Goal: Task Accomplishment & Management: Manage account settings

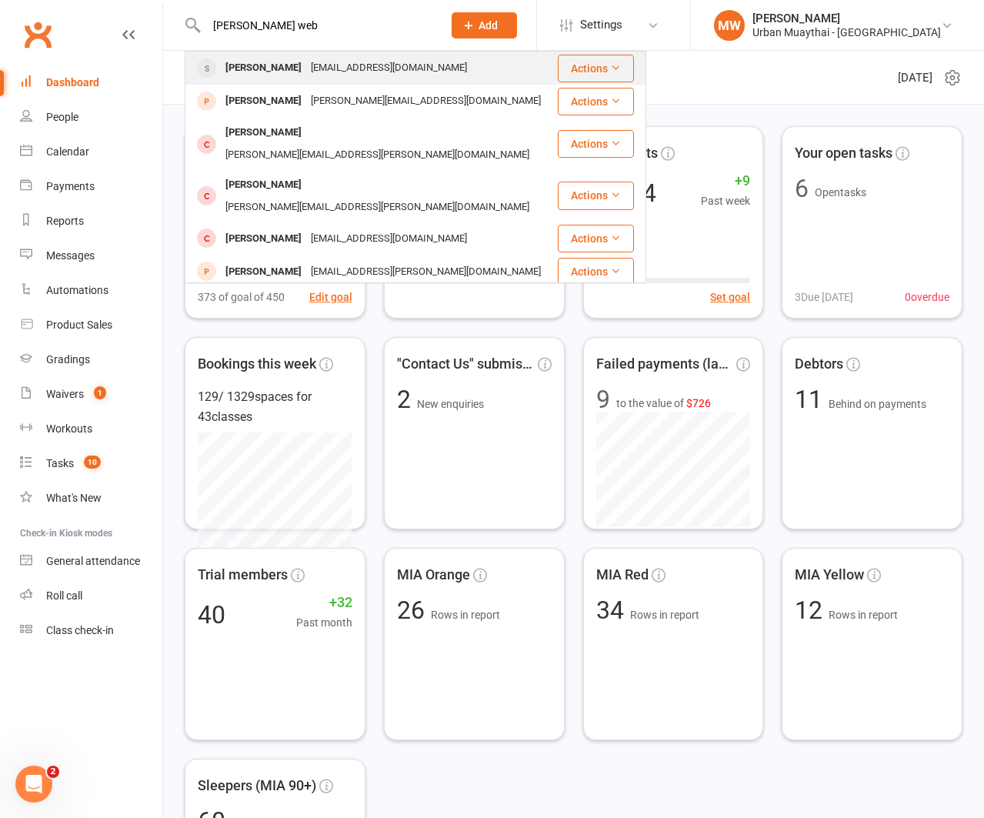
type input "sam web"
click at [229, 64] on div "[PERSON_NAME]" at bounding box center [263, 68] width 85 height 22
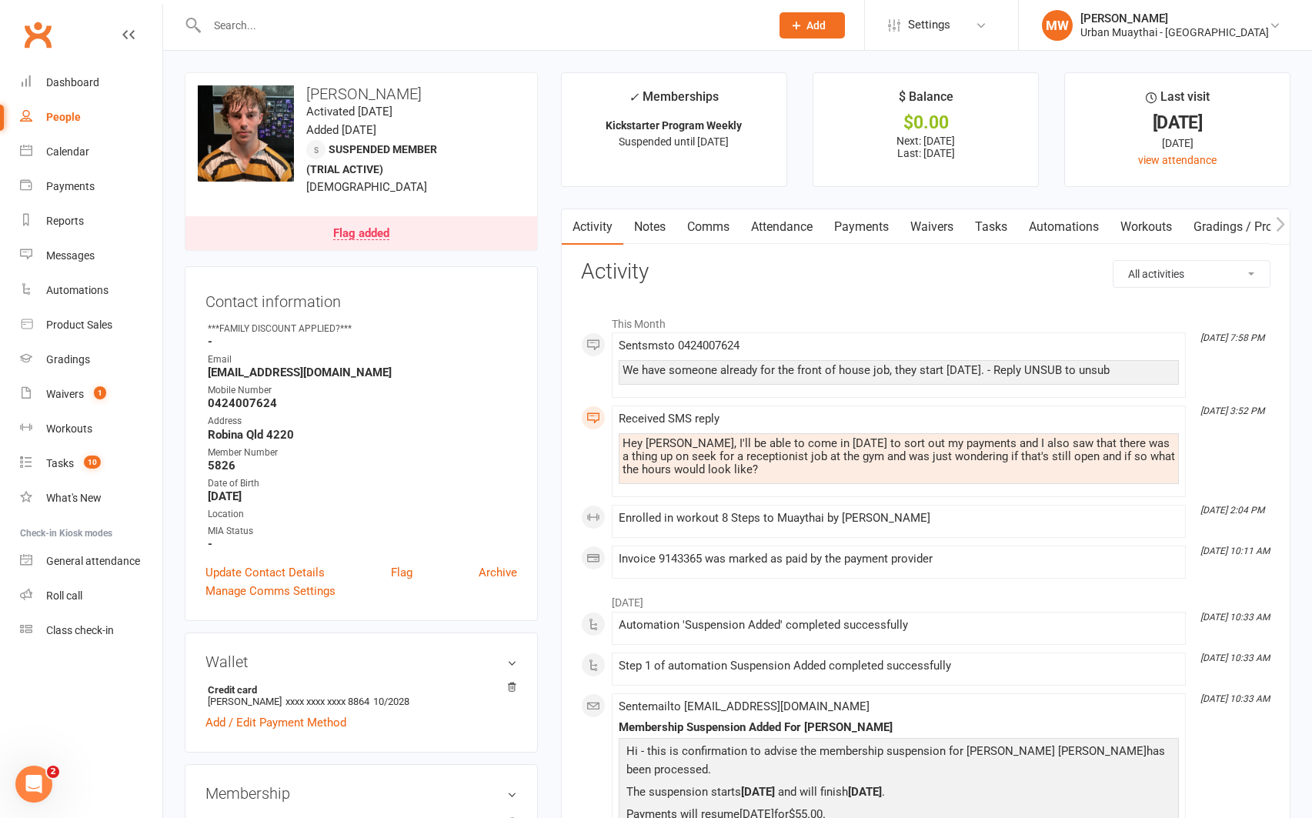
click at [860, 228] on link "Payments" at bounding box center [861, 226] width 76 height 35
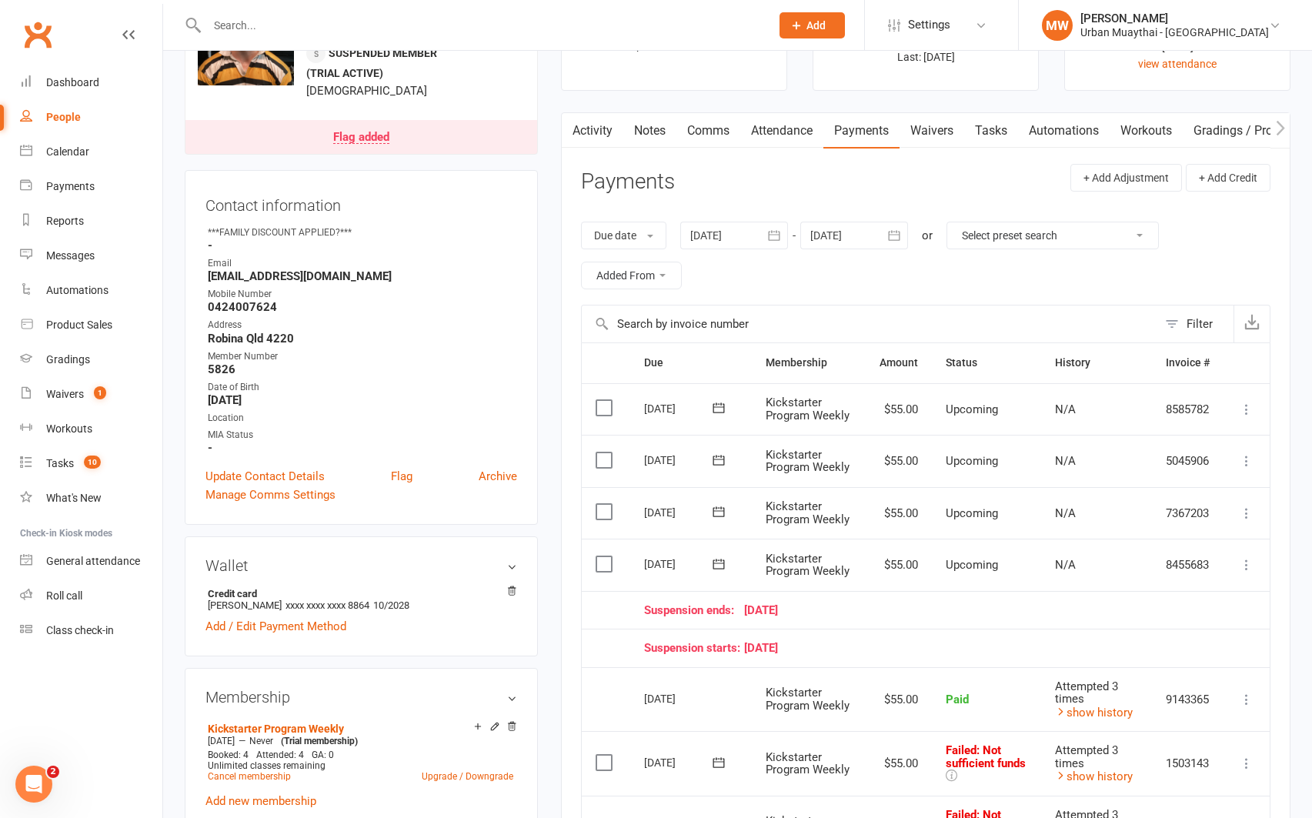
scroll to position [62, 0]
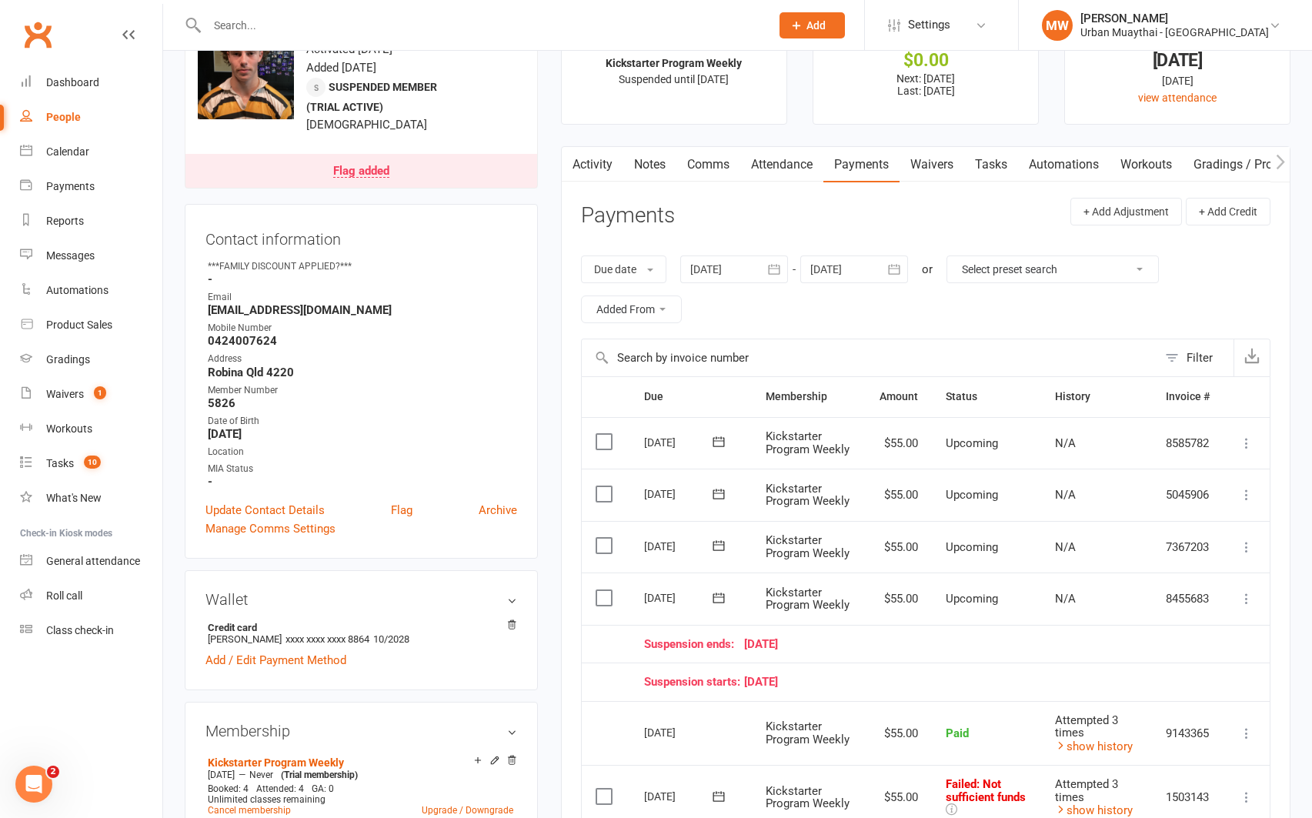
click at [769, 267] on icon "button" at bounding box center [773, 269] width 15 height 15
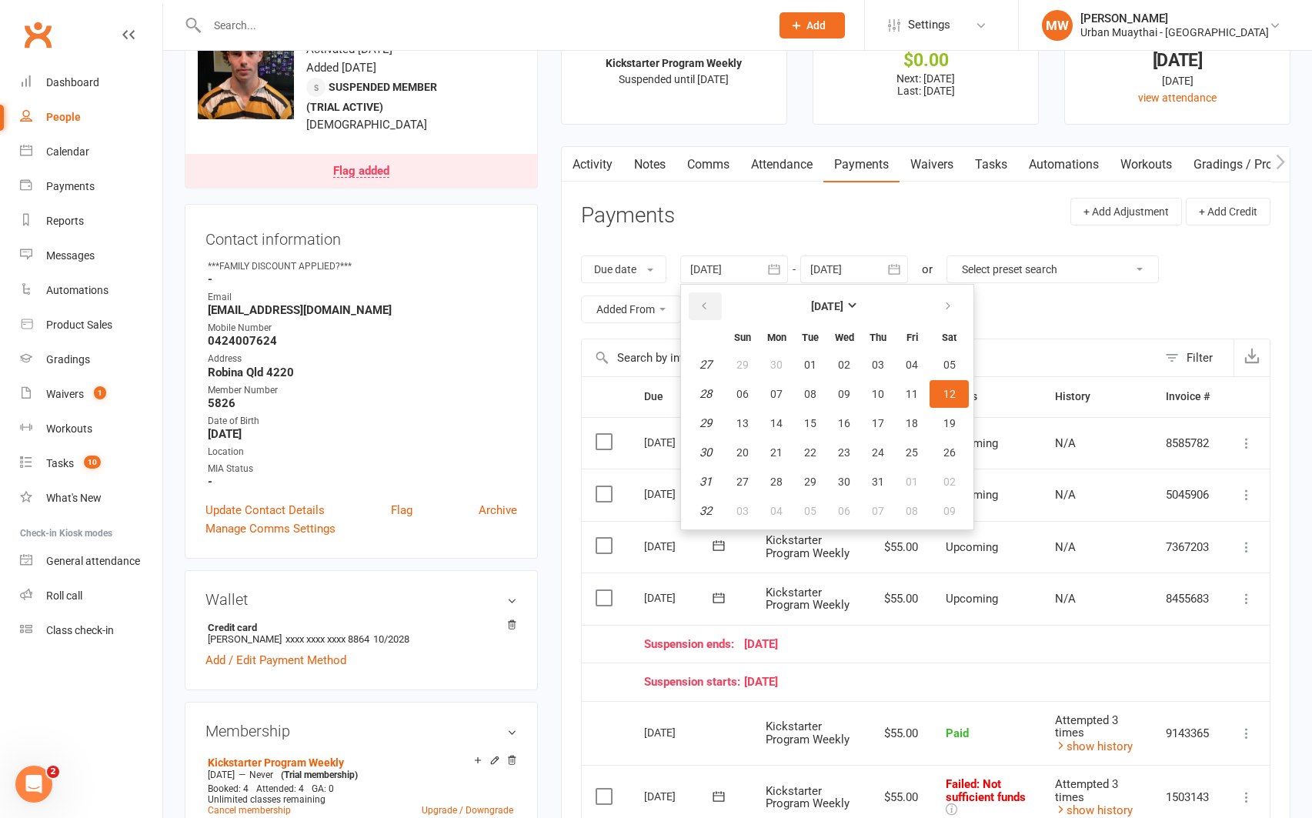
click at [709, 301] on icon "button" at bounding box center [704, 306] width 11 height 12
click at [734, 358] on button "01" at bounding box center [742, 365] width 32 height 28
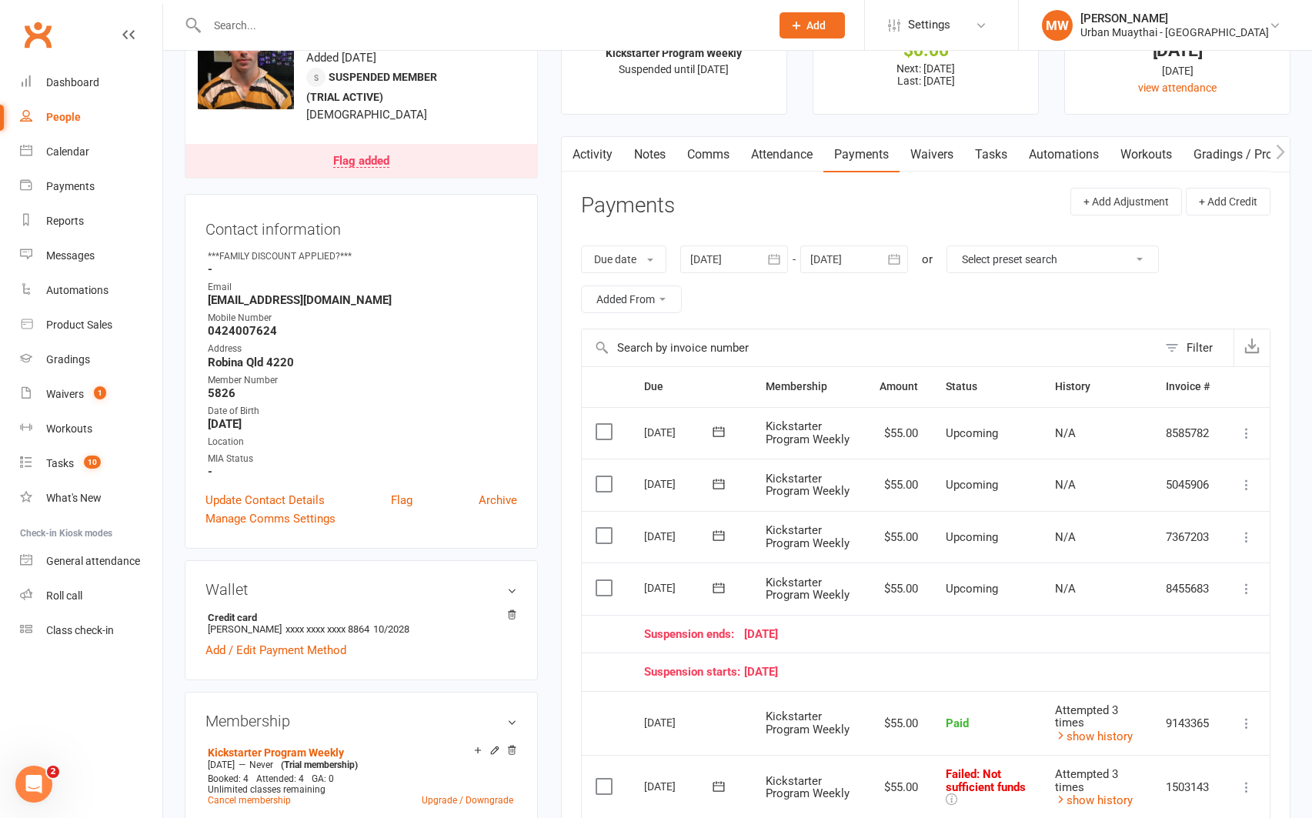
scroll to position [62, 0]
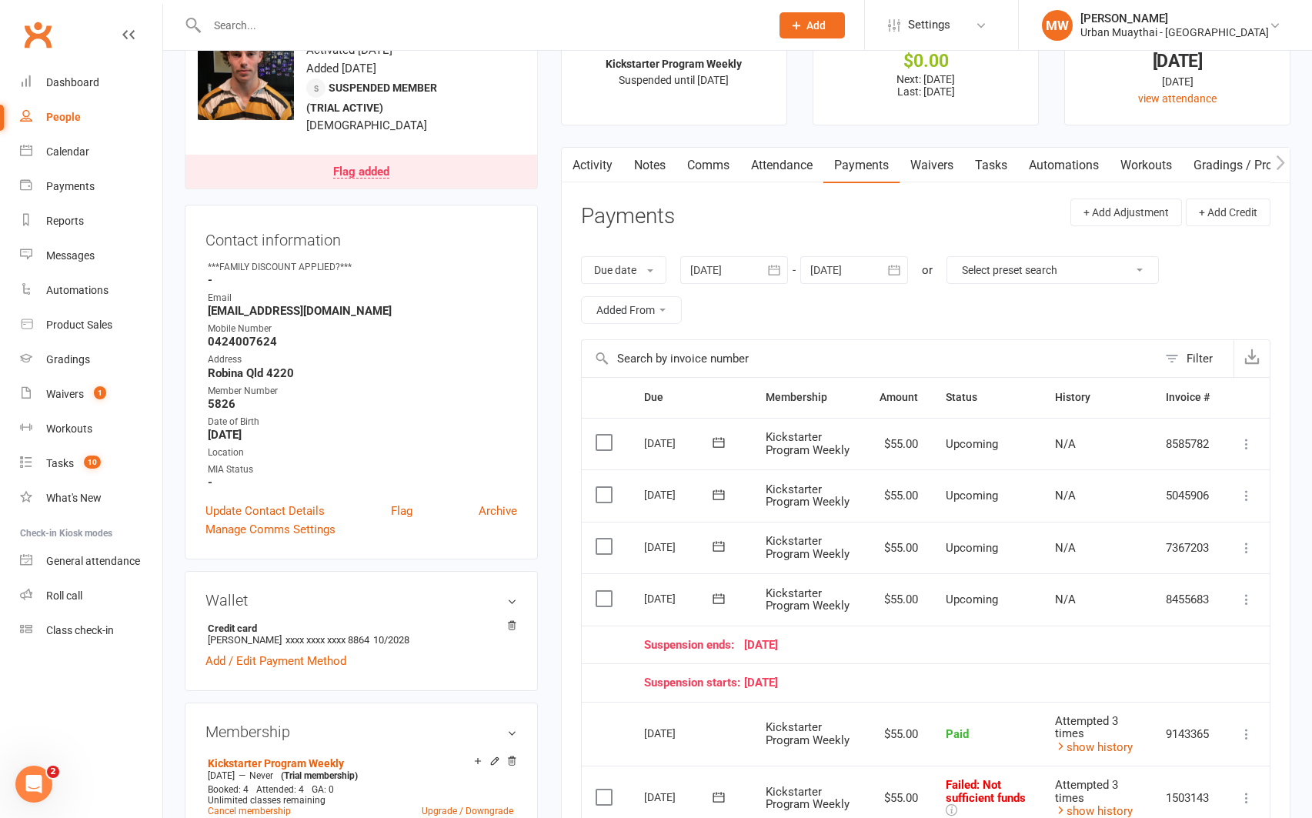
click at [779, 274] on icon "button" at bounding box center [773, 269] width 15 height 15
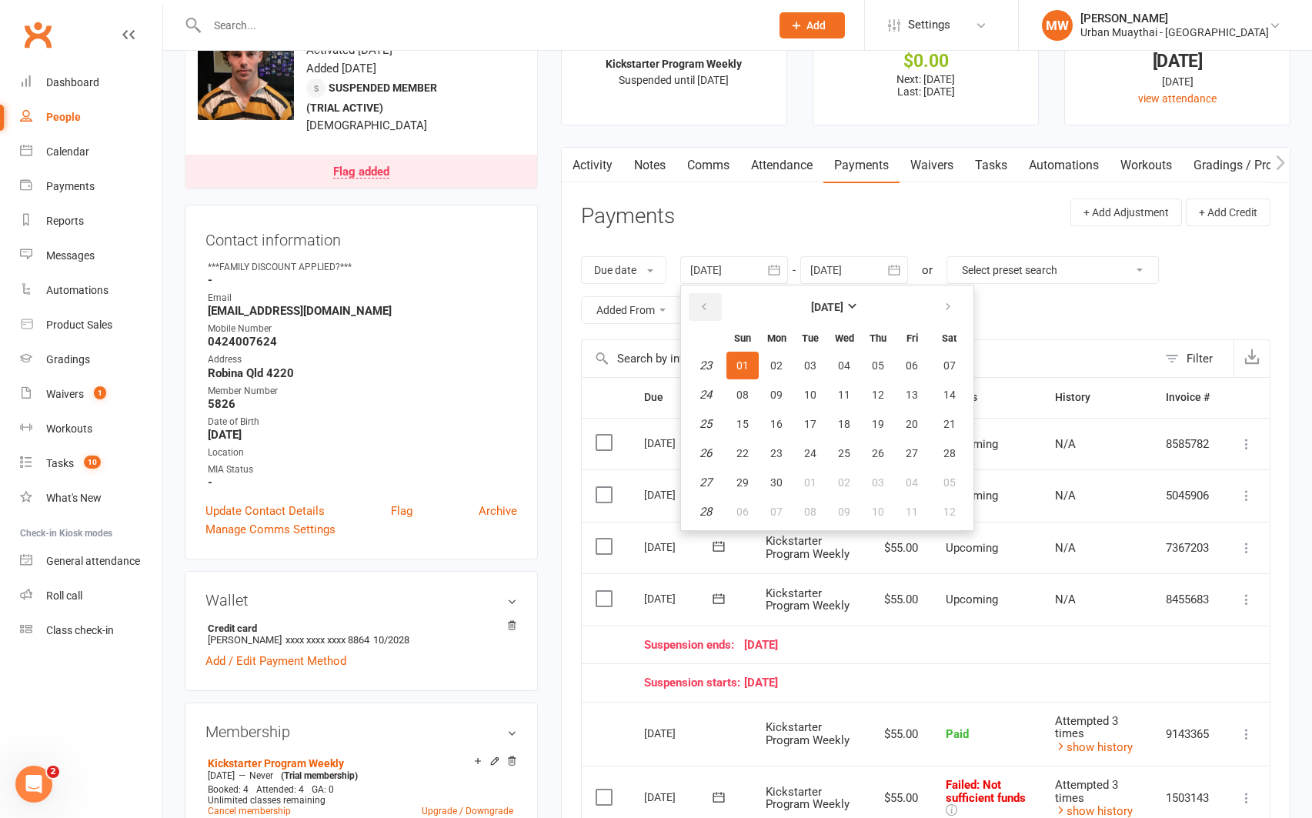
click at [703, 309] on icon "button" at bounding box center [704, 307] width 11 height 12
drag, startPoint x: 700, startPoint y: 307, endPoint x: 766, endPoint y: 346, distance: 76.6
click at [700, 307] on button "button" at bounding box center [705, 307] width 33 height 28
click at [824, 362] on button "01" at bounding box center [810, 366] width 32 height 28
type input "01 Apr 2025"
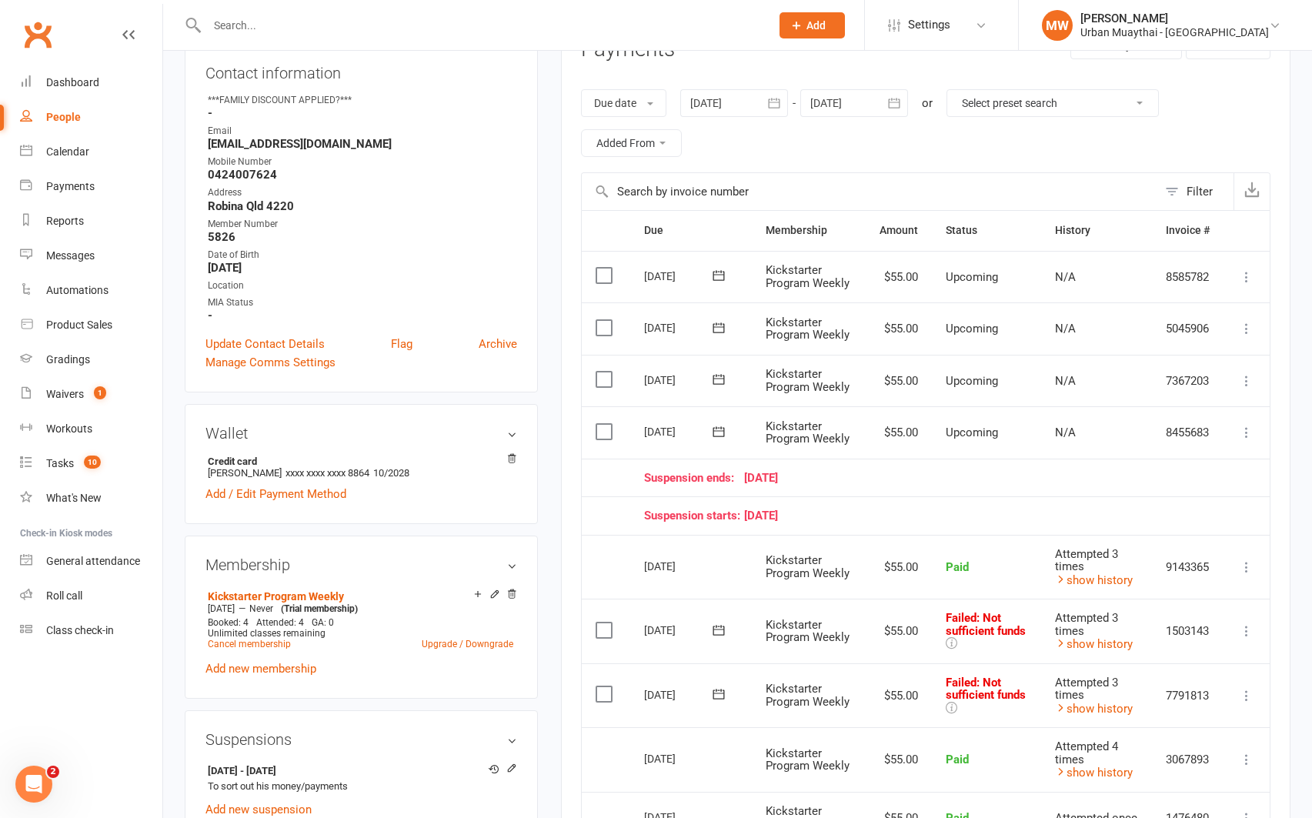
scroll to position [228, 0]
click at [984, 631] on icon at bounding box center [1246, 631] width 15 height 15
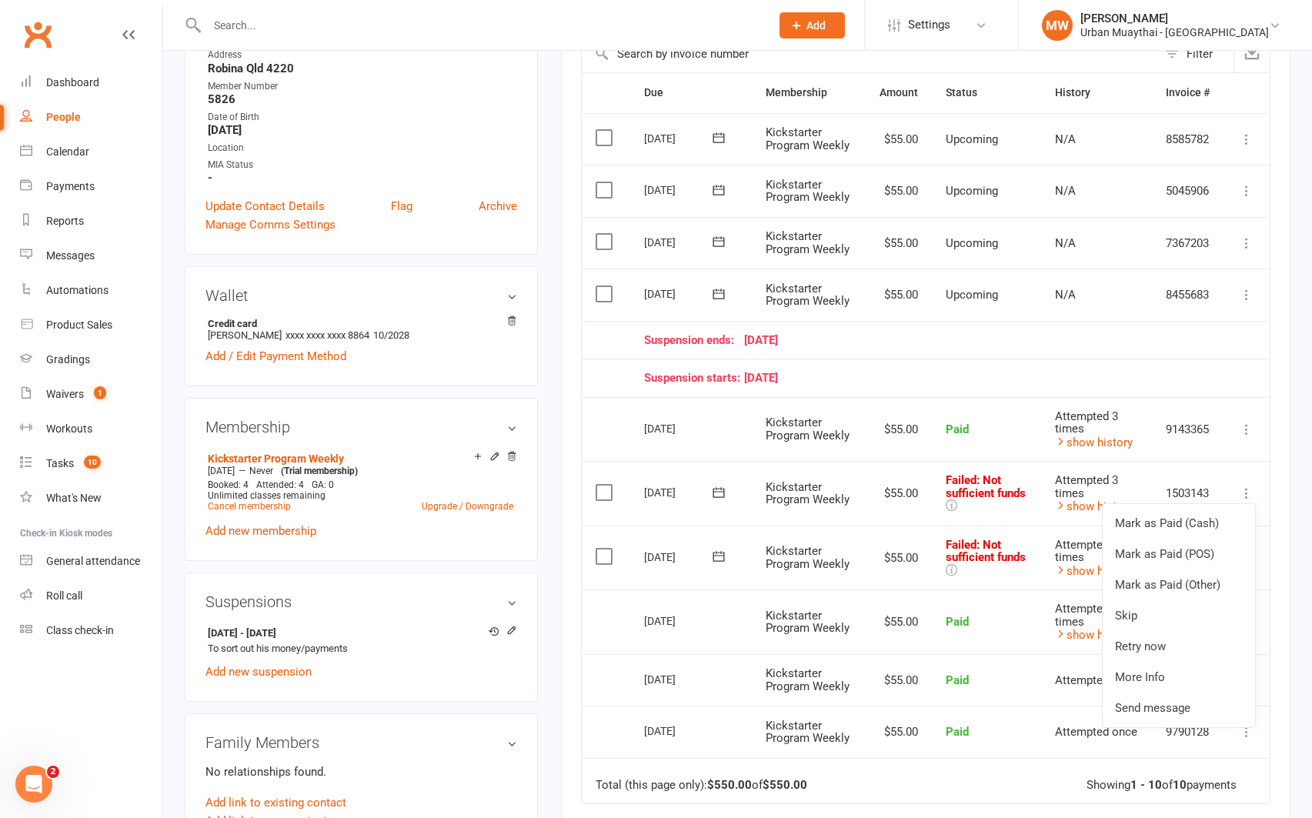
scroll to position [371, 0]
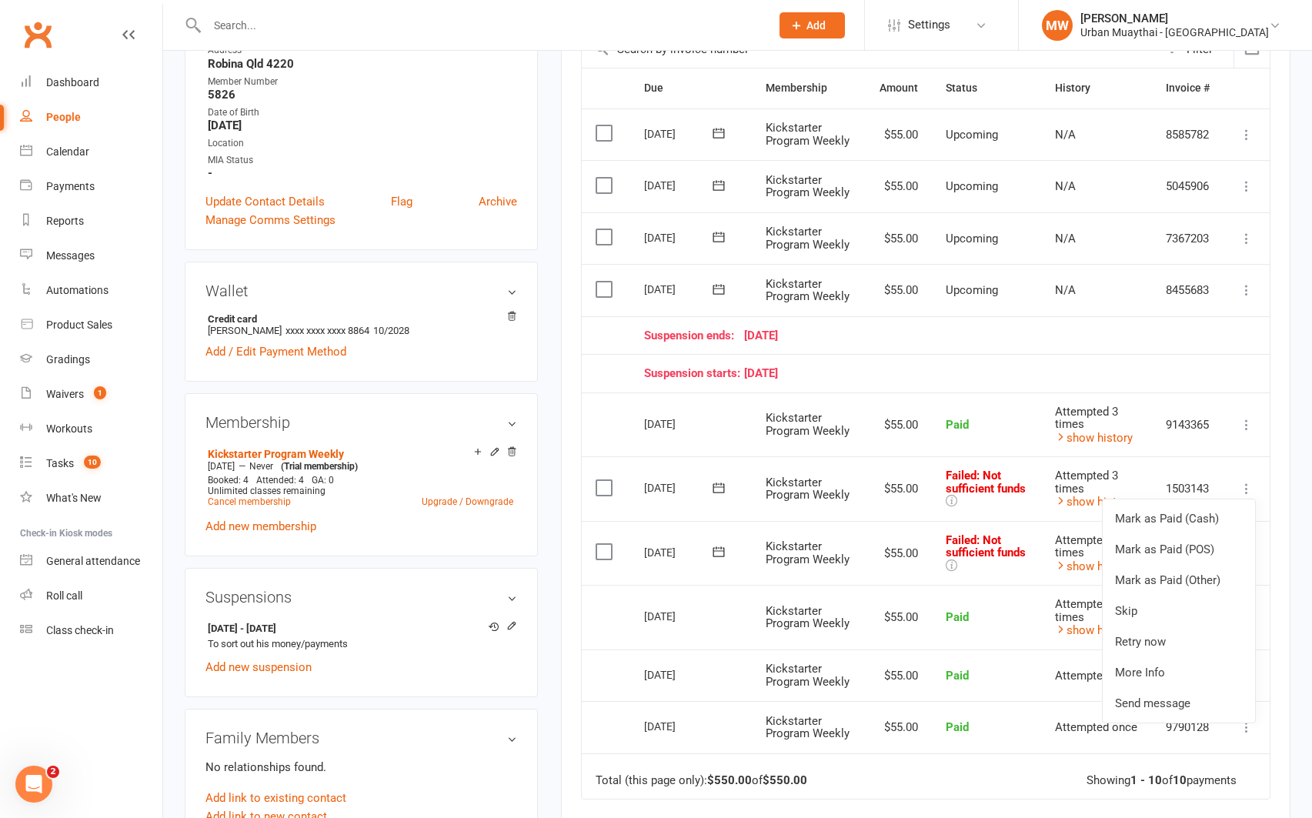
click at [545, 503] on div "upload photo change photo Sam Webb Activated 13 June, 2025 Added 24 February, 2…" at bounding box center [361, 777] width 376 height 2152
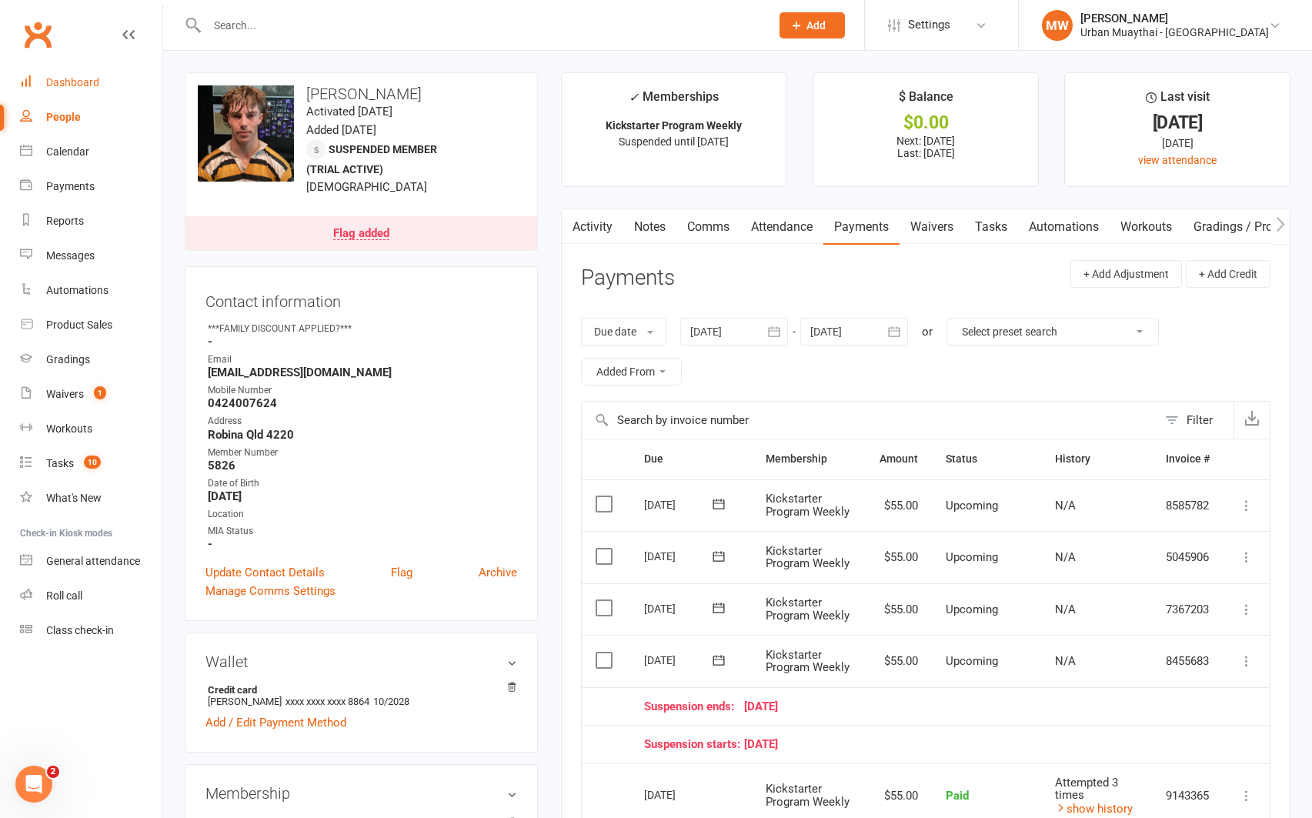
click at [69, 79] on div "Dashboard" at bounding box center [72, 82] width 53 height 12
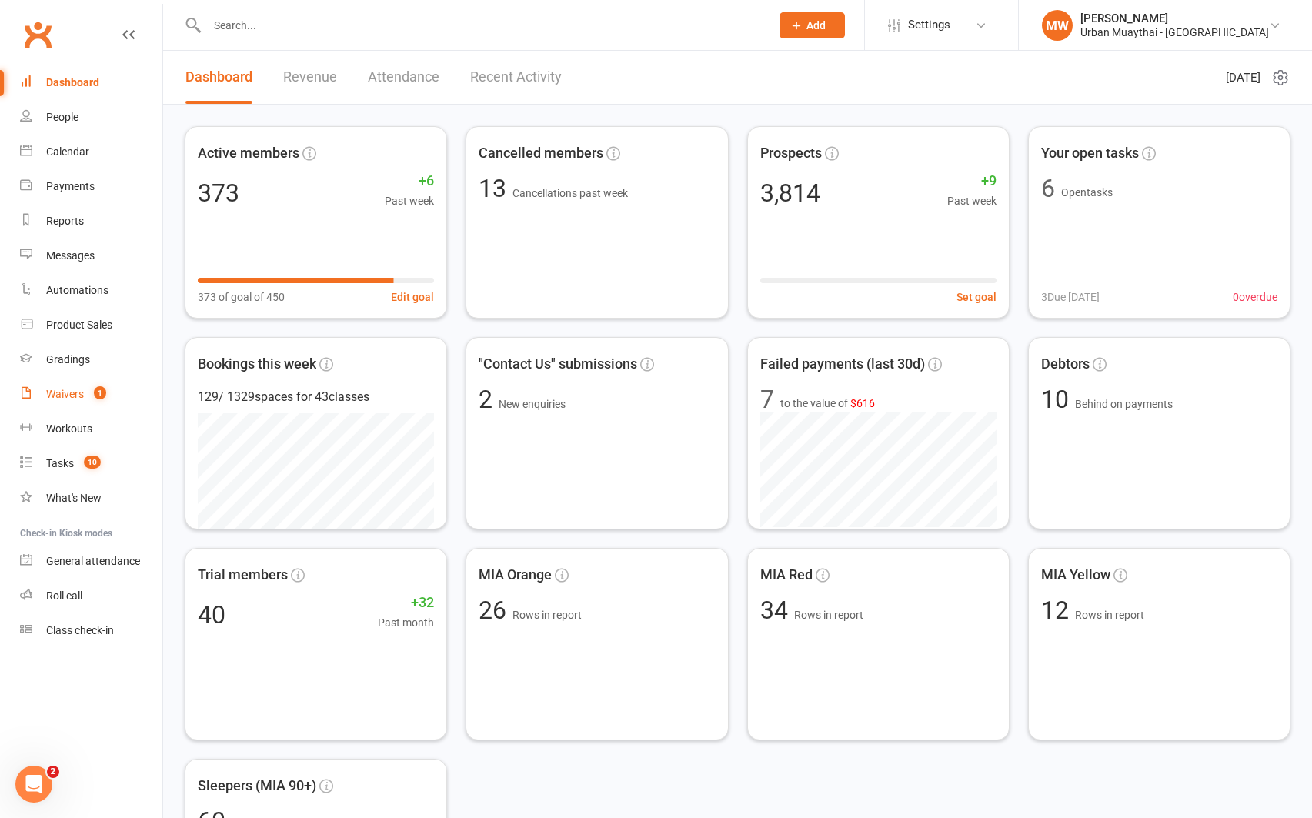
click at [73, 392] on div "Waivers" at bounding box center [65, 394] width 38 height 12
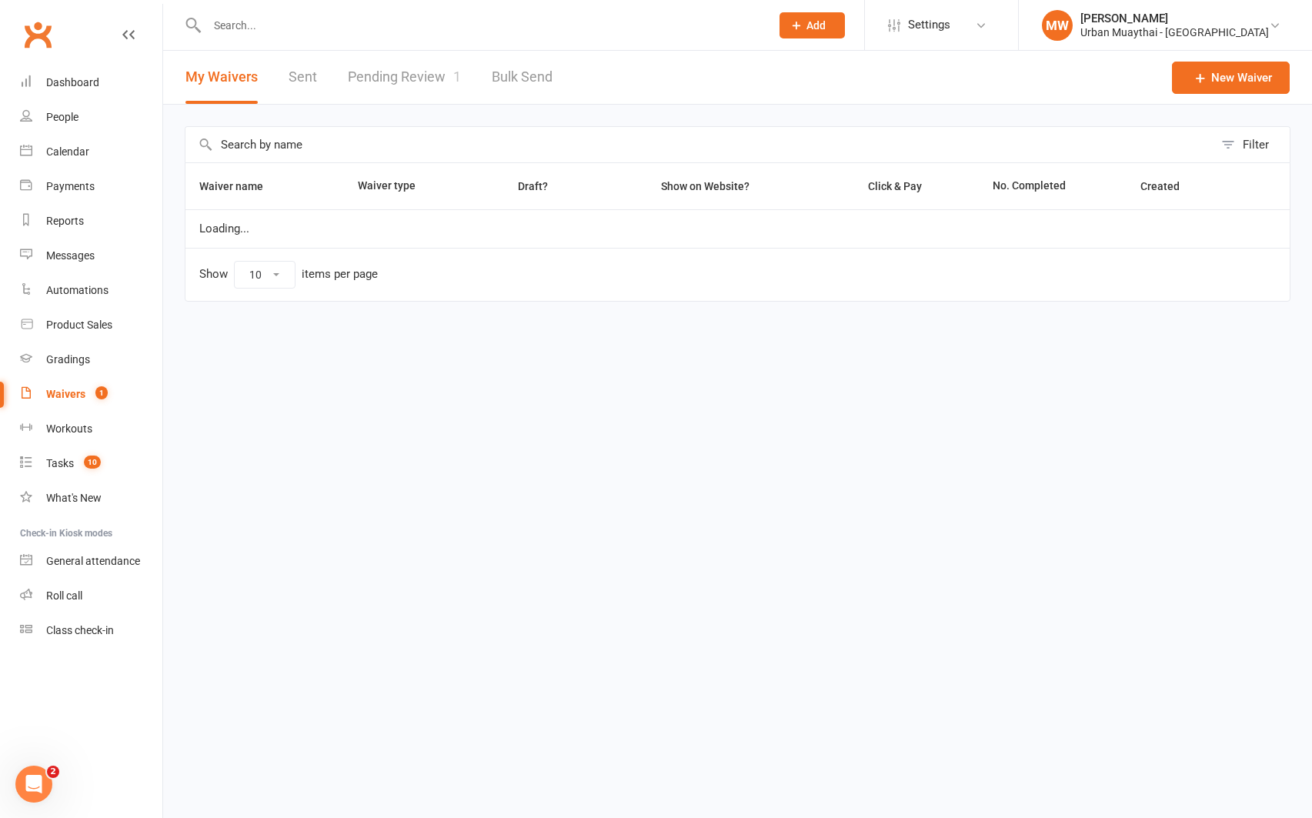
select select "50"
click at [385, 69] on link "Pending Review 1" at bounding box center [404, 77] width 113 height 53
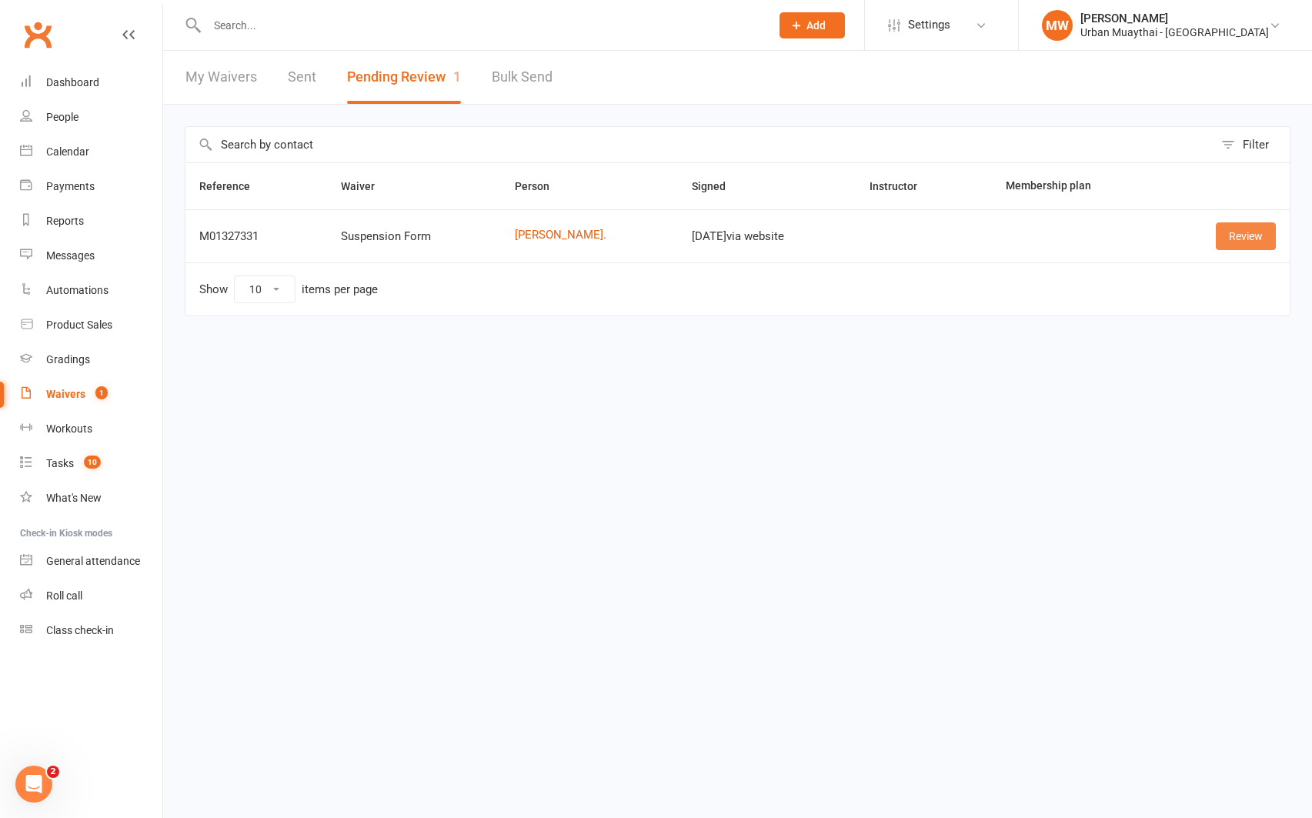
click at [984, 235] on link "Review" at bounding box center [1246, 236] width 60 height 28
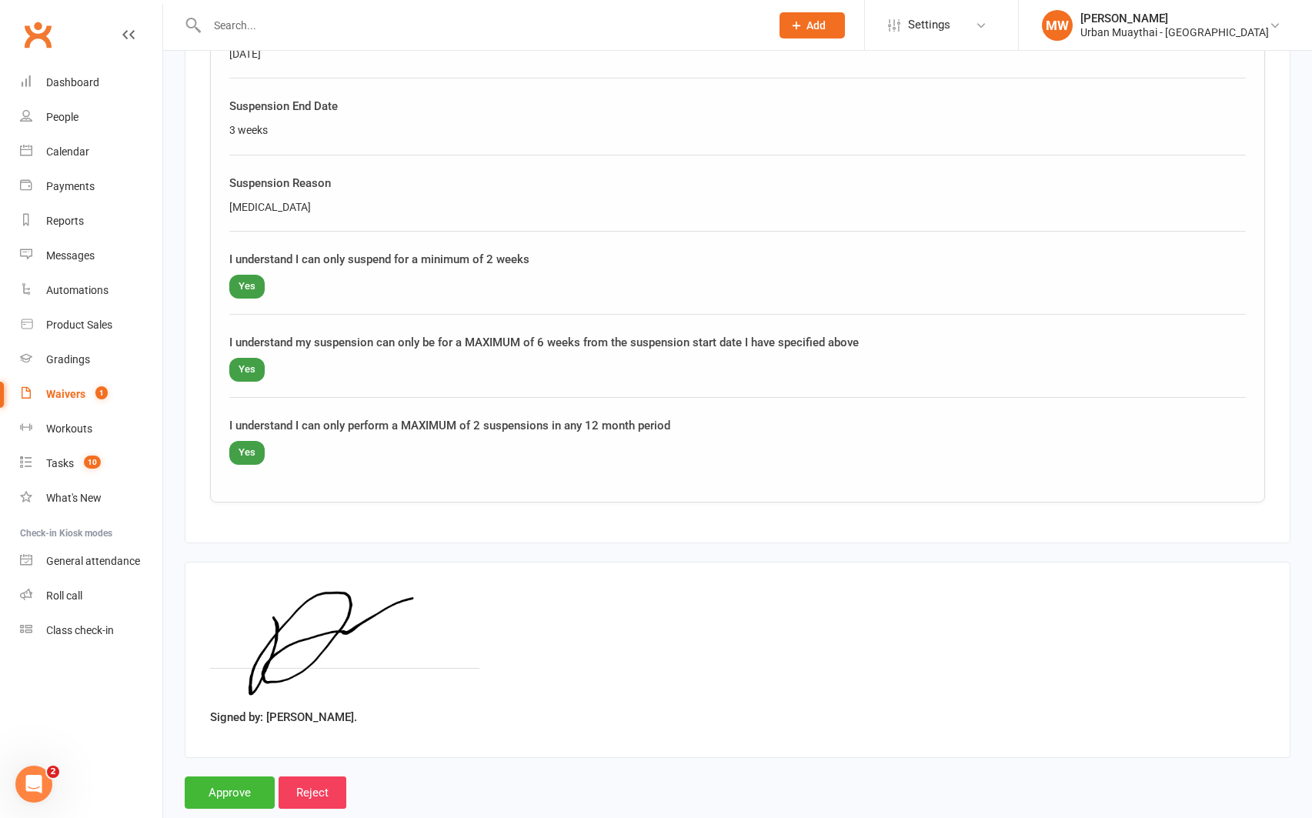
scroll to position [897, 0]
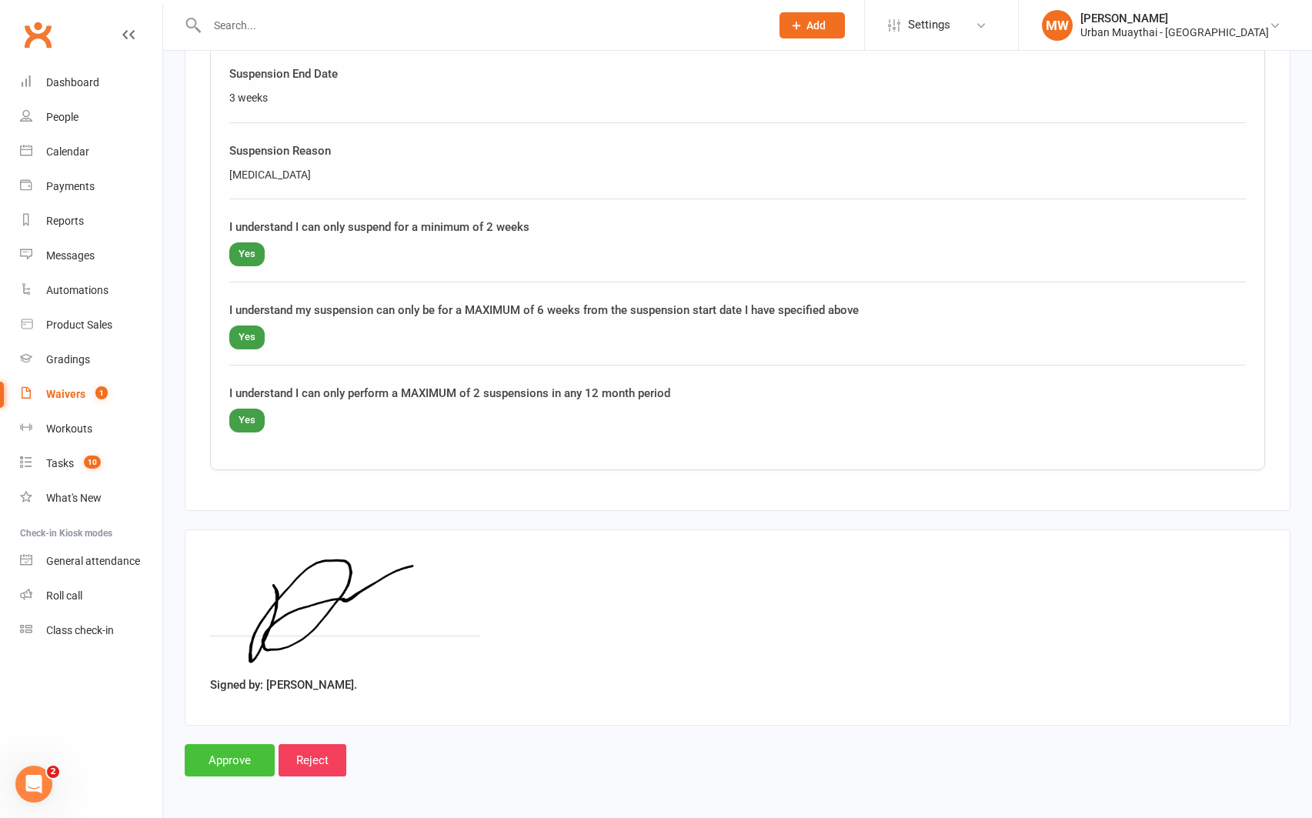
click at [241, 762] on input "Approve" at bounding box center [230, 760] width 90 height 32
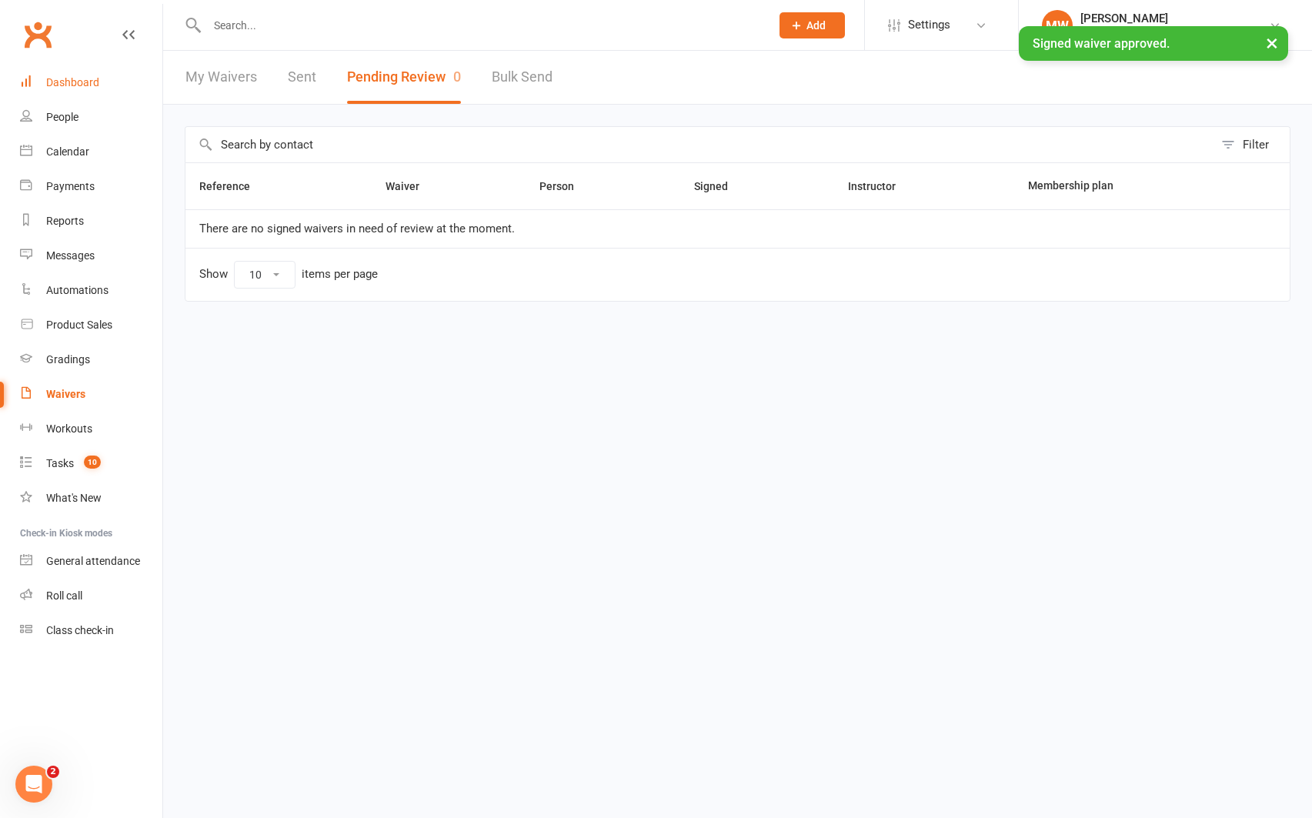
click at [81, 75] on link "Dashboard" at bounding box center [91, 82] width 142 height 35
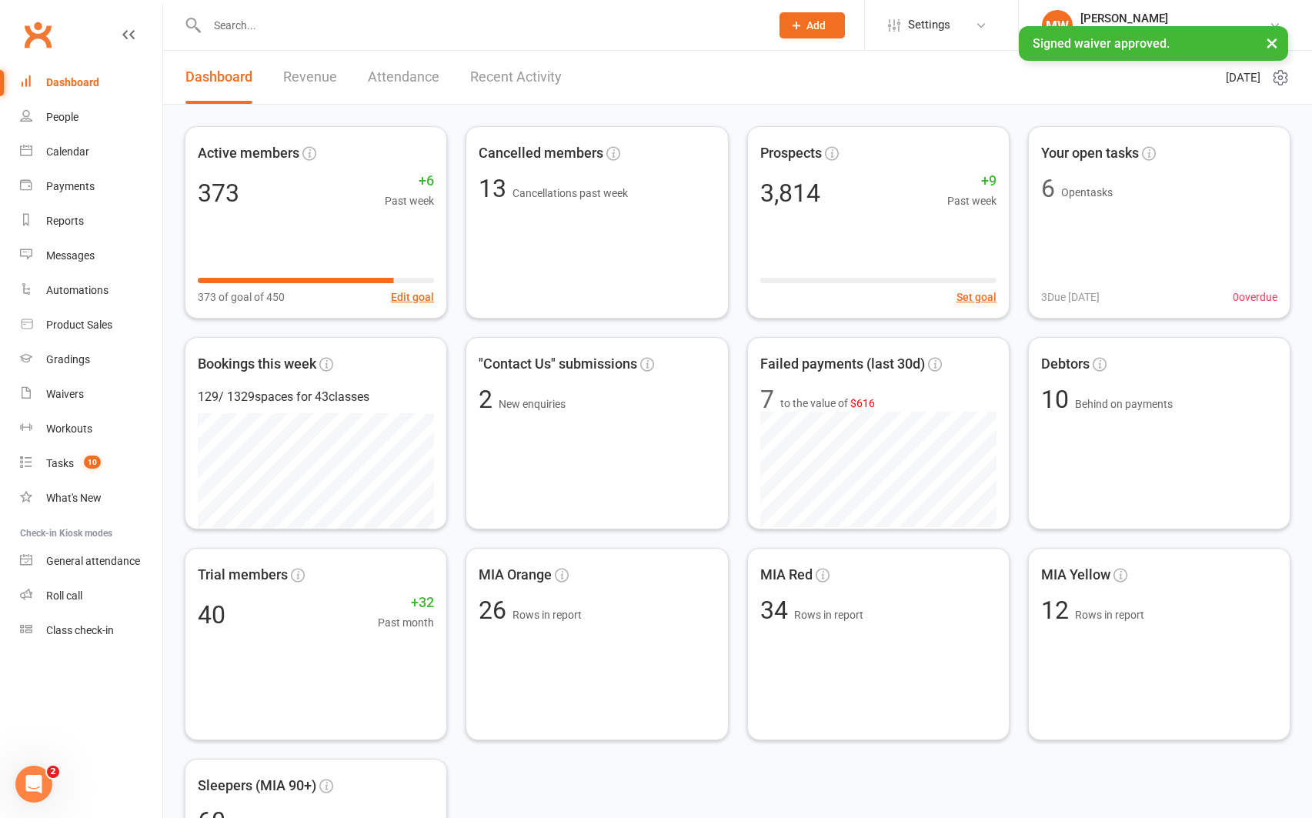
click at [502, 75] on link "Recent Activity" at bounding box center [516, 77] width 92 height 53
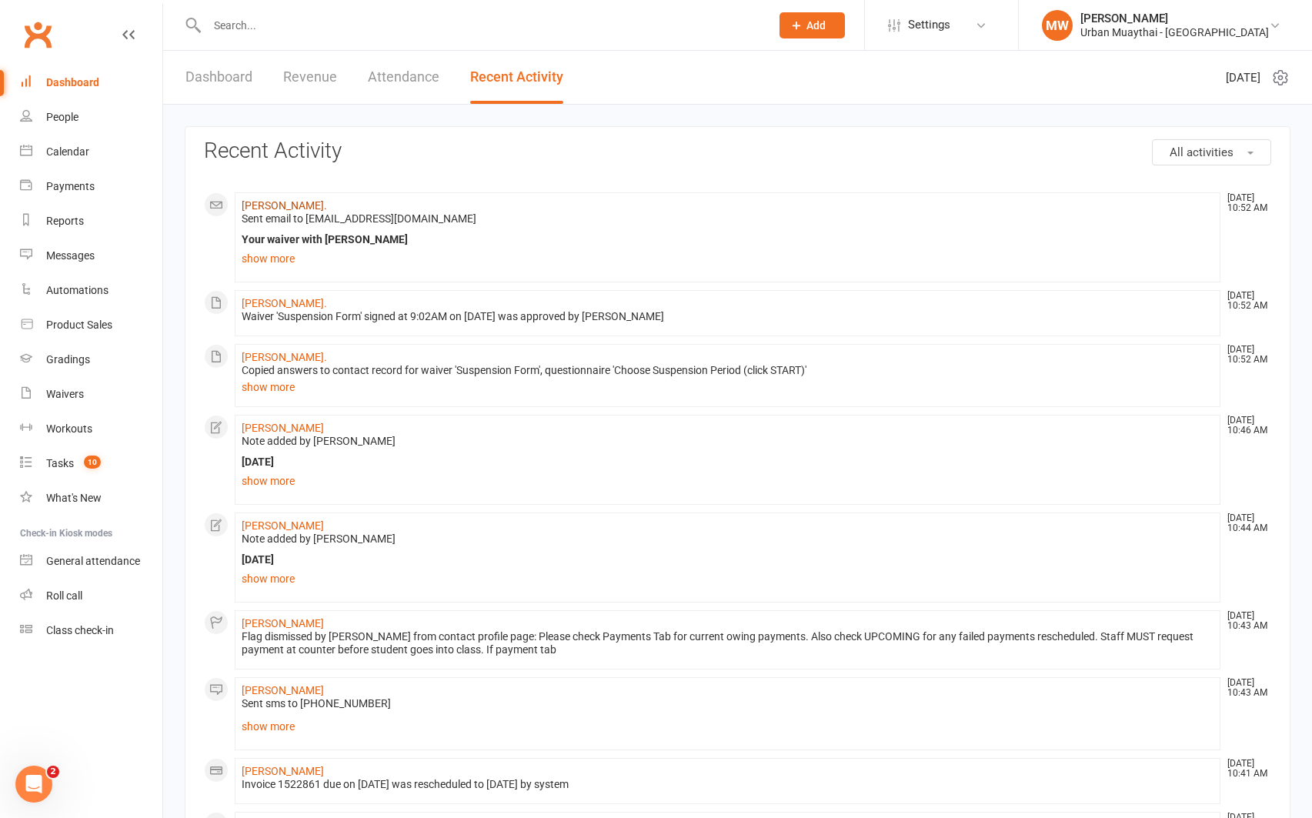
click at [295, 202] on link "Daniel Booth." at bounding box center [284, 205] width 85 height 12
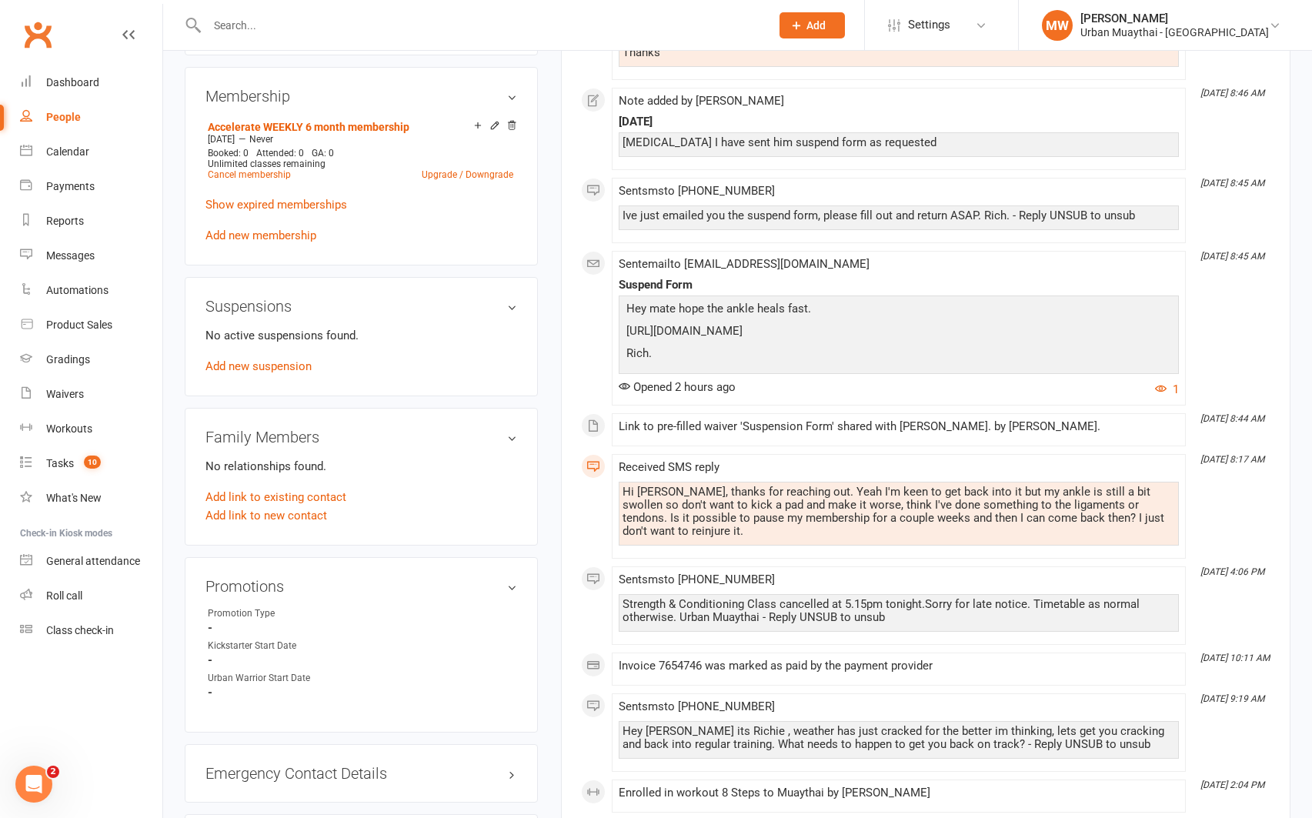
scroll to position [650, 0]
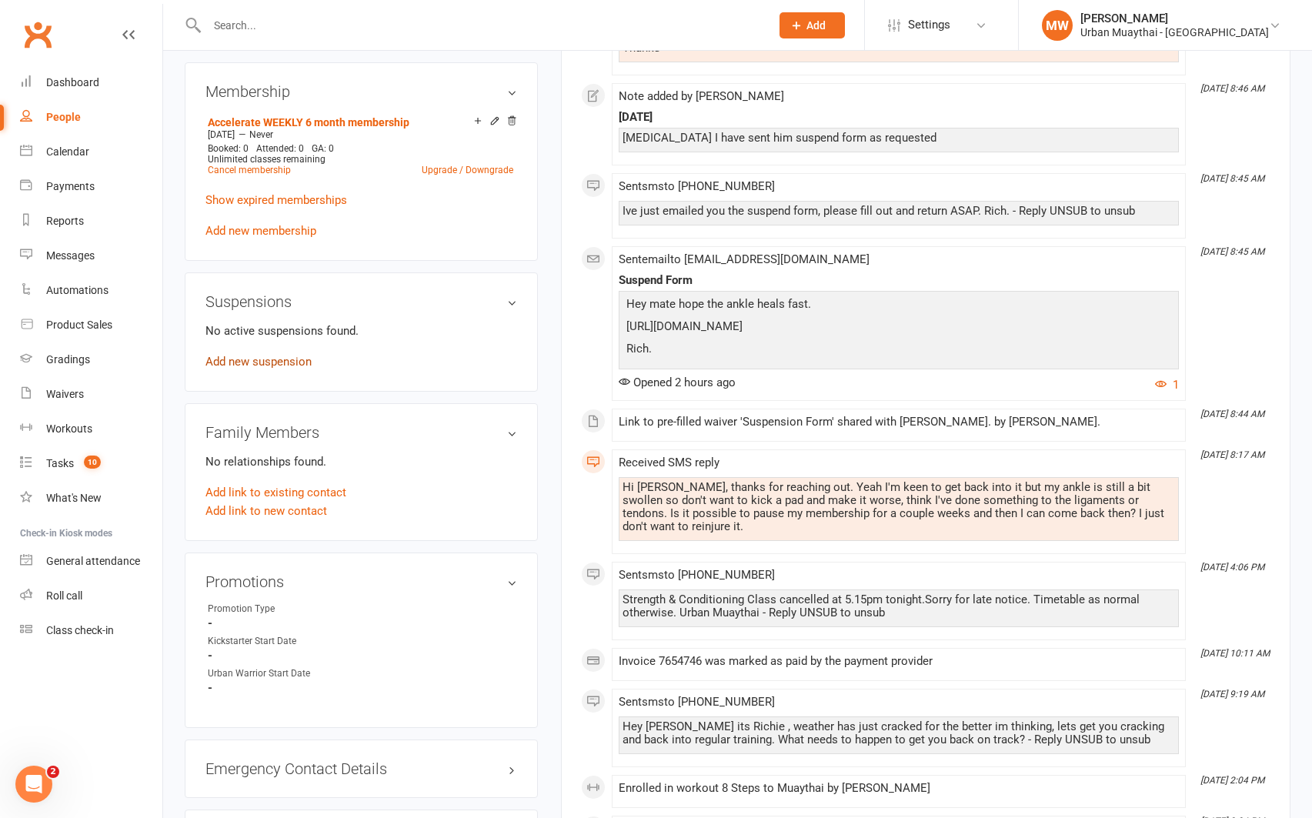
click at [275, 361] on link "Add new suspension" at bounding box center [258, 362] width 106 height 14
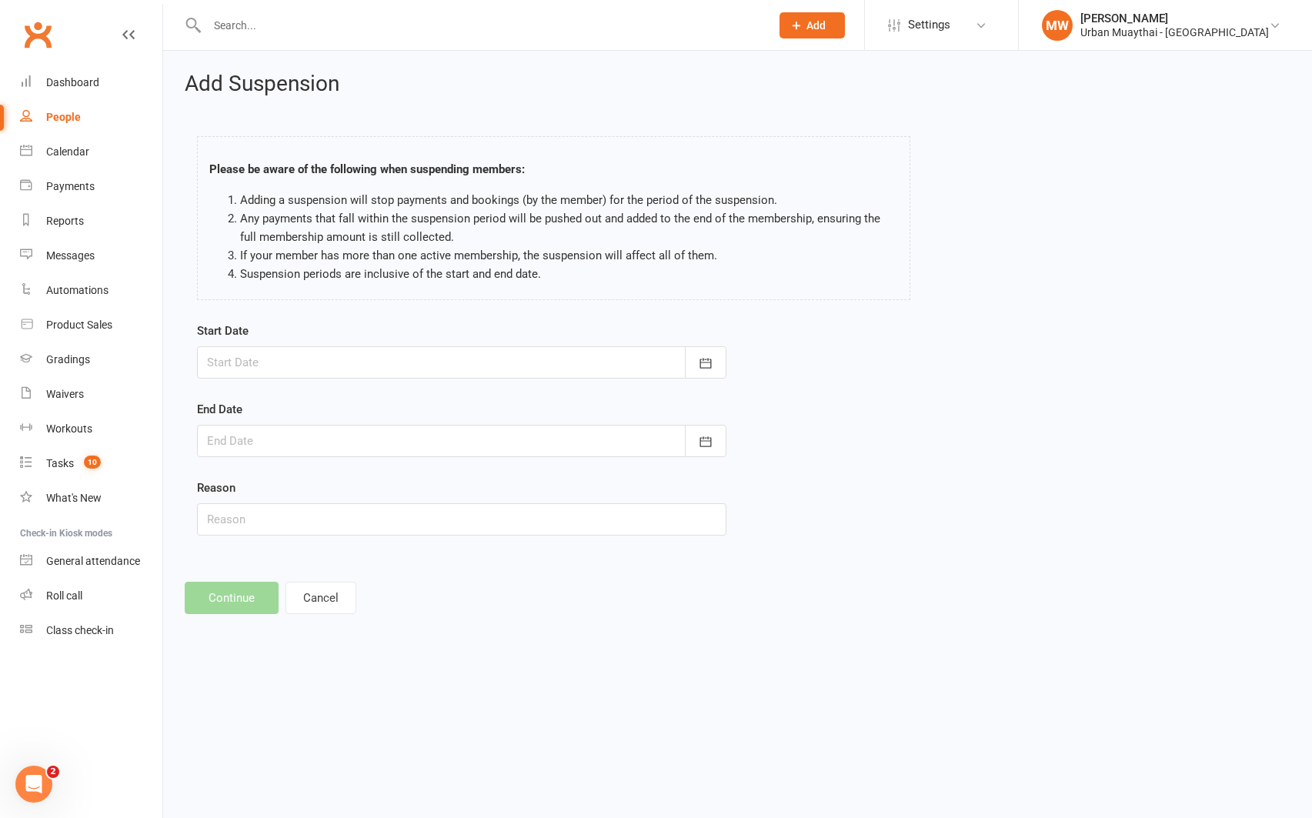
click at [275, 361] on div at bounding box center [461, 362] width 529 height 32
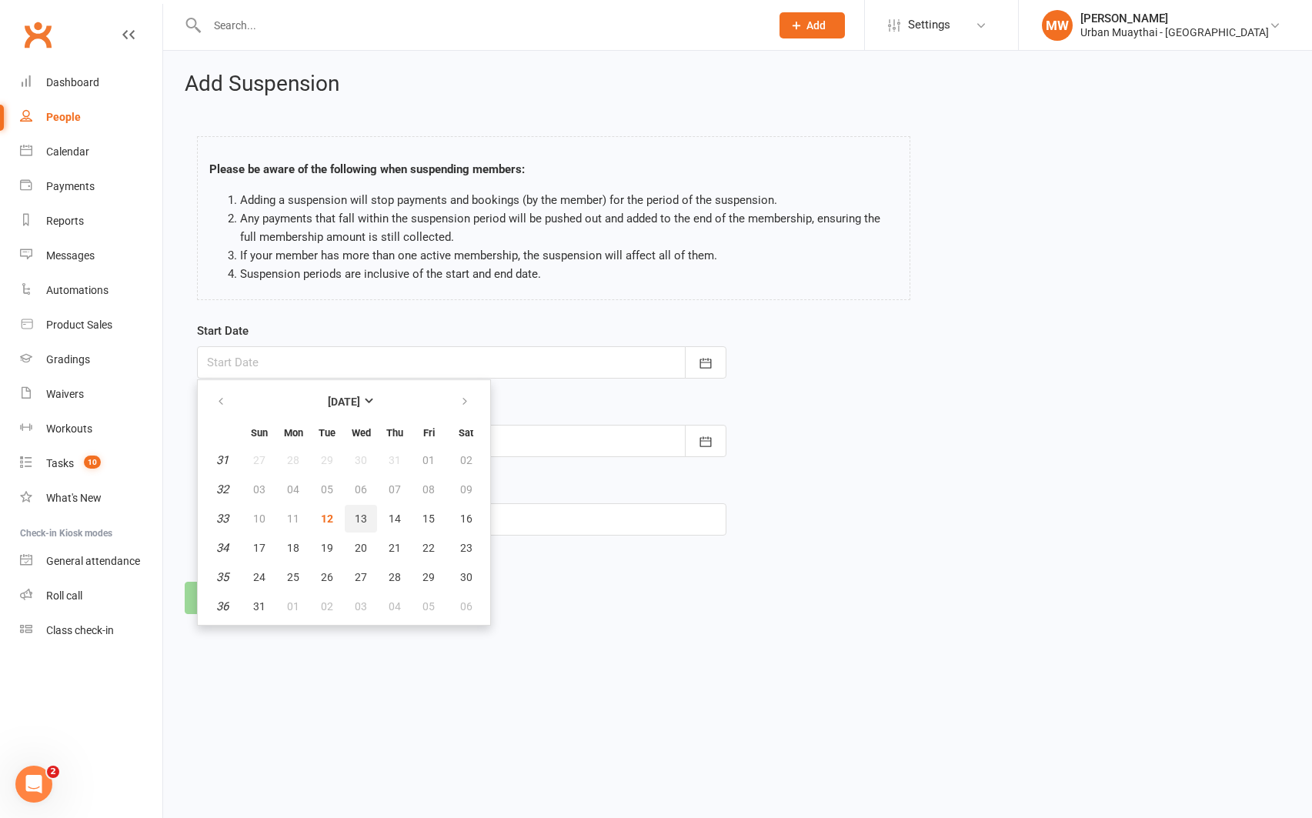
click at [357, 519] on span "13" at bounding box center [361, 519] width 12 height 12
type input "13 Aug 2025"
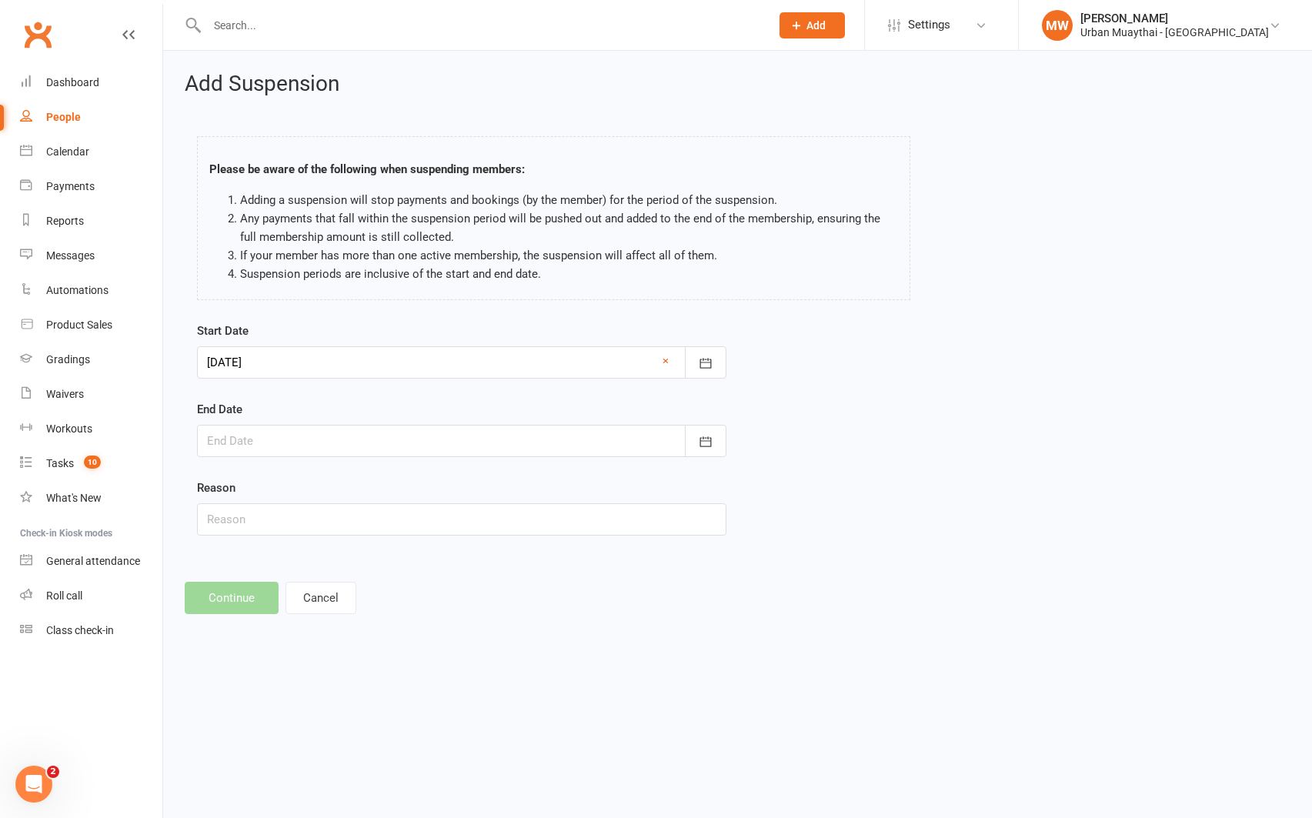
click at [306, 443] on div at bounding box center [461, 441] width 529 height 32
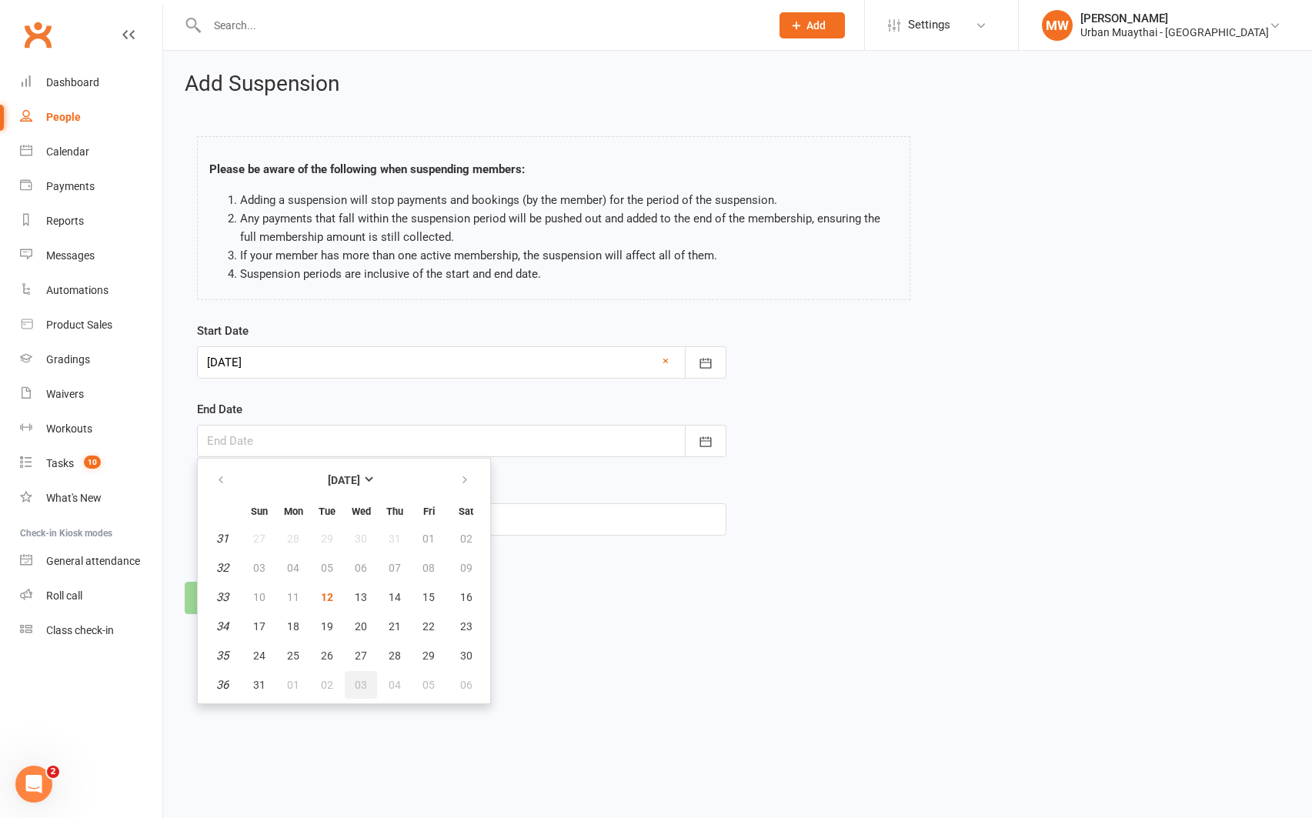
drag, startPoint x: 359, startPoint y: 681, endPoint x: 343, endPoint y: 653, distance: 31.7
click at [358, 681] on span "03" at bounding box center [361, 685] width 12 height 12
type input "03 Sep 2025"
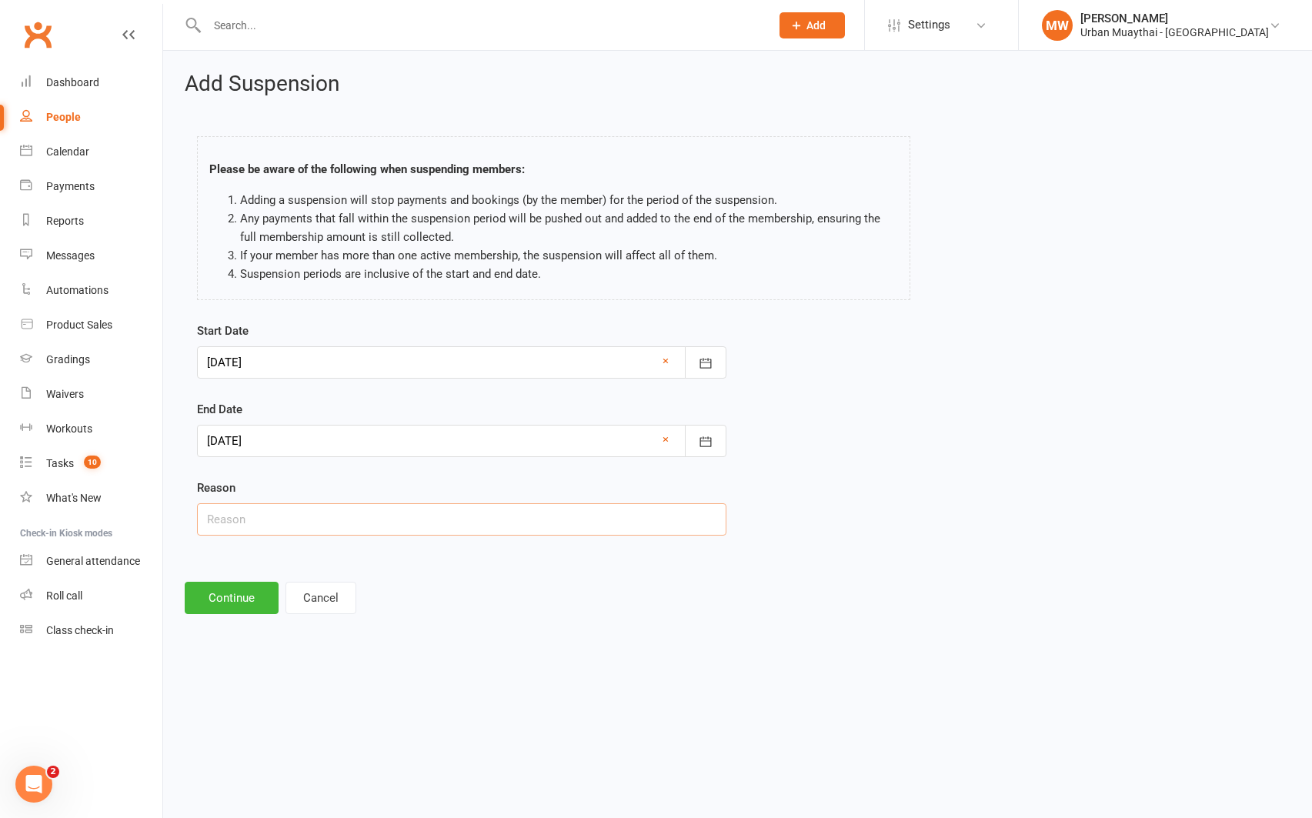
click at [246, 522] on input "text" at bounding box center [461, 519] width 529 height 32
type input "rolled ankle"
click at [238, 596] on button "Continue" at bounding box center [232, 598] width 94 height 32
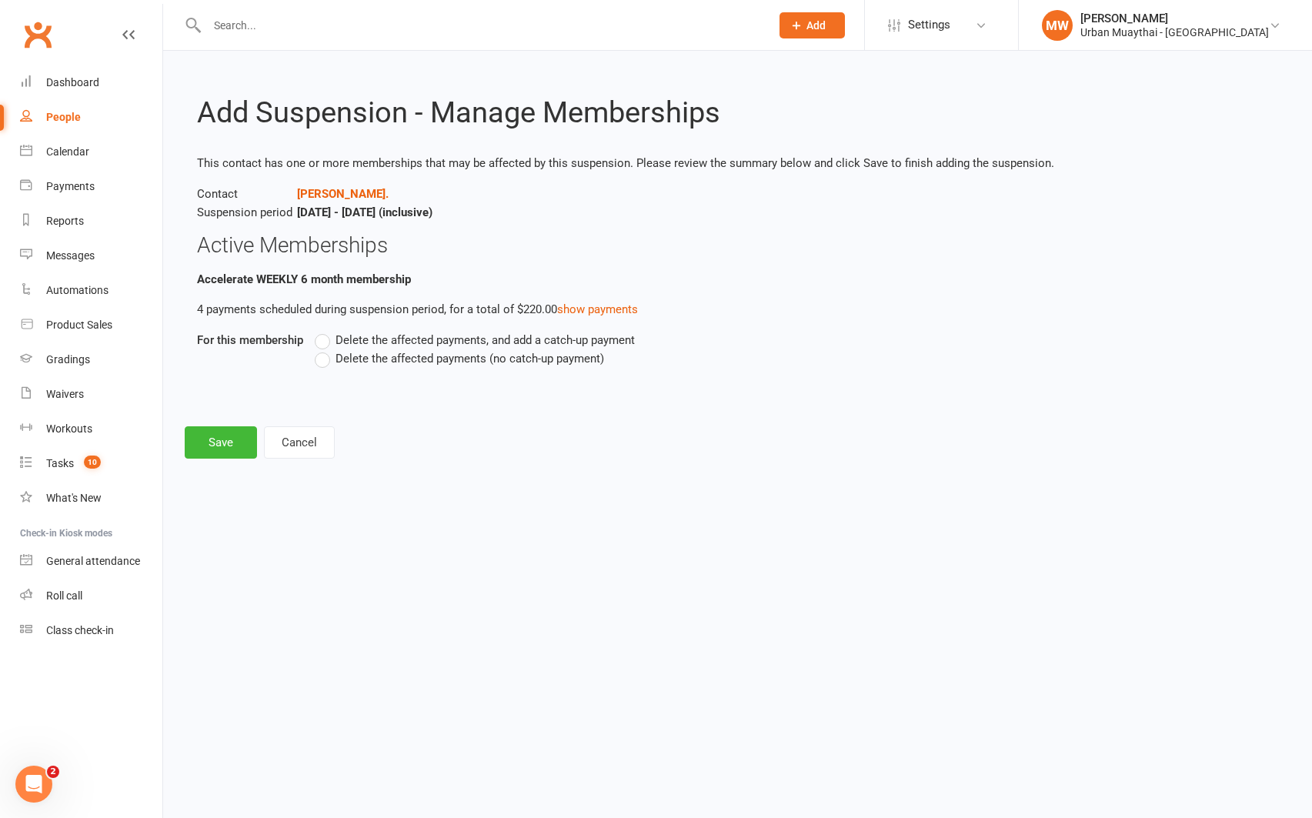
click at [327, 363] on label "Delete the affected payments (no catch-up payment)" at bounding box center [459, 358] width 289 height 18
click at [325, 349] on input "Delete the affected payments (no catch-up payment)" at bounding box center [320, 349] width 10 height 0
click at [245, 435] on button "Save" at bounding box center [221, 442] width 72 height 32
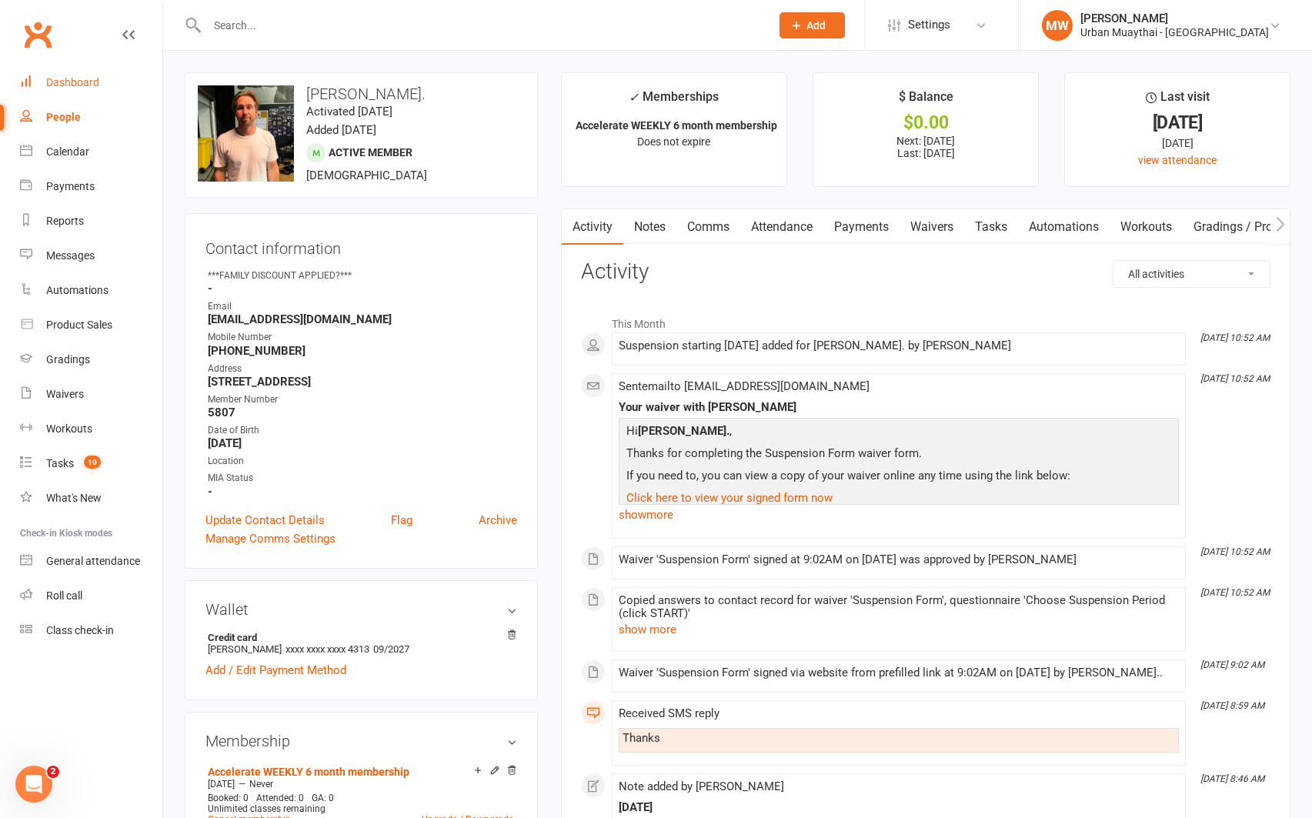
click at [63, 85] on div "Dashboard" at bounding box center [72, 82] width 53 height 12
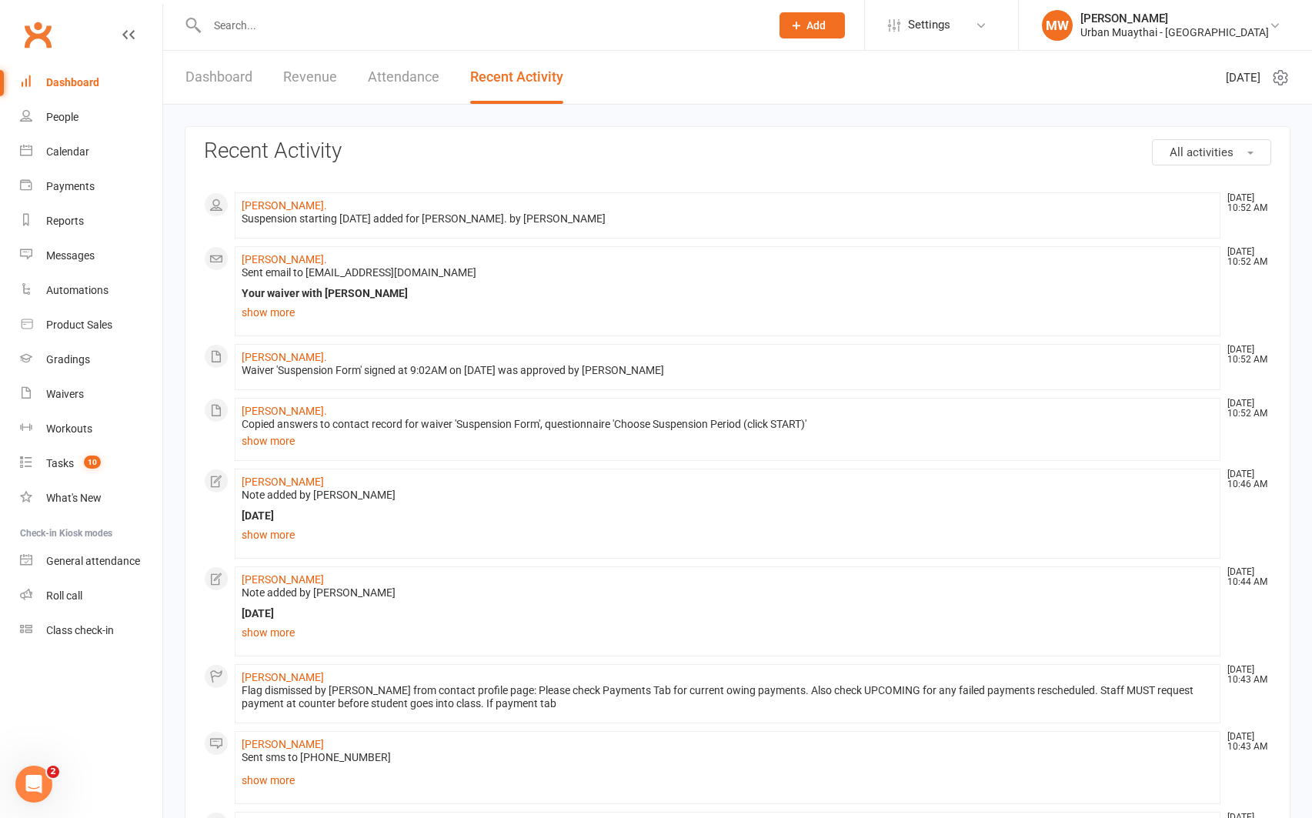
click at [85, 82] on div "Dashboard" at bounding box center [72, 82] width 53 height 12
click at [223, 78] on link "Dashboard" at bounding box center [218, 77] width 67 height 53
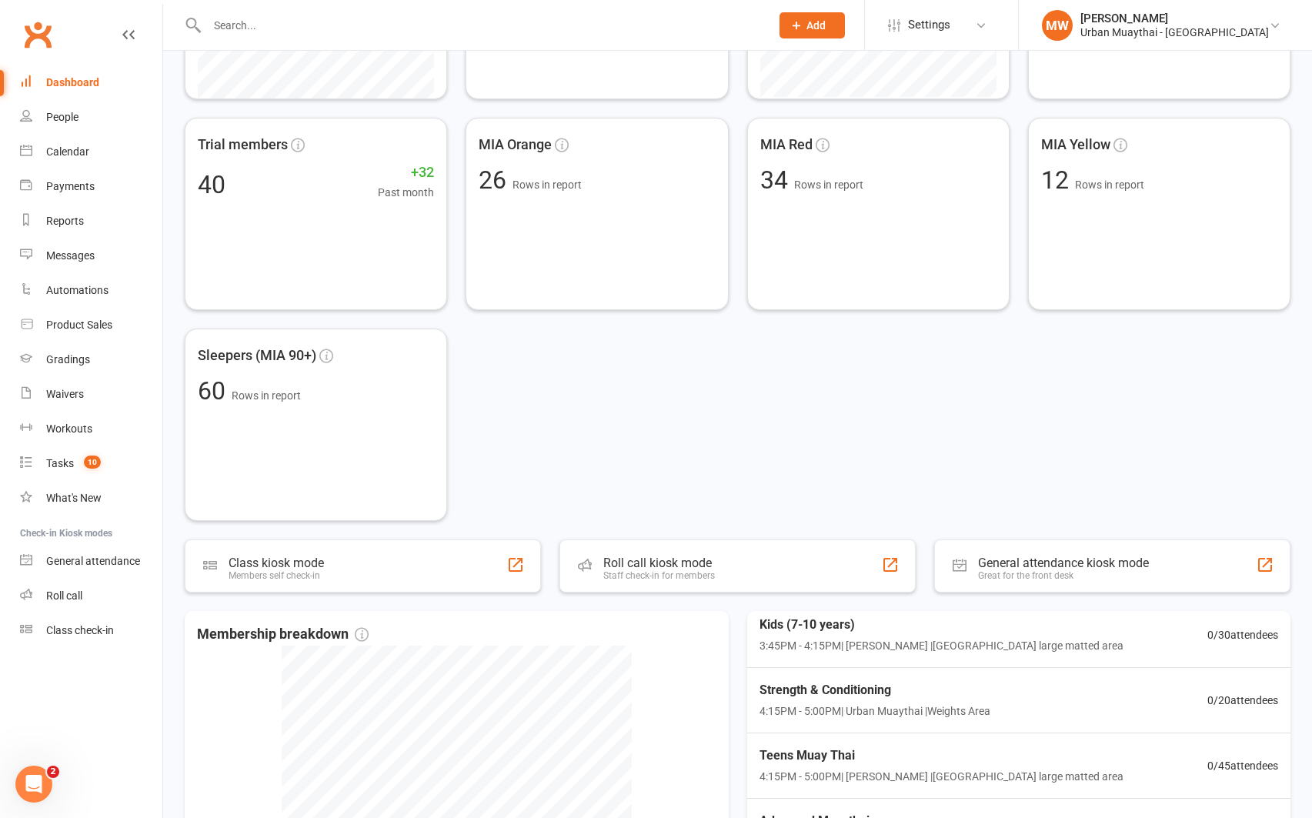
scroll to position [66, 0]
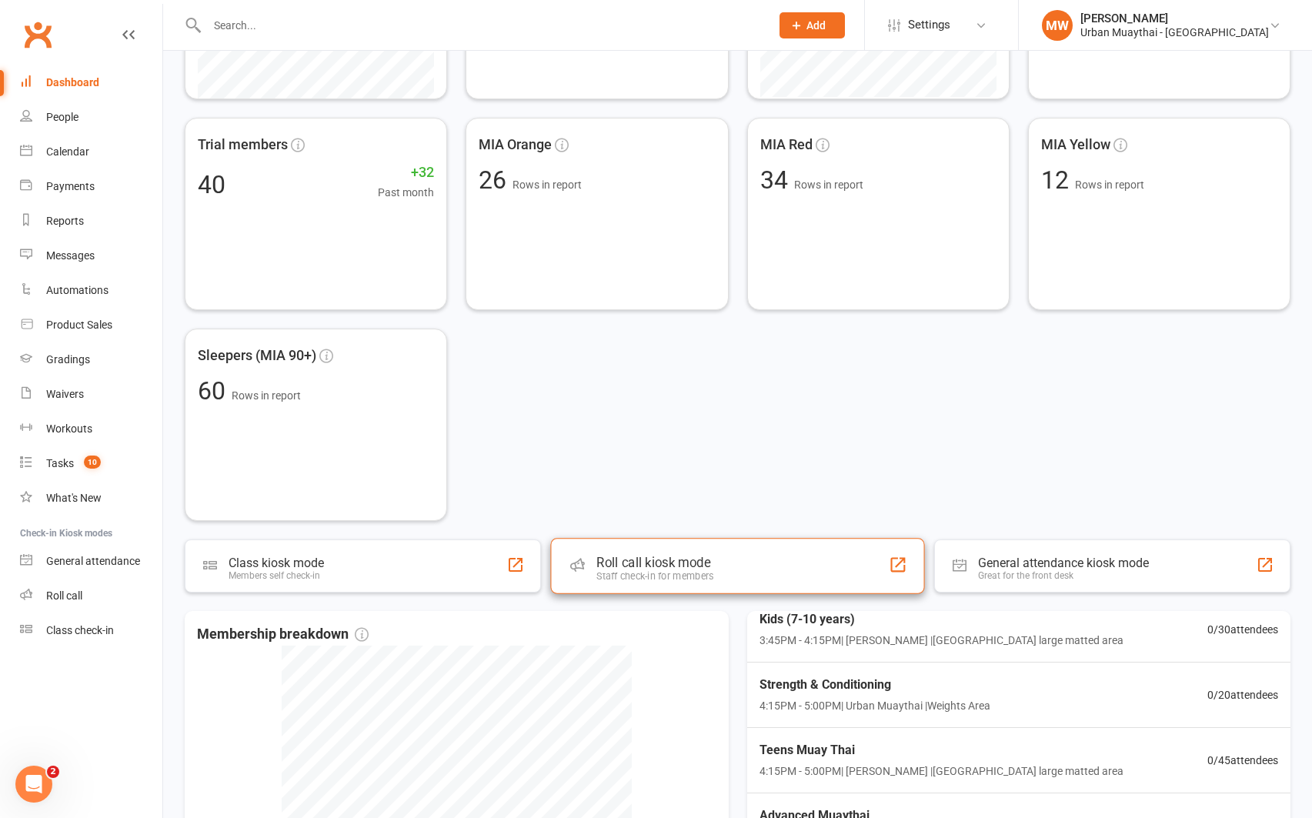
click at [686, 566] on div "Roll call kiosk mode" at bounding box center [654, 562] width 117 height 15
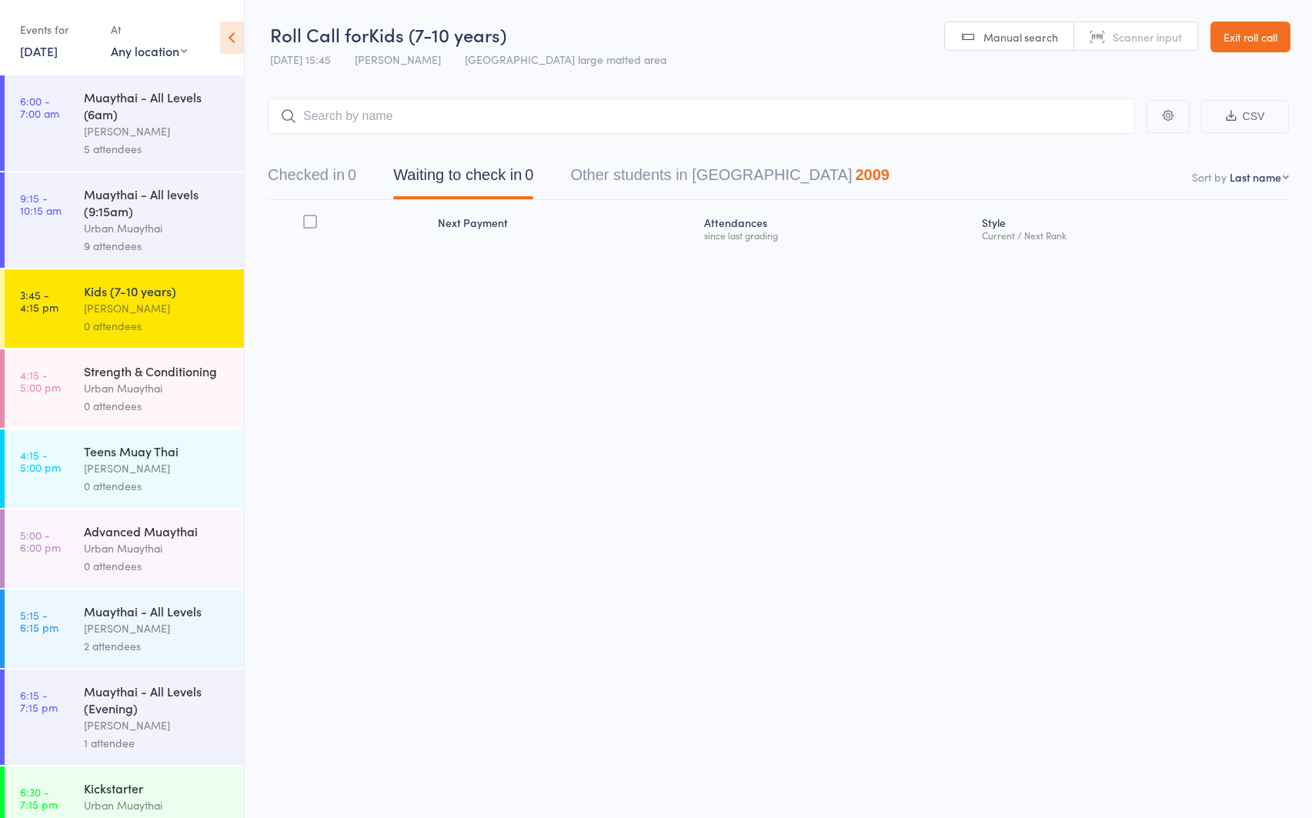
click at [102, 209] on div "Muaythai - All levels (9:15am)" at bounding box center [157, 202] width 147 height 34
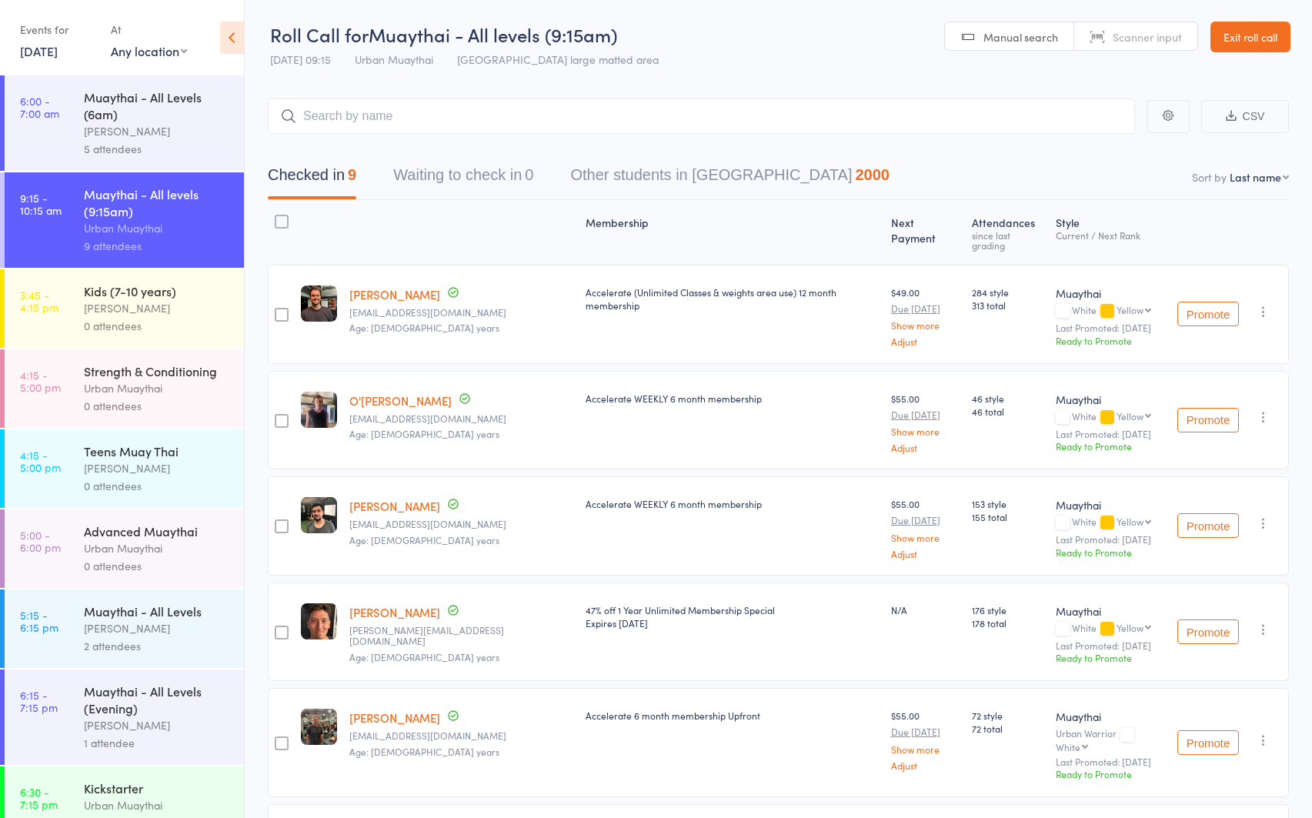
click at [1130, 32] on span "Scanner input" at bounding box center [1147, 36] width 69 height 15
click at [1266, 179] on select "First name Last name Birthday today? Behind on payments? Check in time Next pay…" at bounding box center [1259, 176] width 59 height 15
select select "4"
click at [1230, 169] on select "First name Last name Birthday today? Behind on payments? Check in time Next pay…" at bounding box center [1259, 176] width 59 height 15
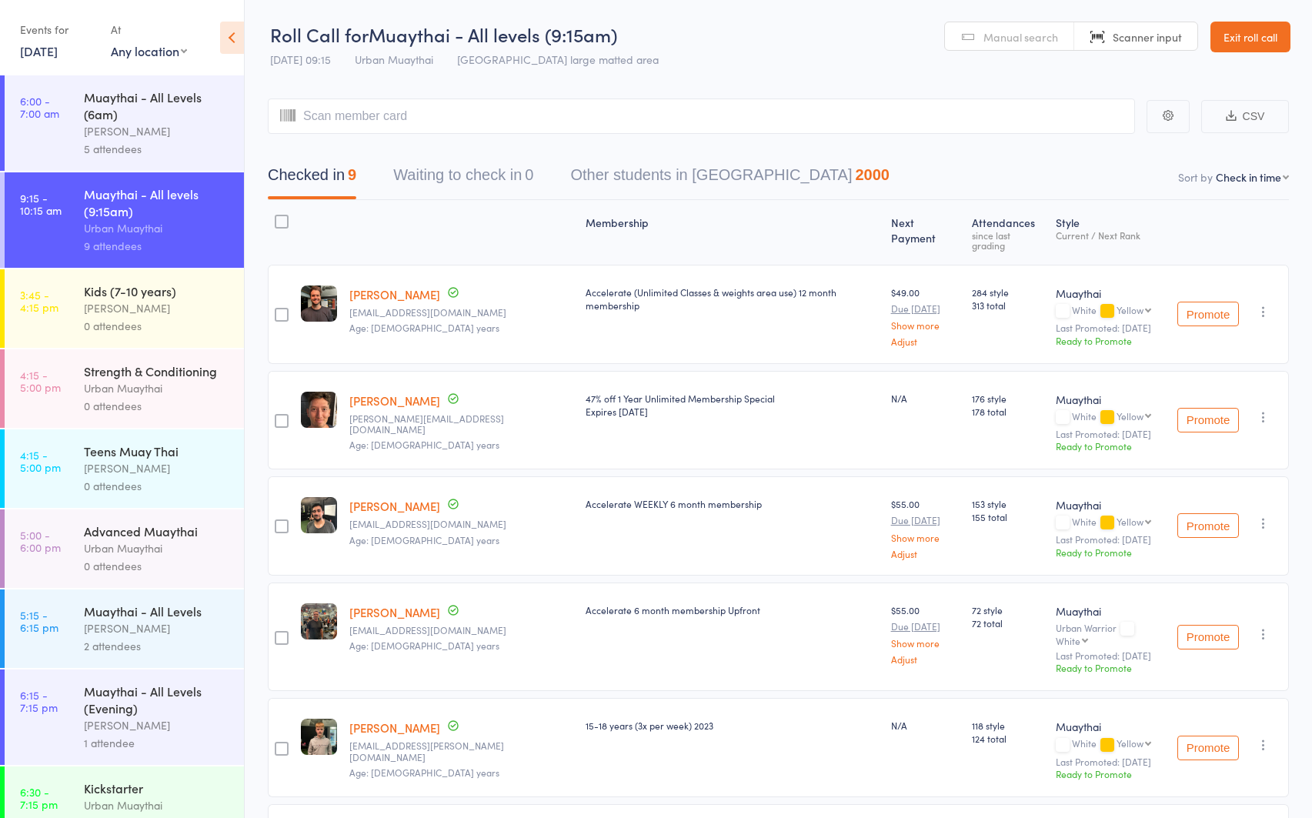
click at [1226, 35] on link "Exit roll call" at bounding box center [1251, 37] width 80 height 31
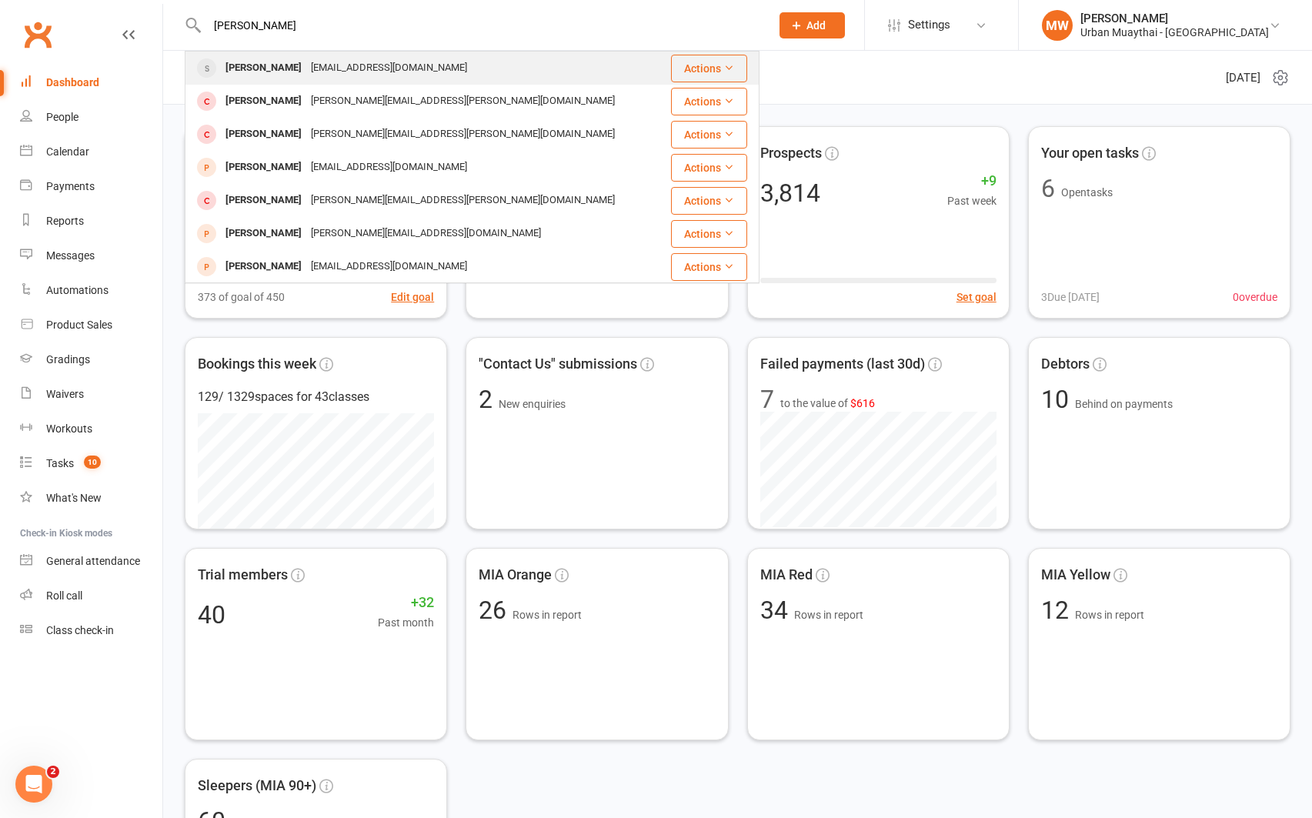
type input "sam webb"
click at [377, 71] on div "[EMAIL_ADDRESS][DOMAIN_NAME]" at bounding box center [388, 68] width 165 height 22
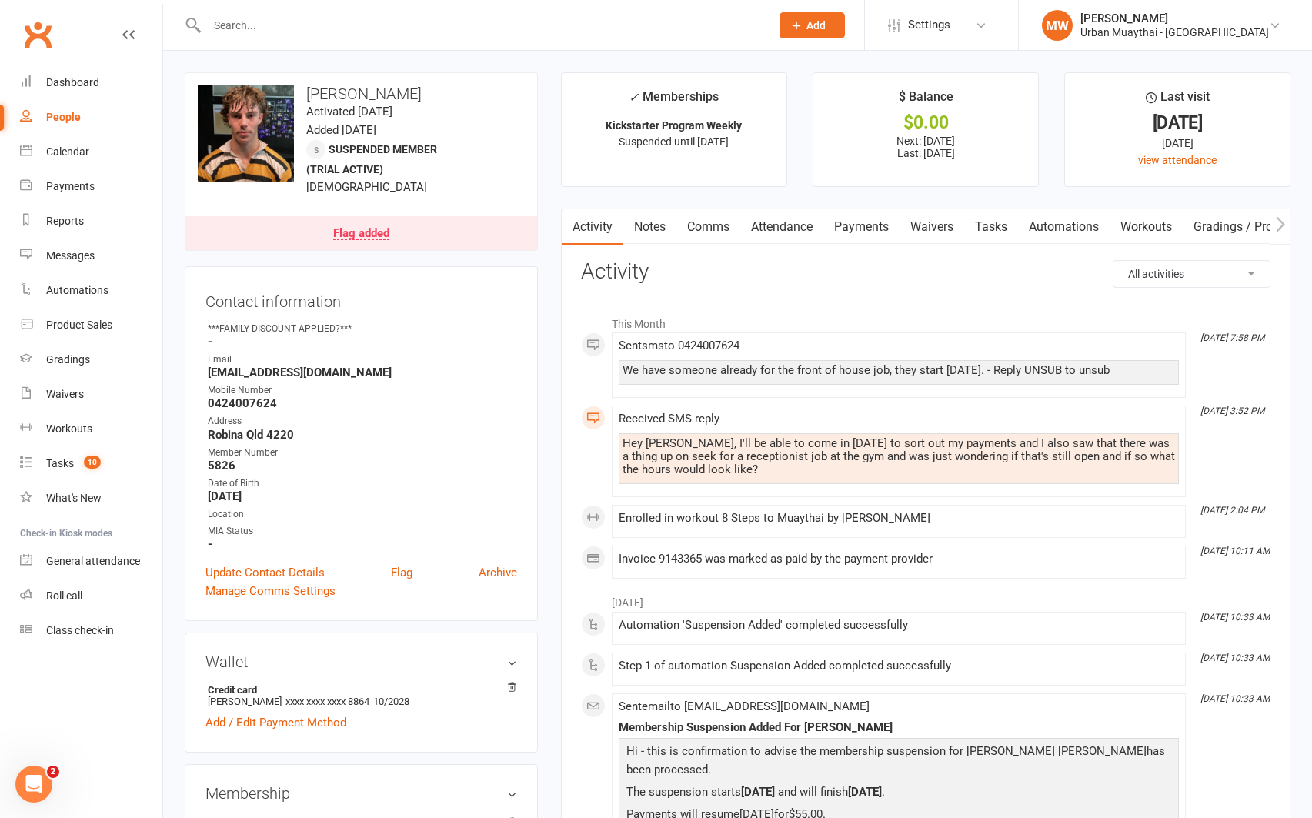
click at [867, 222] on link "Payments" at bounding box center [861, 226] width 76 height 35
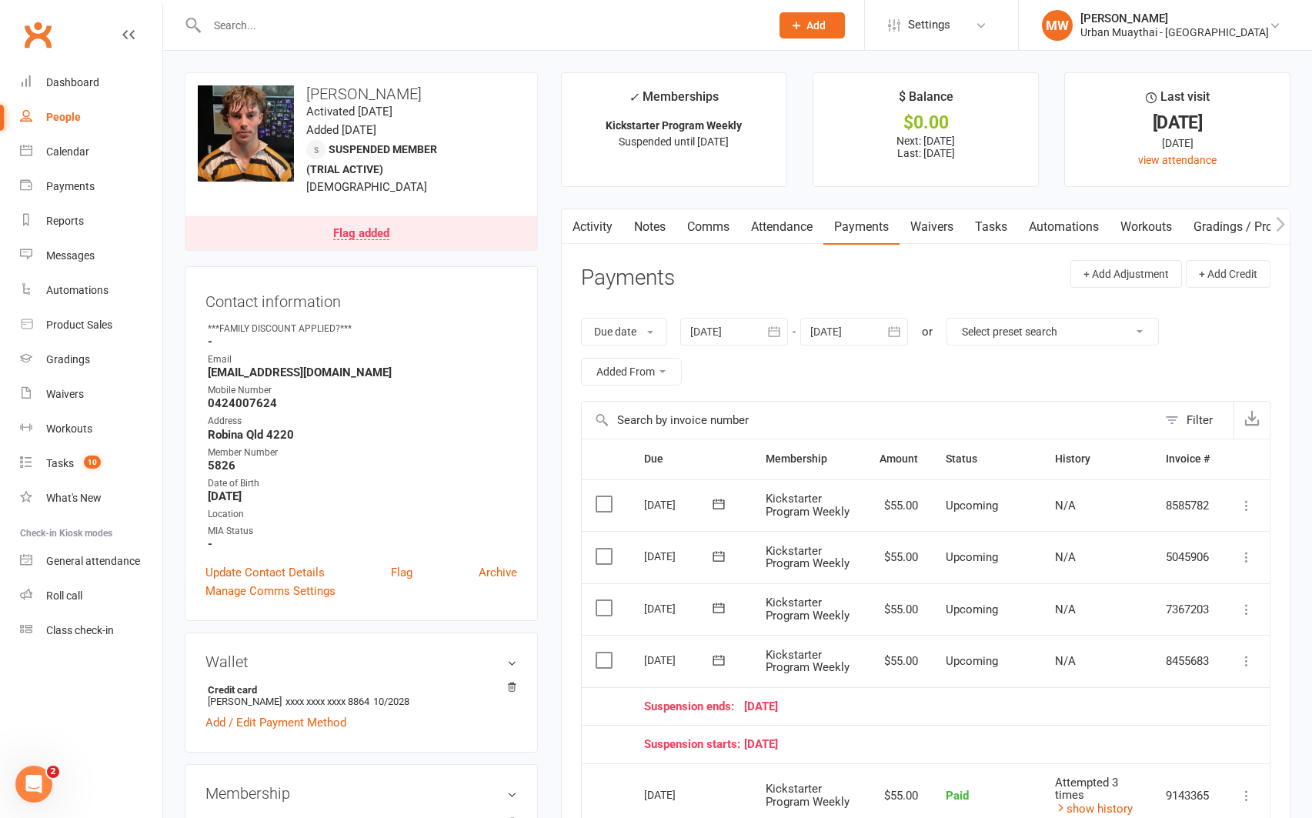
click at [908, 329] on button "button" at bounding box center [894, 332] width 28 height 28
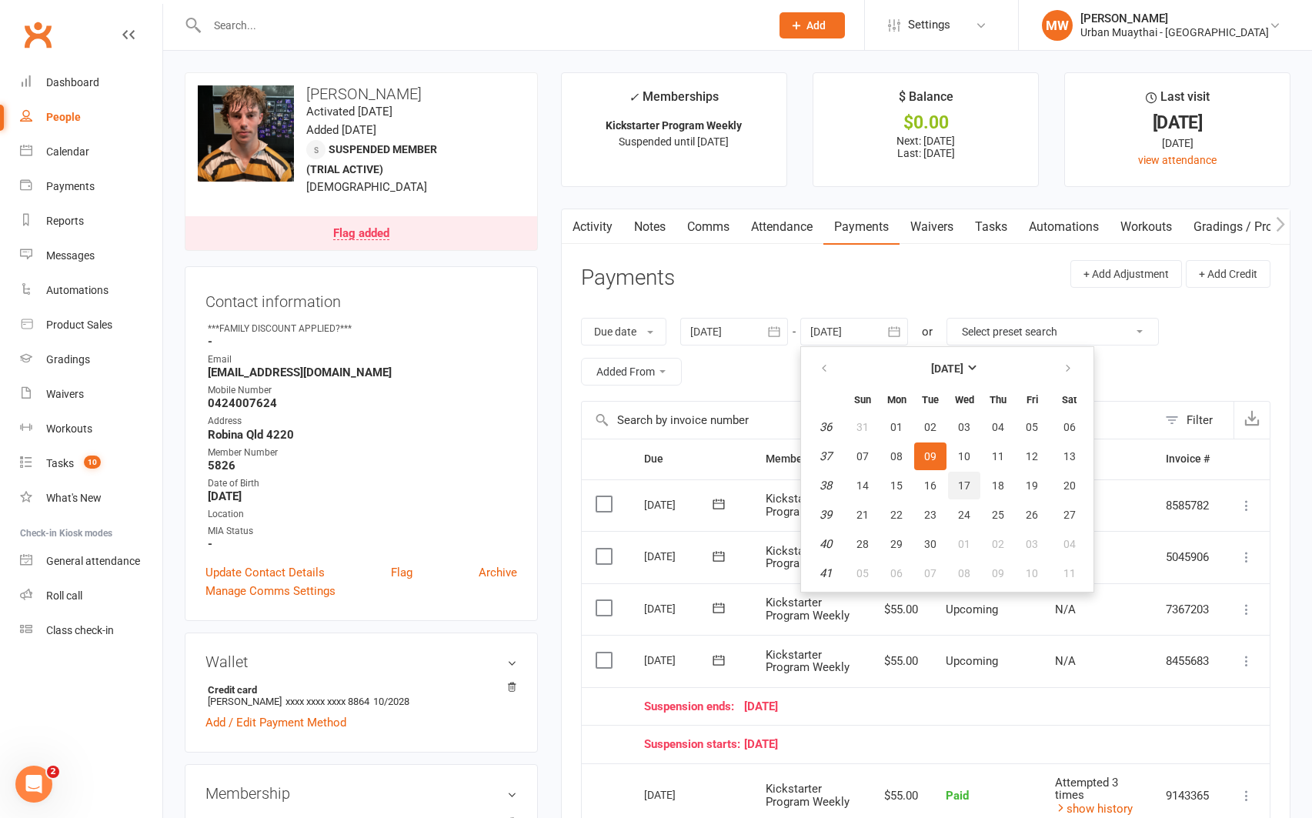
click at [971, 473] on button "17" at bounding box center [964, 486] width 32 height 28
type input "17 Sep 2025"
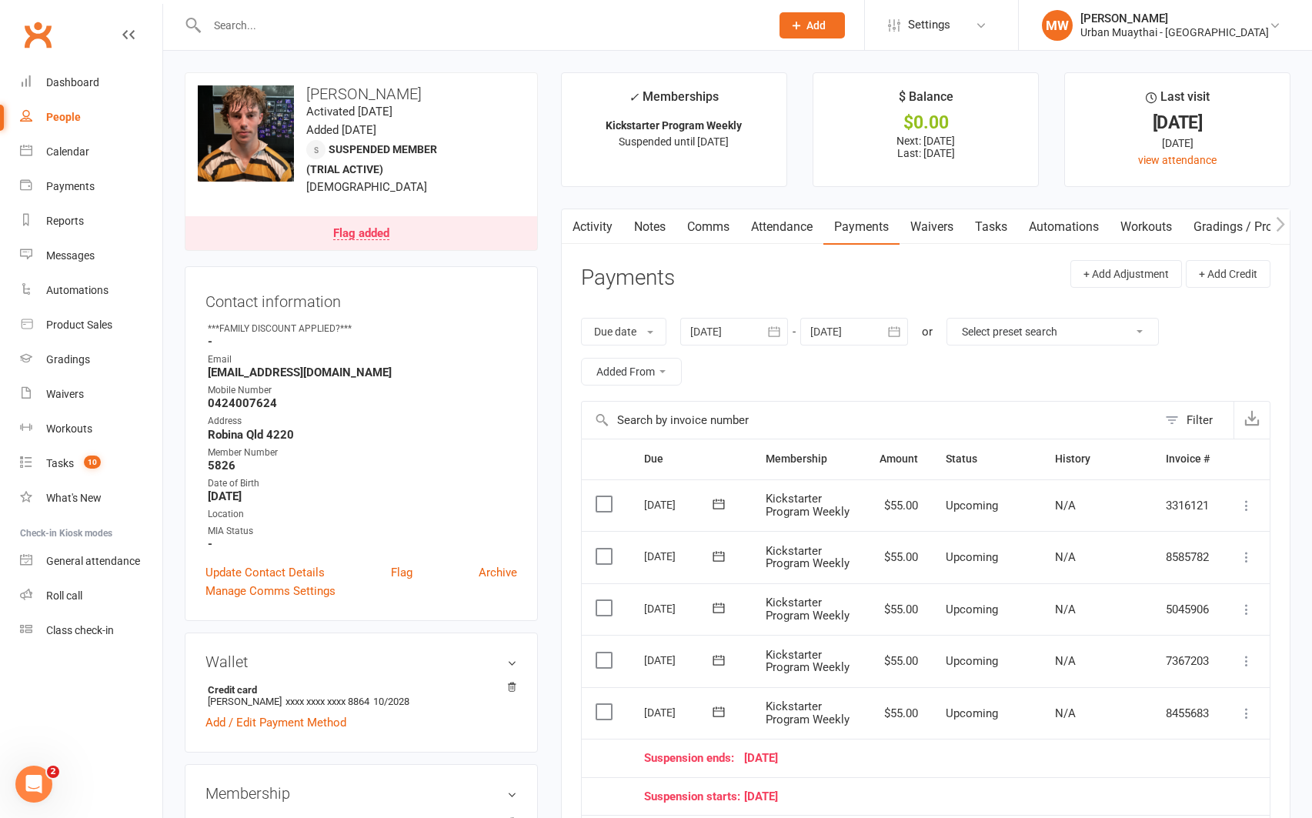
click at [720, 503] on icon at bounding box center [718, 503] width 15 height 15
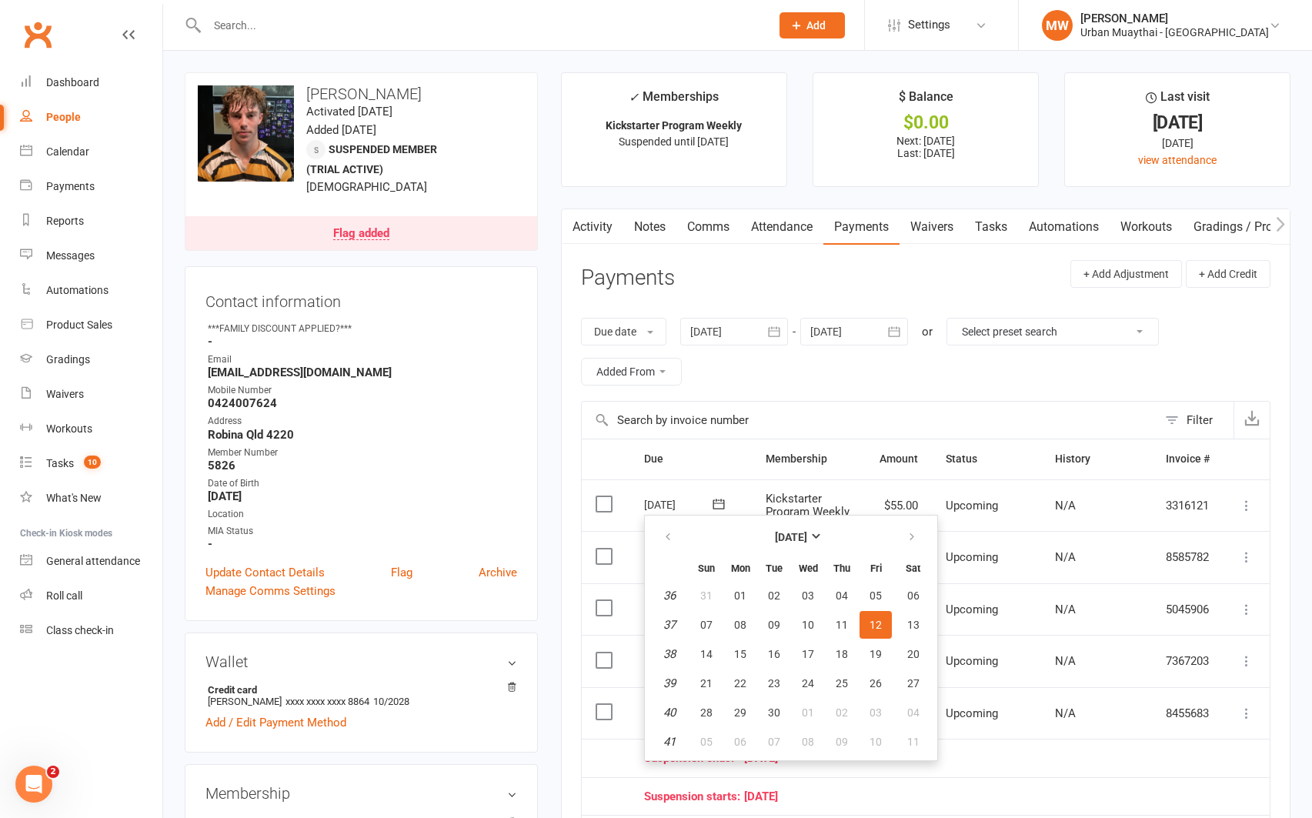
click at [1041, 733] on td "N/A" at bounding box center [1096, 713] width 111 height 52
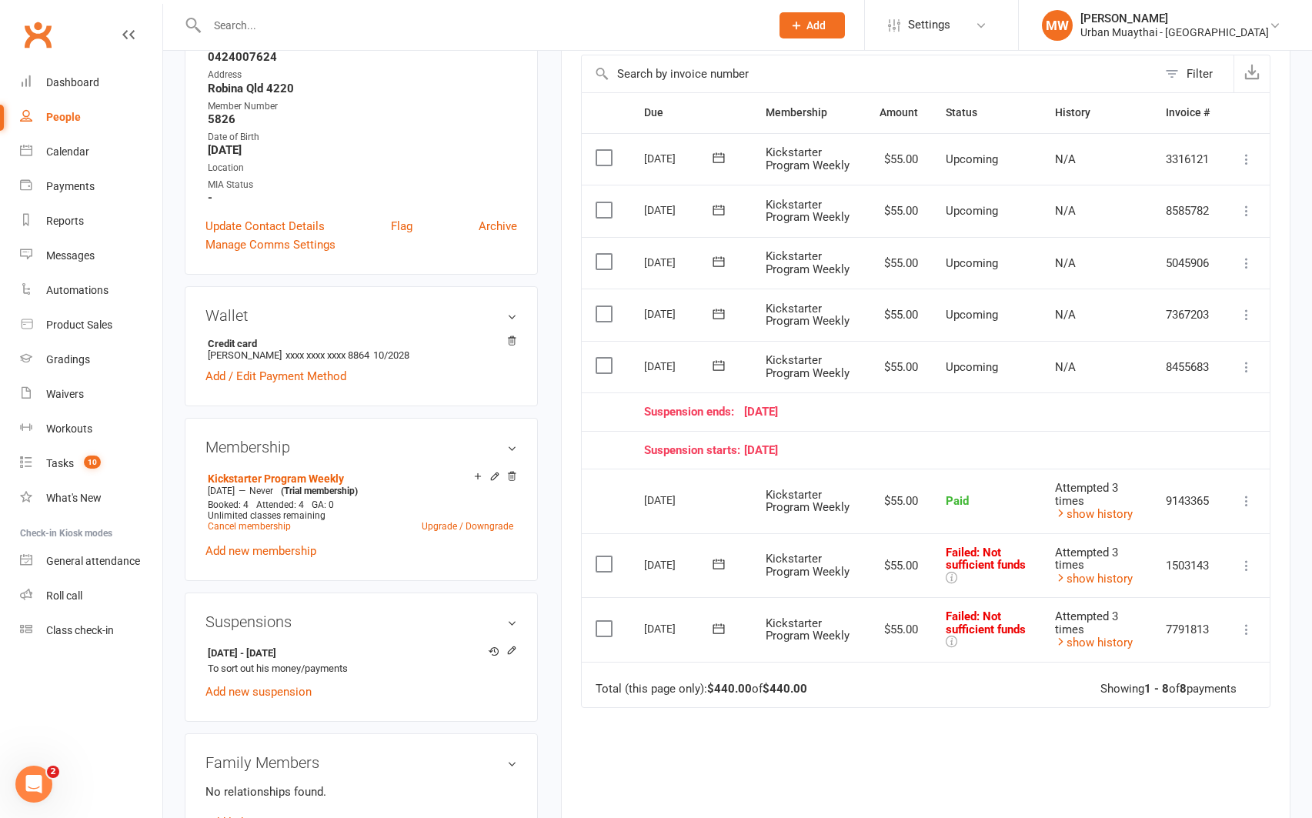
scroll to position [369, 0]
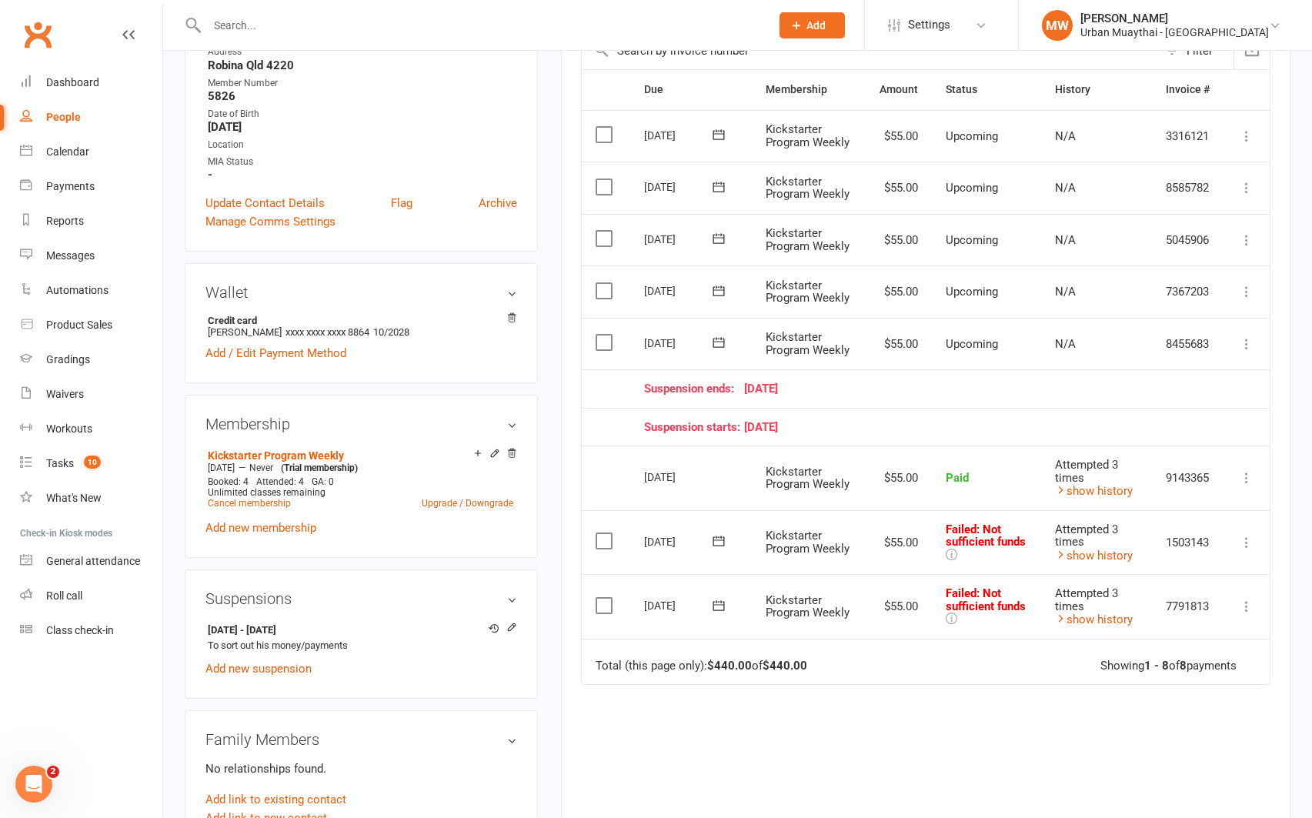
click at [1243, 602] on icon at bounding box center [1246, 606] width 15 height 15
click at [1197, 696] on link "Mark as Paid (Other)" at bounding box center [1179, 698] width 152 height 31
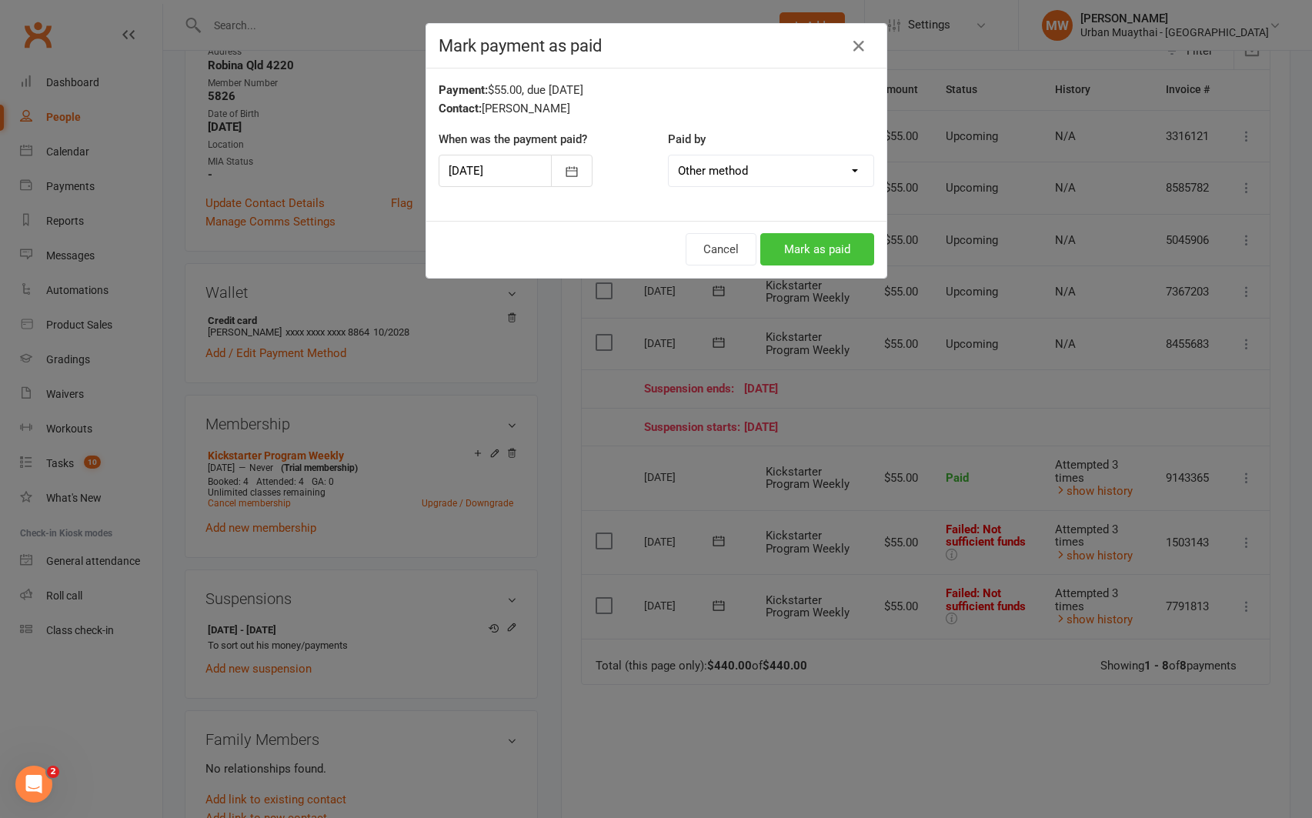
click at [809, 242] on button "Mark as paid" at bounding box center [817, 249] width 114 height 32
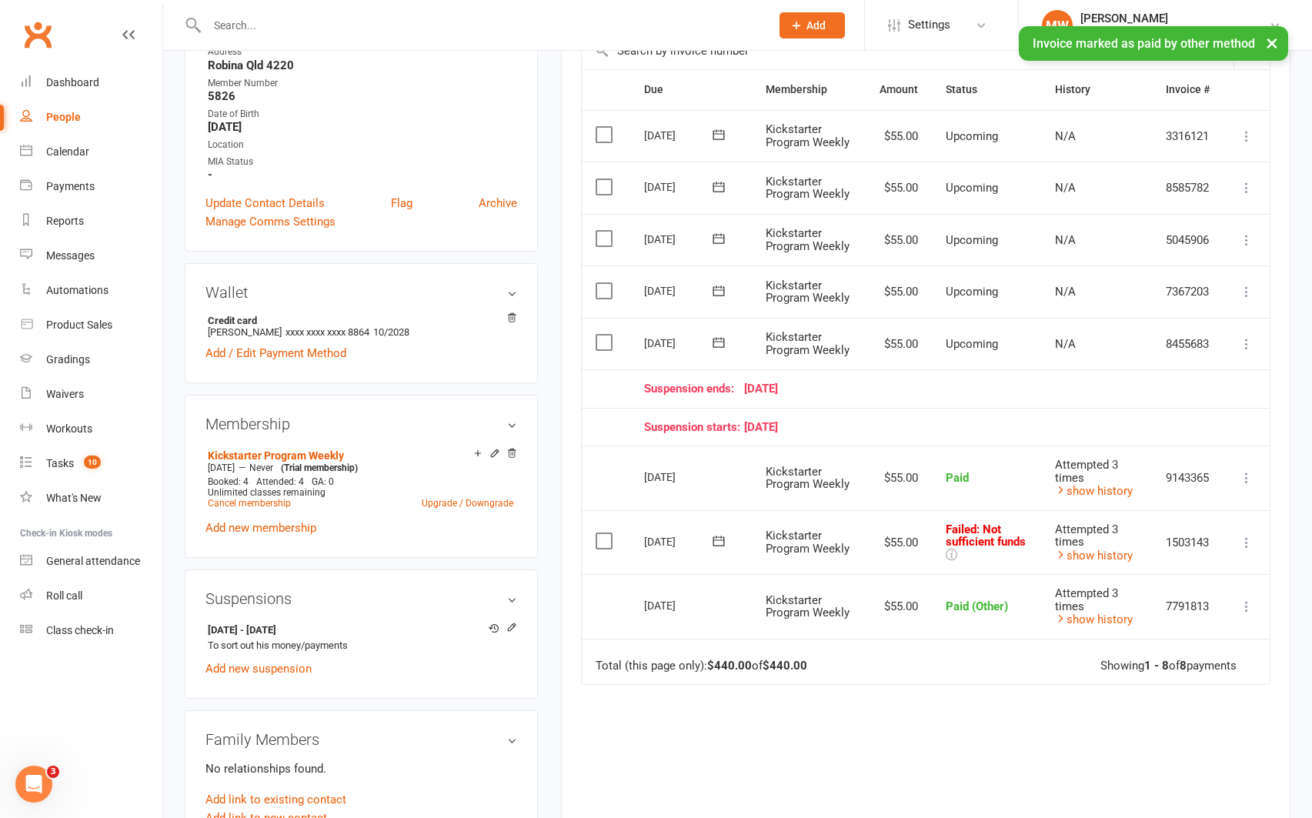
click at [1247, 537] on icon at bounding box center [1246, 542] width 15 height 15
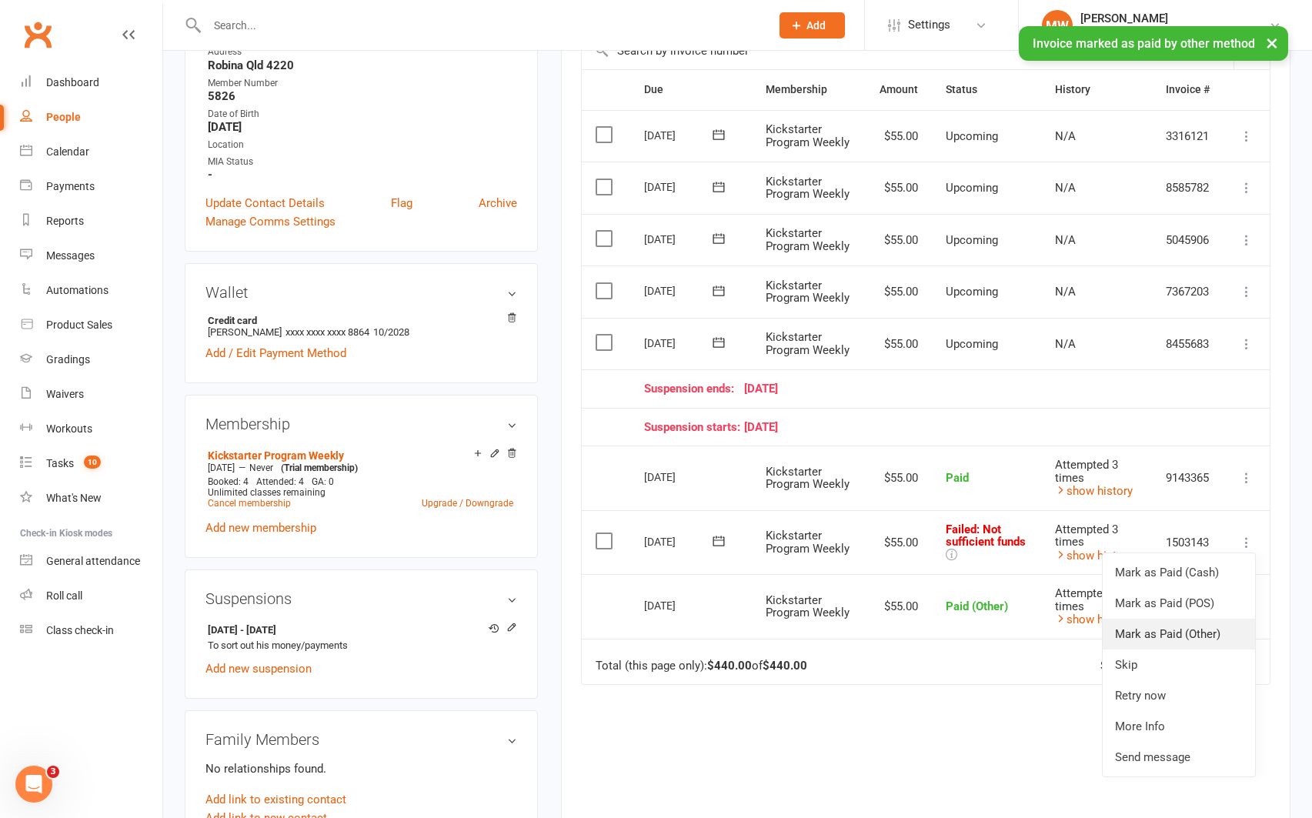
click at [1224, 626] on link "Mark as Paid (Other)" at bounding box center [1179, 634] width 152 height 31
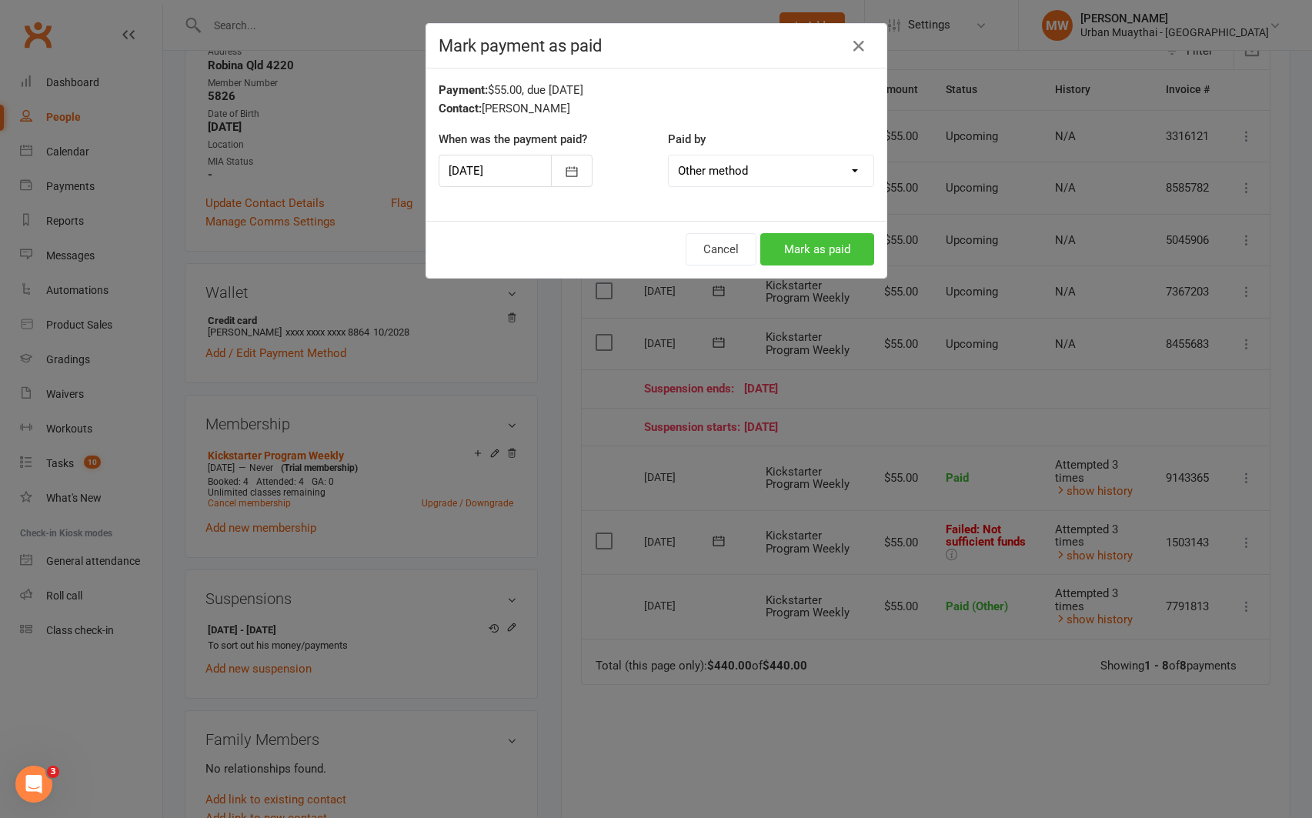
click at [821, 240] on button "Mark as paid" at bounding box center [817, 249] width 114 height 32
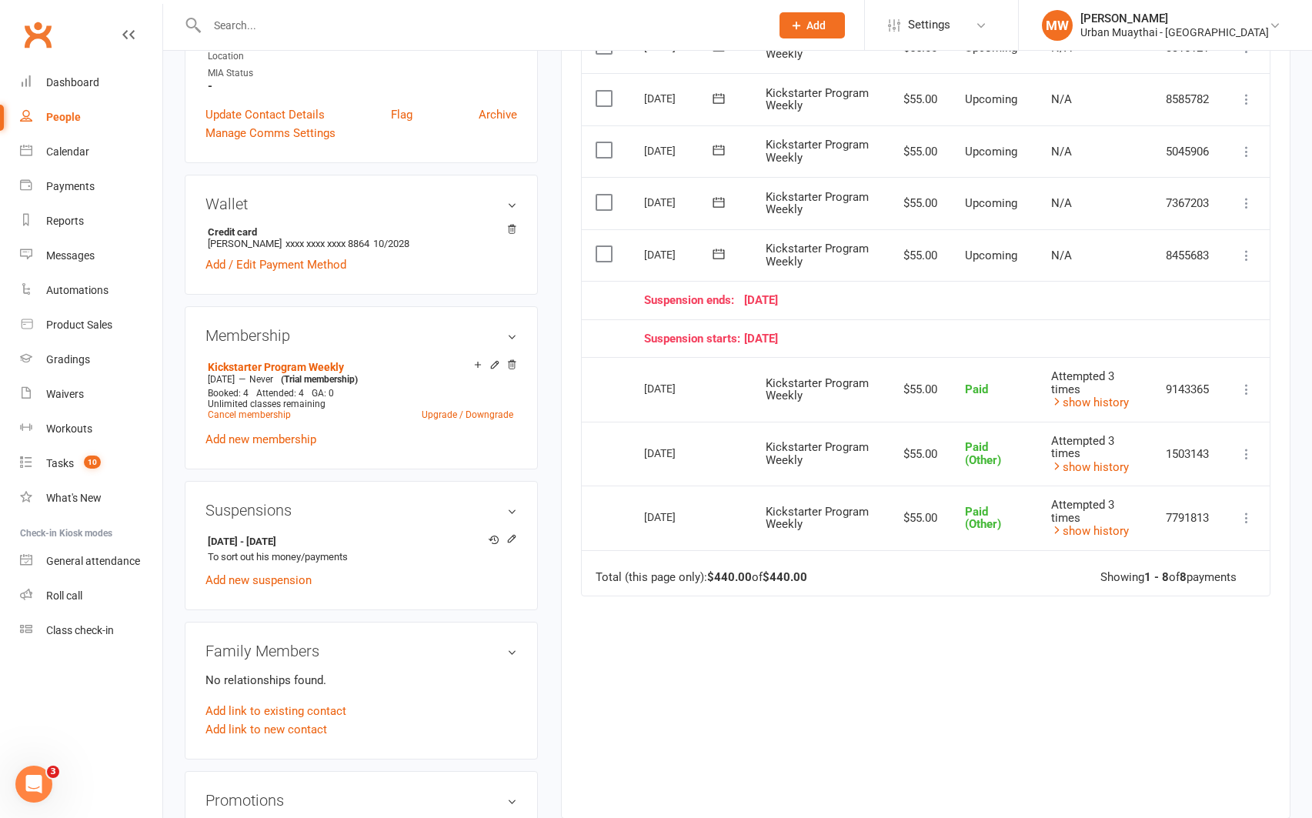
scroll to position [459, 0]
click at [509, 533] on icon at bounding box center [511, 536] width 7 height 7
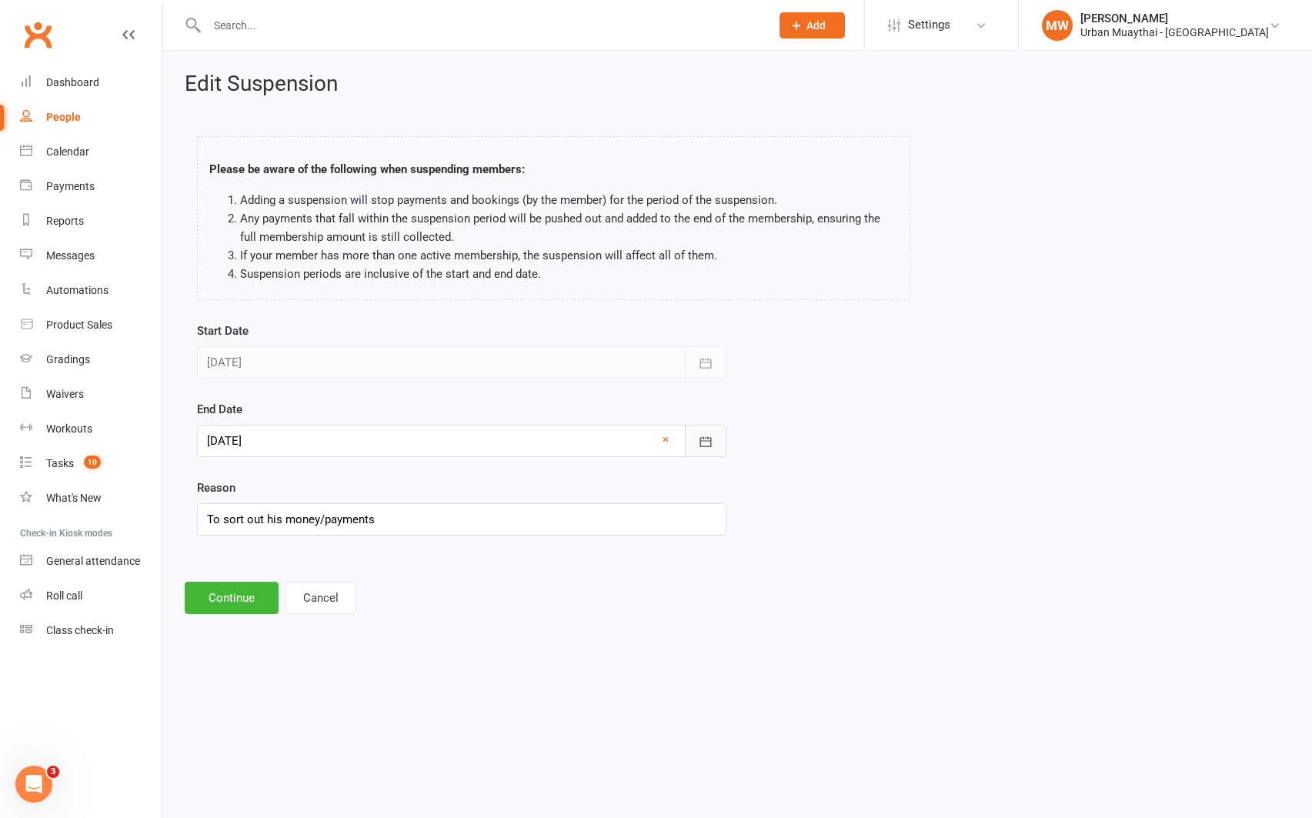
click at [702, 437] on icon "button" at bounding box center [705, 441] width 15 height 15
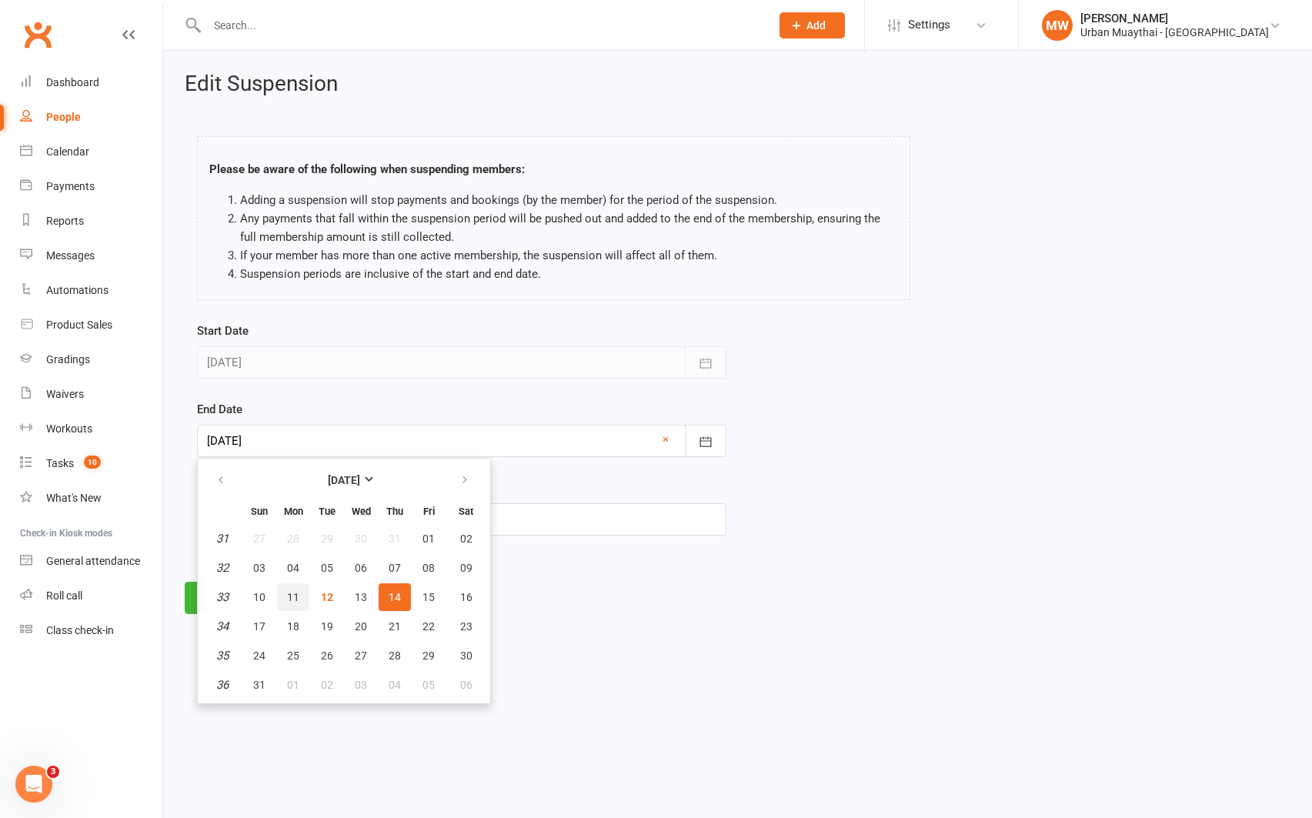
click at [299, 596] on button "11" at bounding box center [293, 597] width 32 height 28
type input "11 Aug 2025"
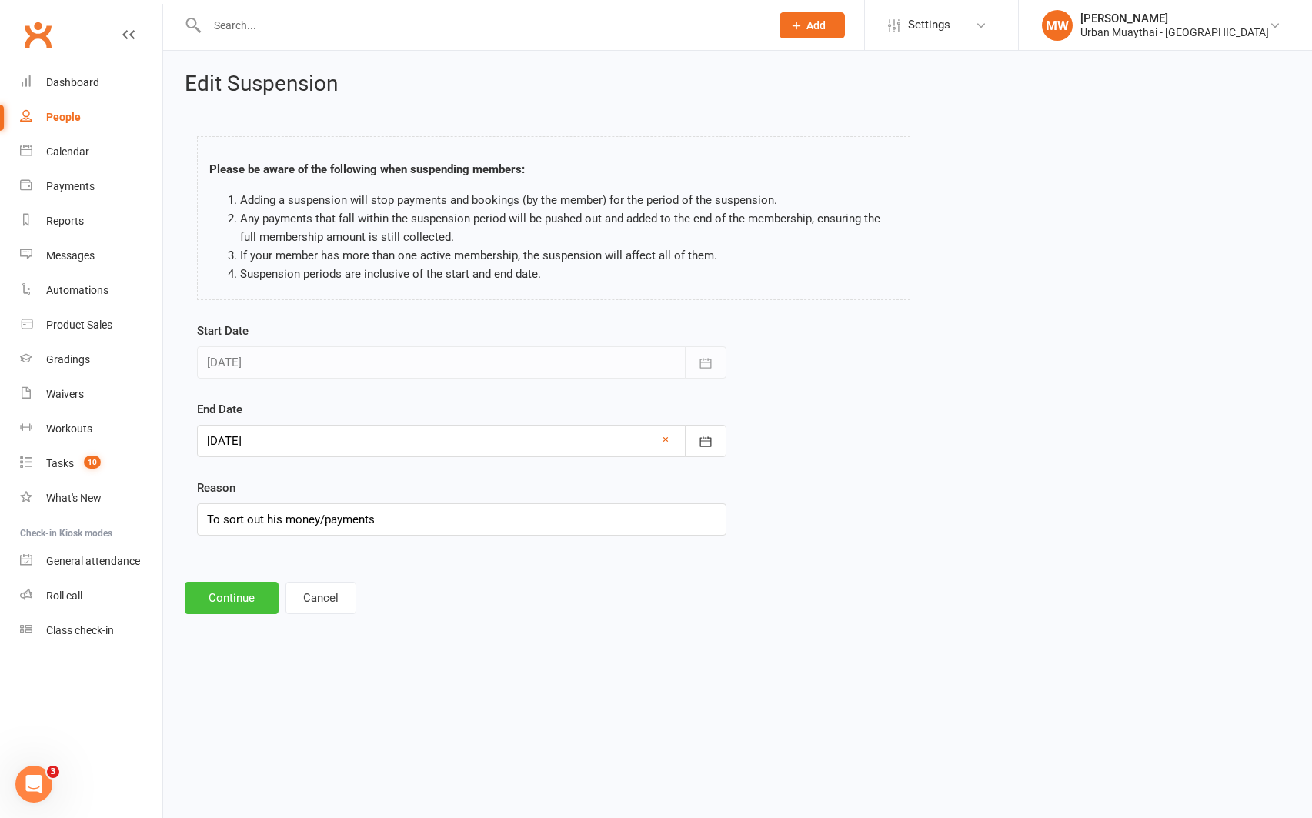
click at [238, 601] on button "Continue" at bounding box center [232, 598] width 94 height 32
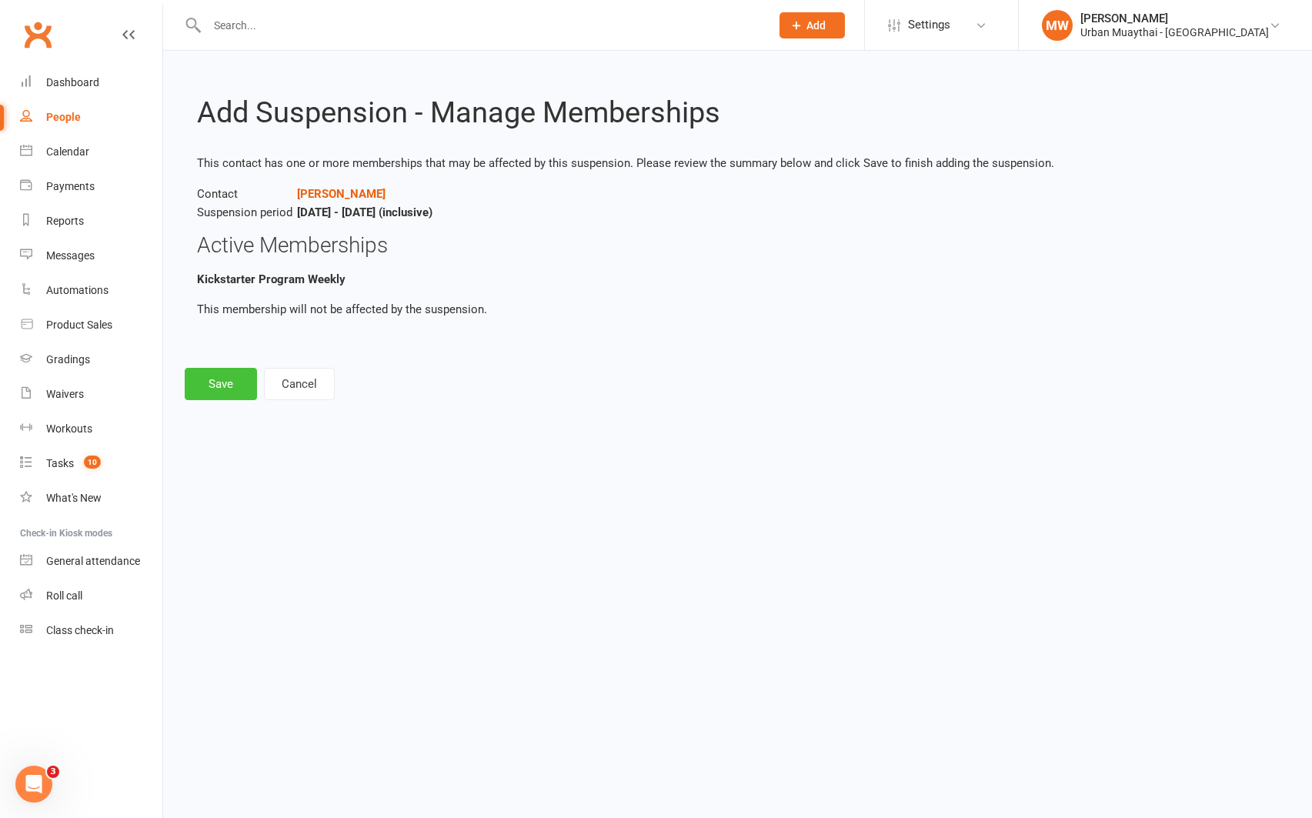
click at [223, 379] on button "Save" at bounding box center [221, 384] width 72 height 32
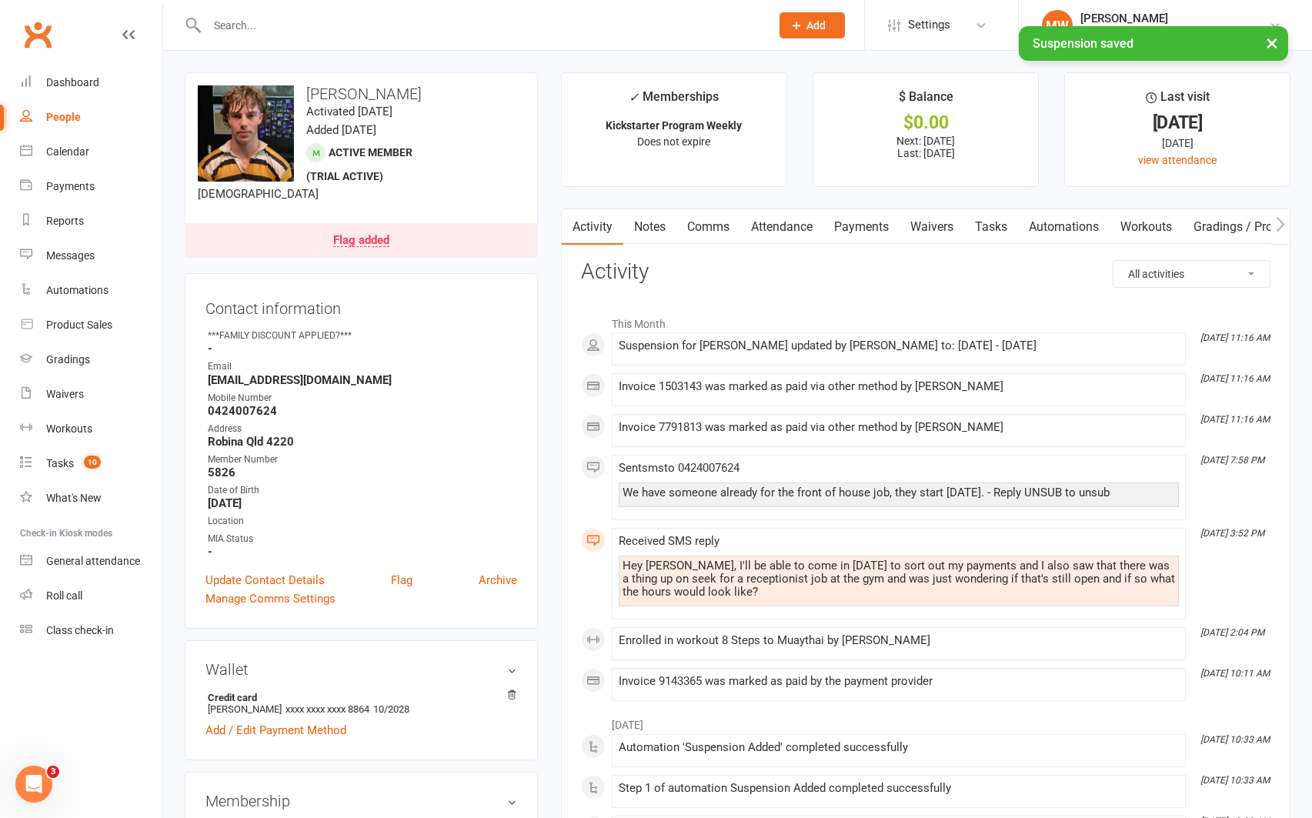
click at [858, 225] on link "Payments" at bounding box center [861, 226] width 76 height 35
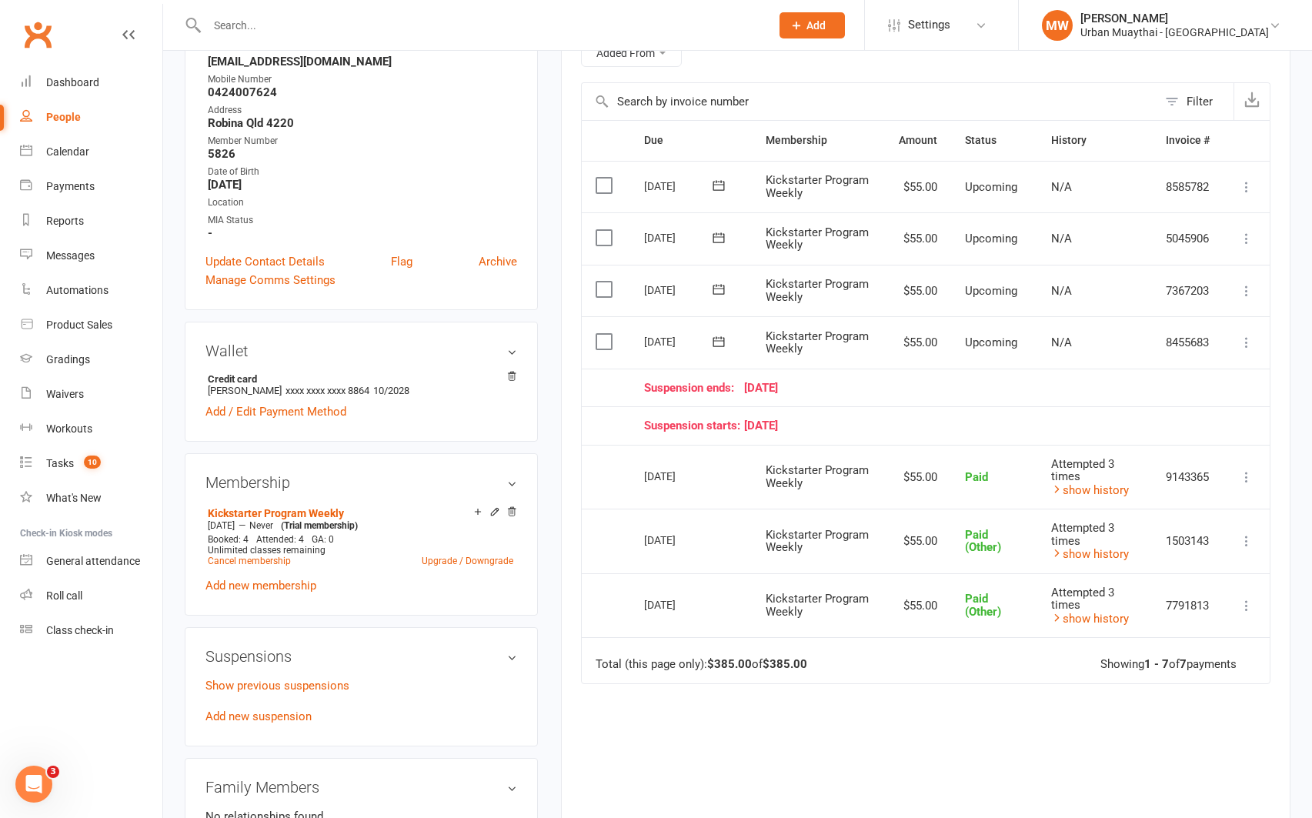
scroll to position [320, 0]
click at [449, 556] on link "Upgrade / Downgrade" at bounding box center [468, 559] width 92 height 11
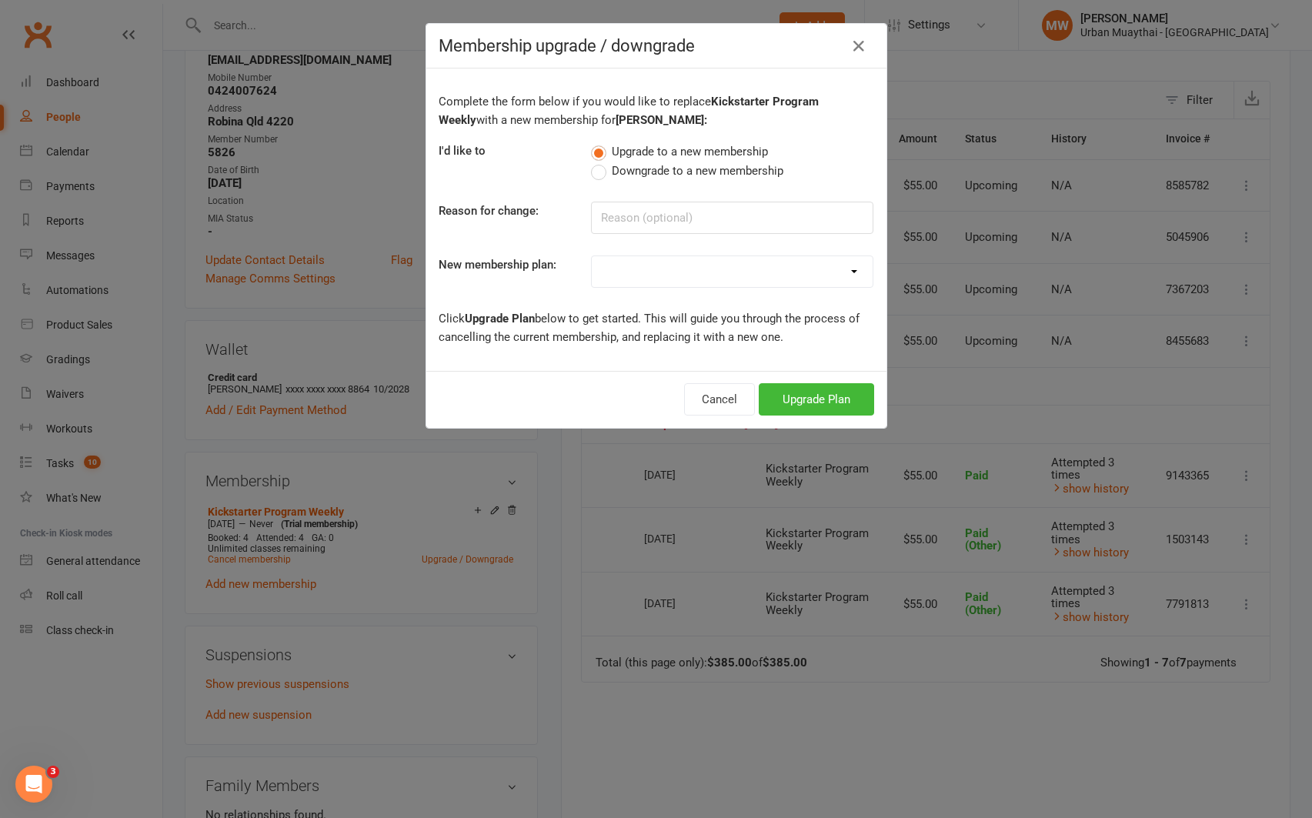
click at [601, 175] on label "Downgrade to a new membership" at bounding box center [687, 171] width 192 height 18
click at [601, 162] on input "Downgrade to a new membership" at bounding box center [596, 162] width 10 height 0
click at [635, 272] on select "Kickstarter Deposit Accelerate (Unlimited Classes & weights area use) 12 month …" at bounding box center [732, 271] width 281 height 31
select select "14"
click at [592, 256] on select "Kickstarter Deposit Accelerate (Unlimited Classes & weights area use) 12 month …" at bounding box center [732, 271] width 281 height 31
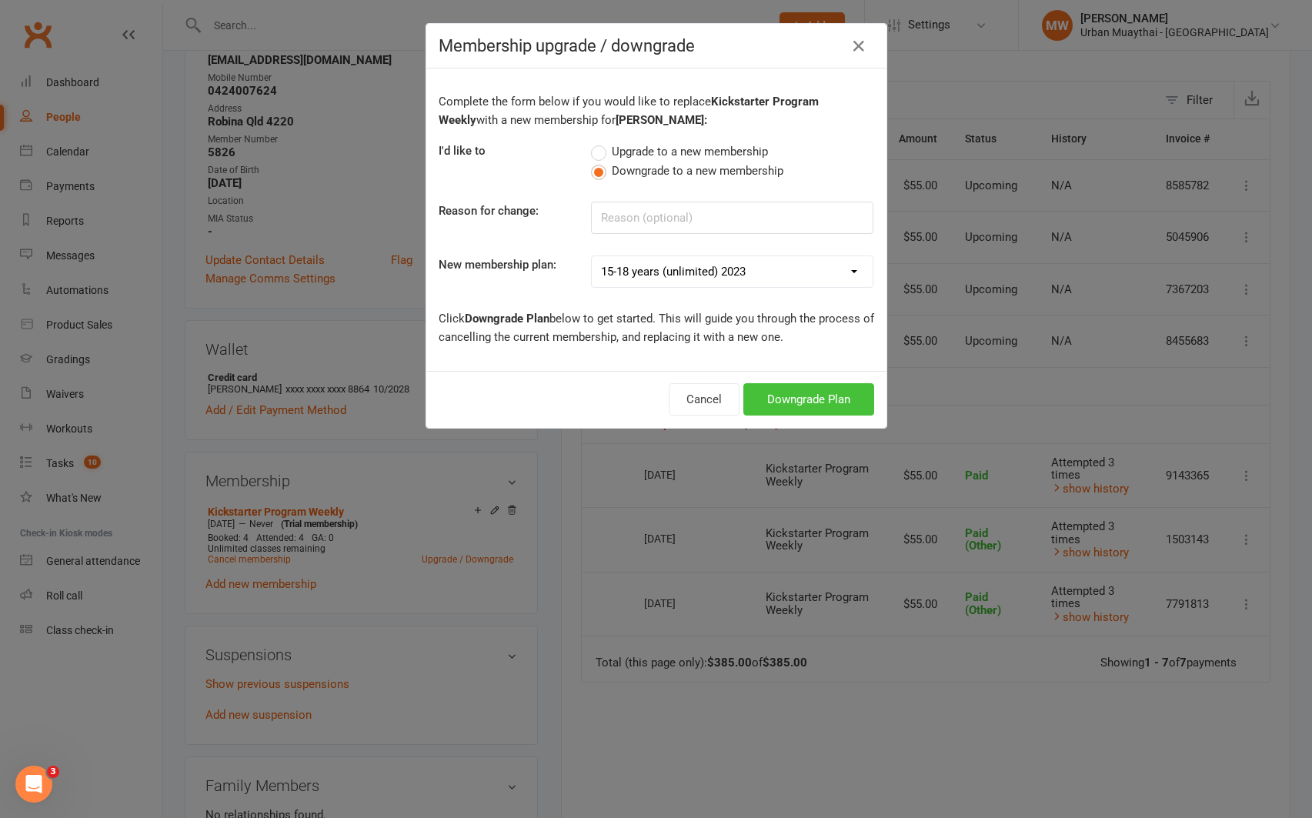
click at [772, 390] on button "Downgrade Plan" at bounding box center [808, 399] width 131 height 32
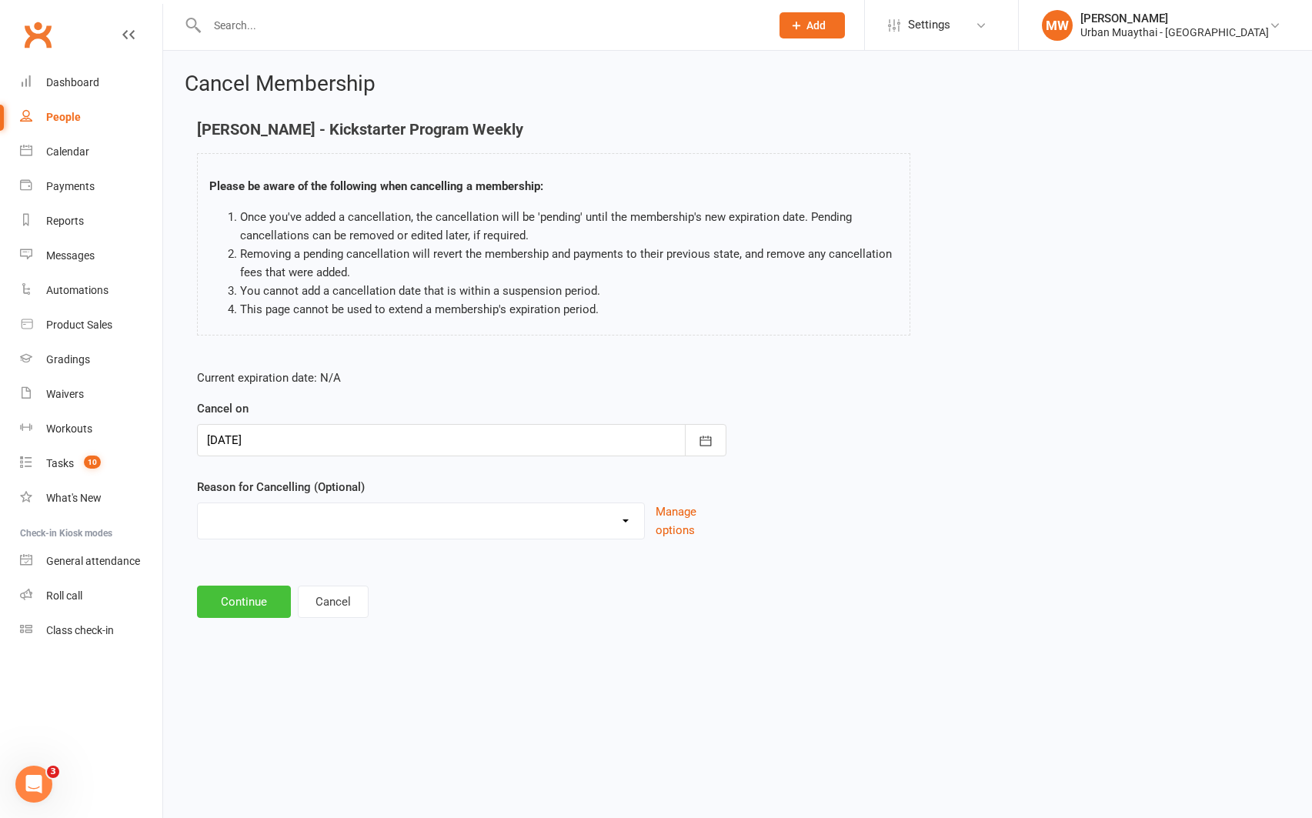
click at [213, 599] on button "Continue" at bounding box center [244, 602] width 94 height 32
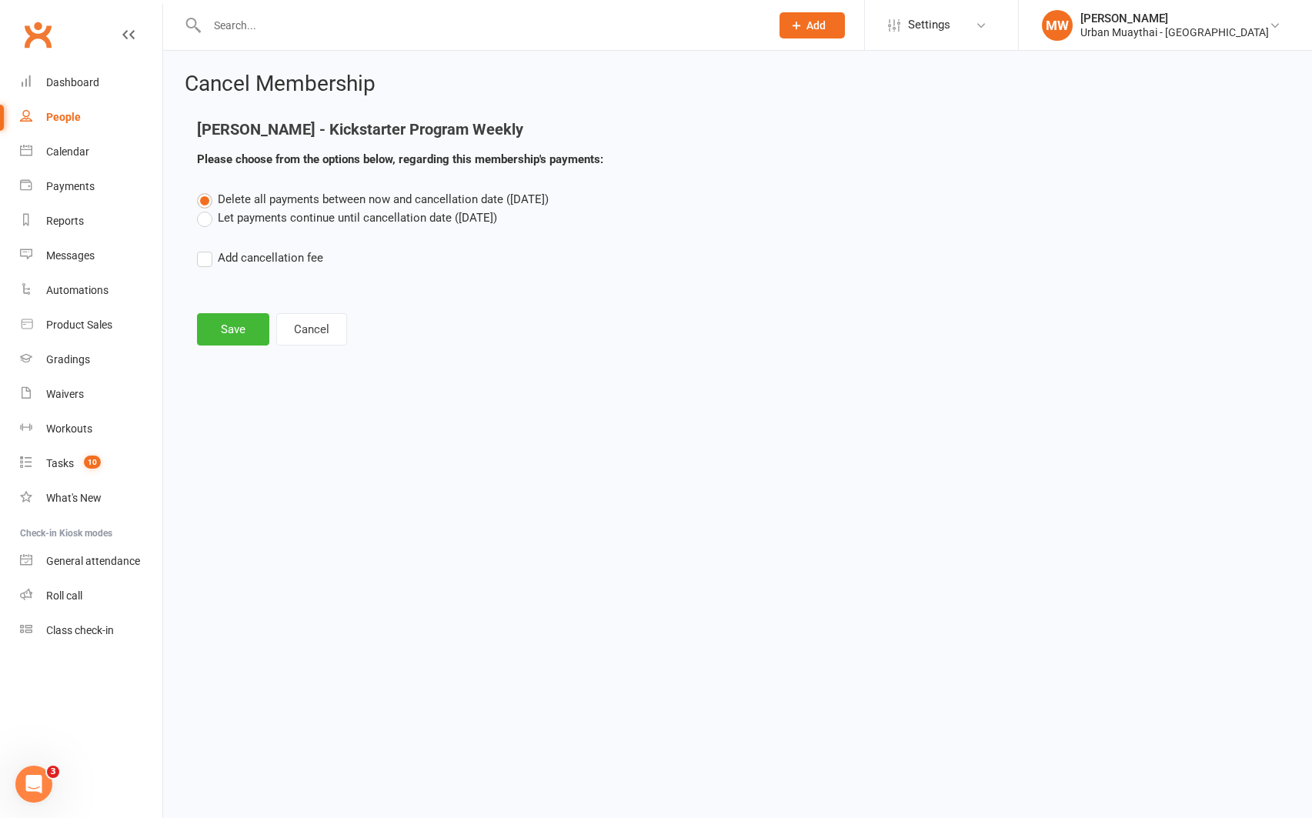
click at [202, 218] on label "Let payments continue until cancellation date ([DATE])" at bounding box center [347, 218] width 300 height 18
click at [202, 209] on input "Let payments continue until cancellation date ([DATE])" at bounding box center [202, 209] width 10 height 0
click at [218, 320] on button "Save" at bounding box center [233, 329] width 72 height 32
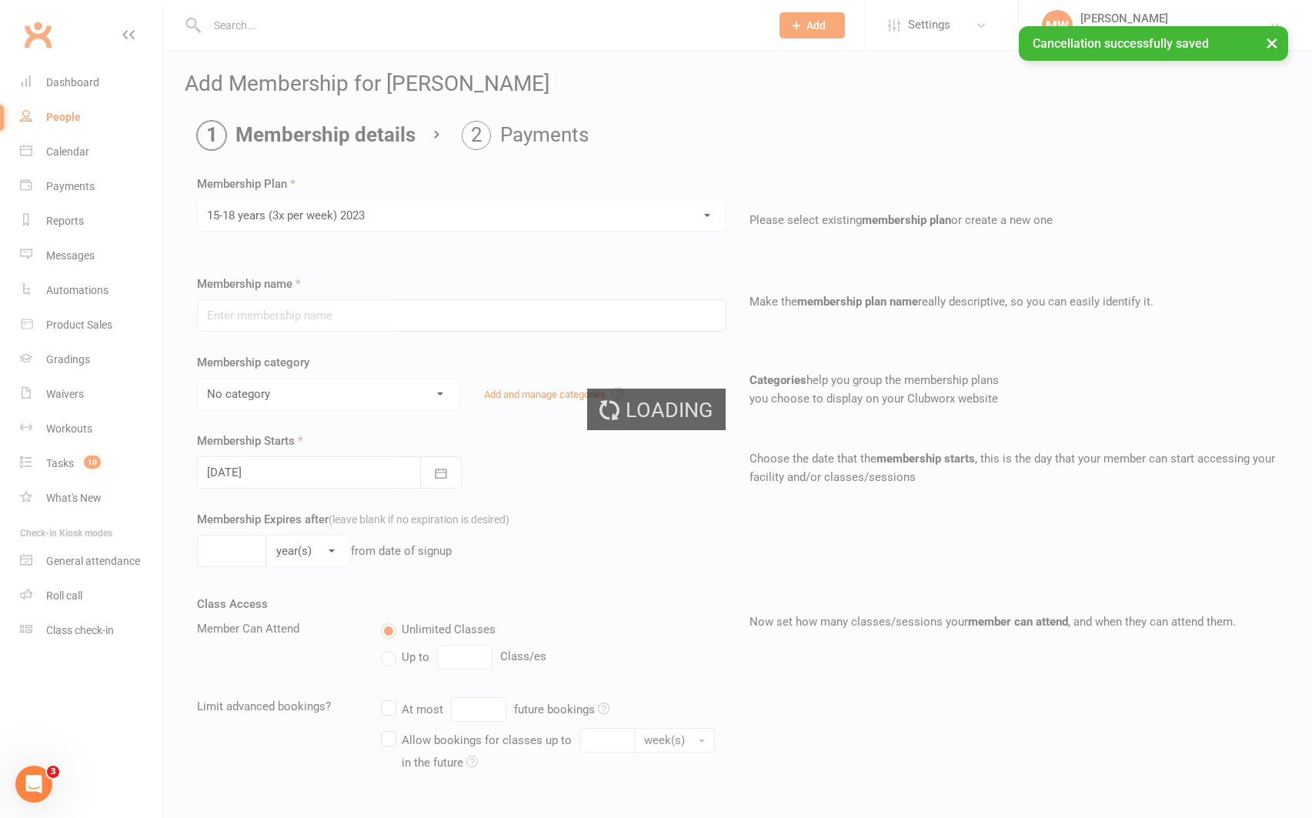
type input "15-18 years (3x per week) 2023"
select select "4"
type input "0"
type input "3"
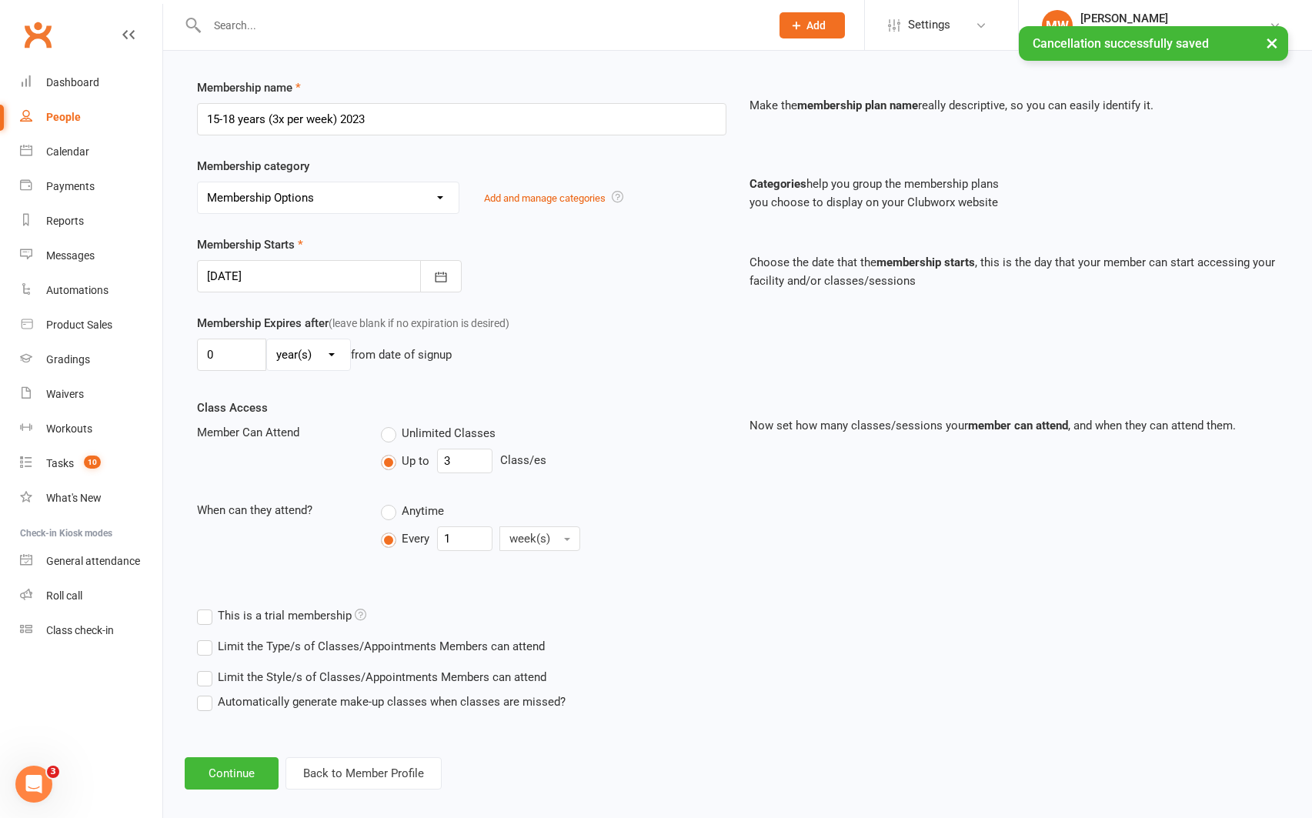
scroll to position [212, 0]
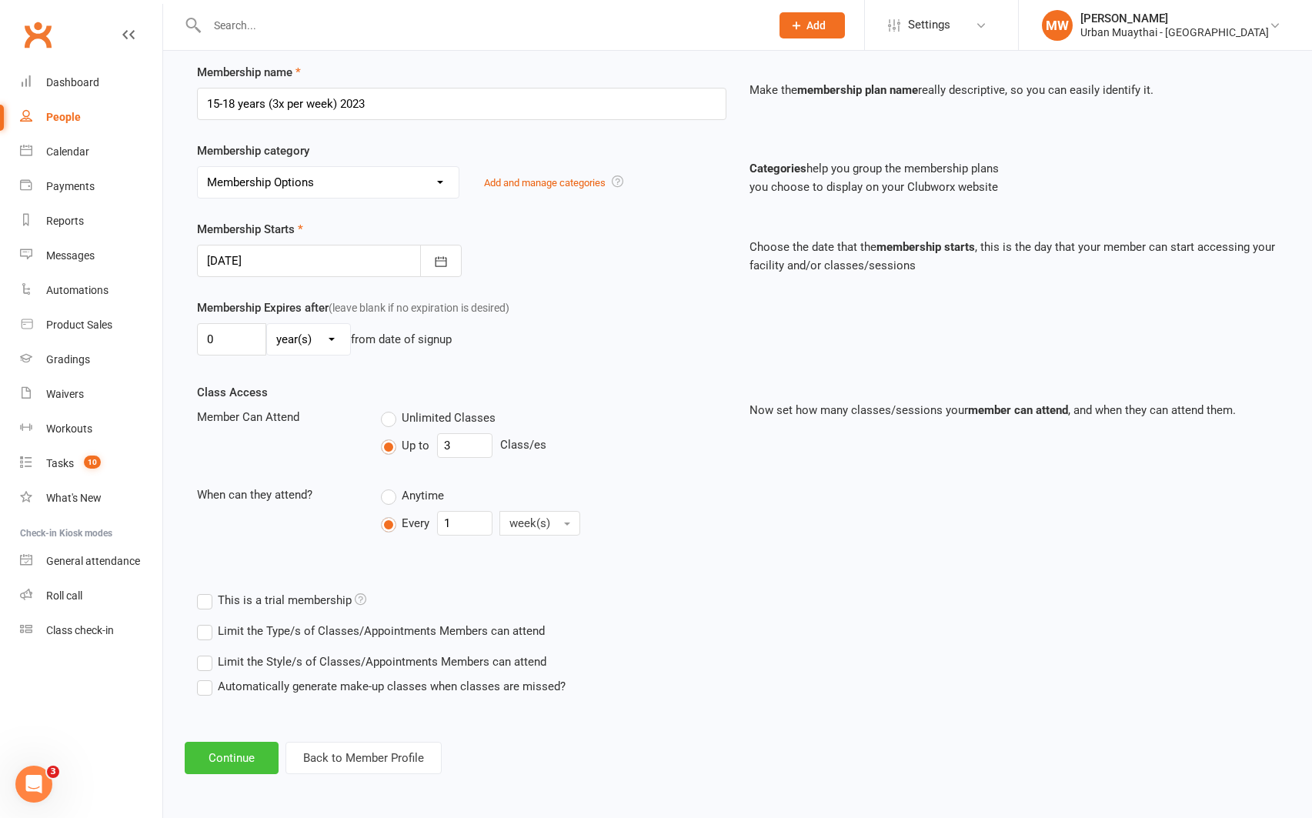
click at [221, 762] on button "Continue" at bounding box center [232, 758] width 94 height 32
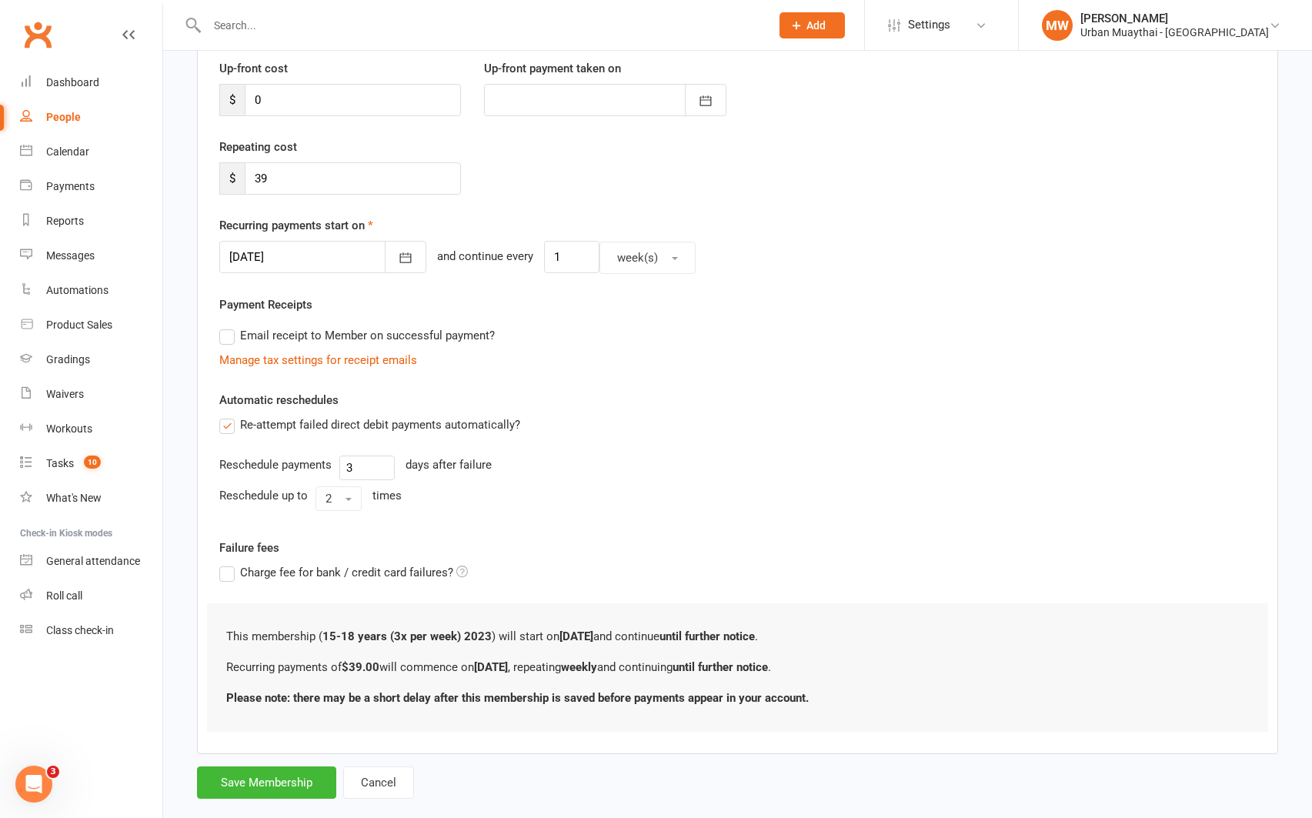
scroll to position [0, 0]
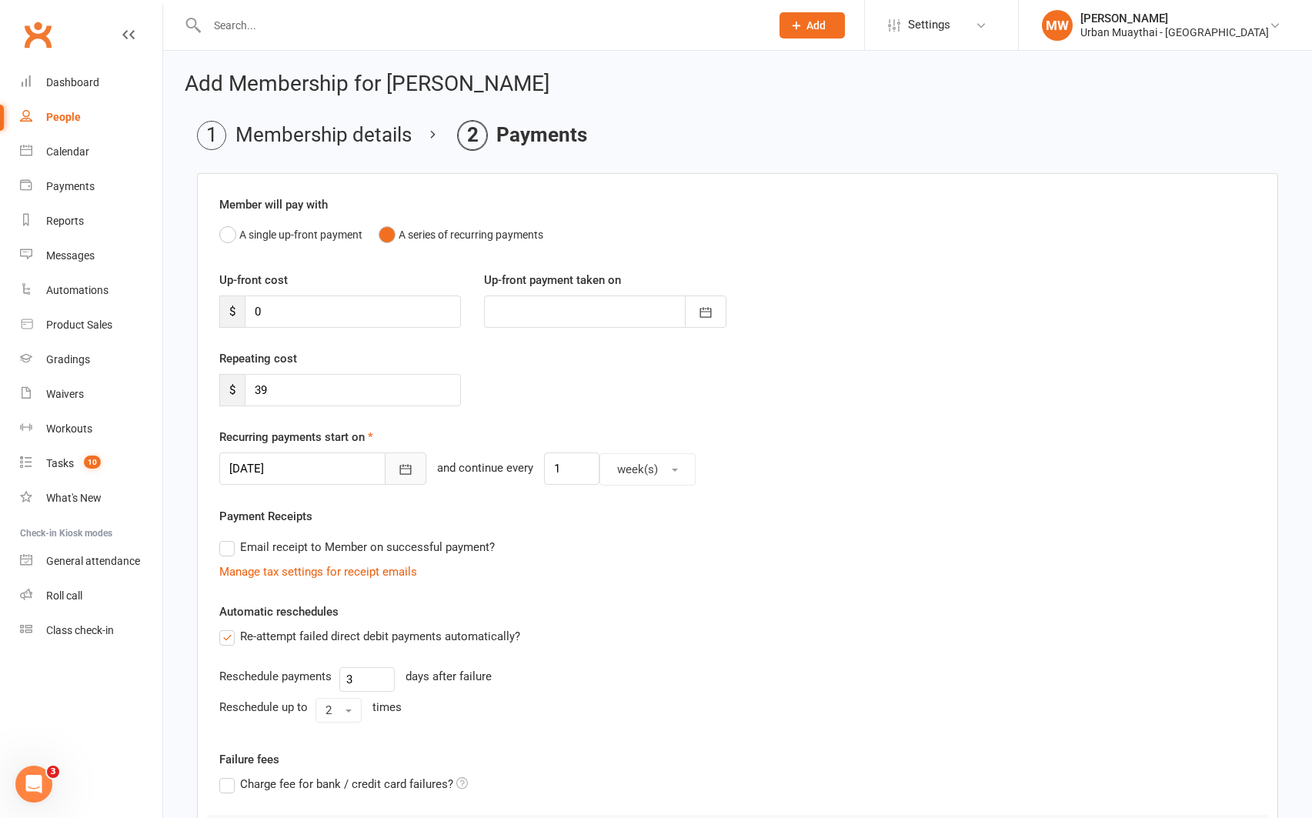
click at [398, 466] on icon "button" at bounding box center [405, 469] width 15 height 15
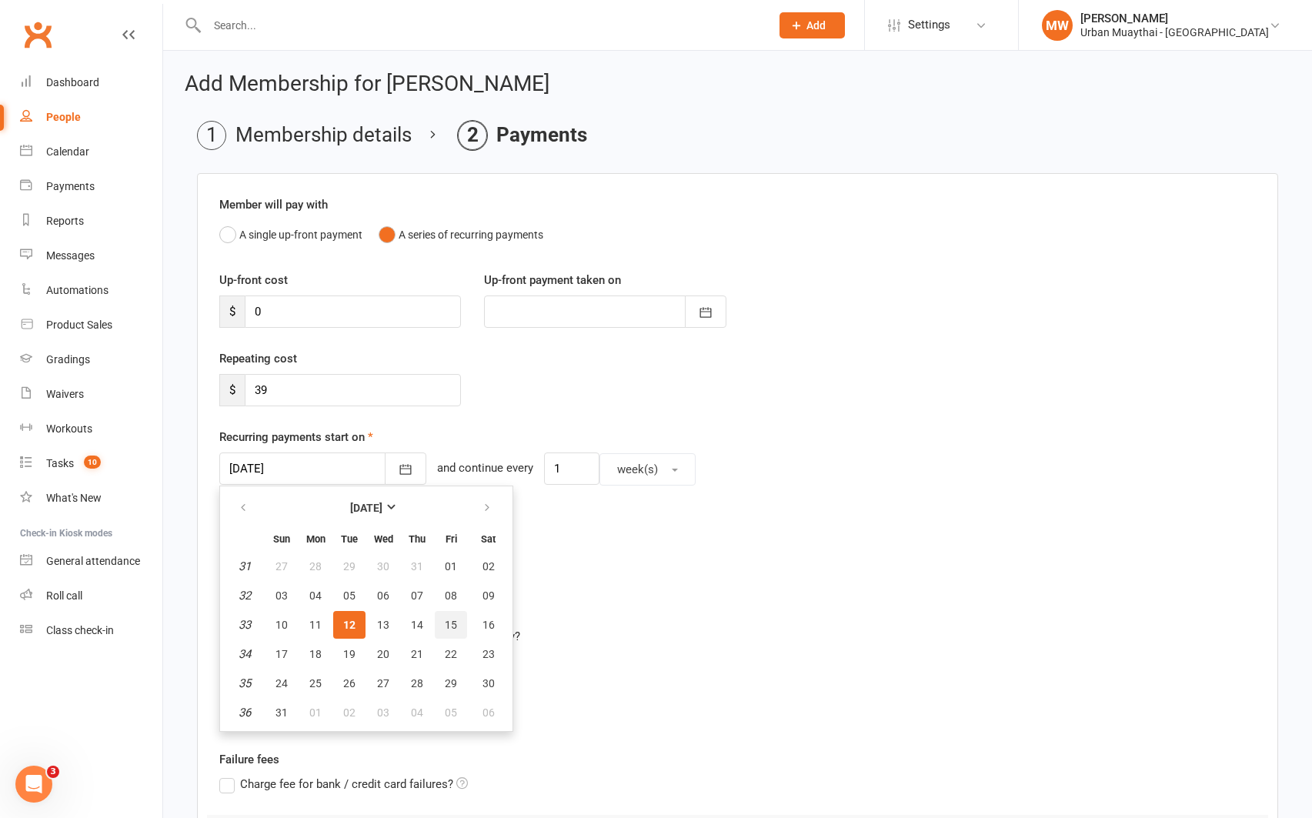
click at [437, 626] on button "15" at bounding box center [451, 625] width 32 height 28
type input "[DATE]"
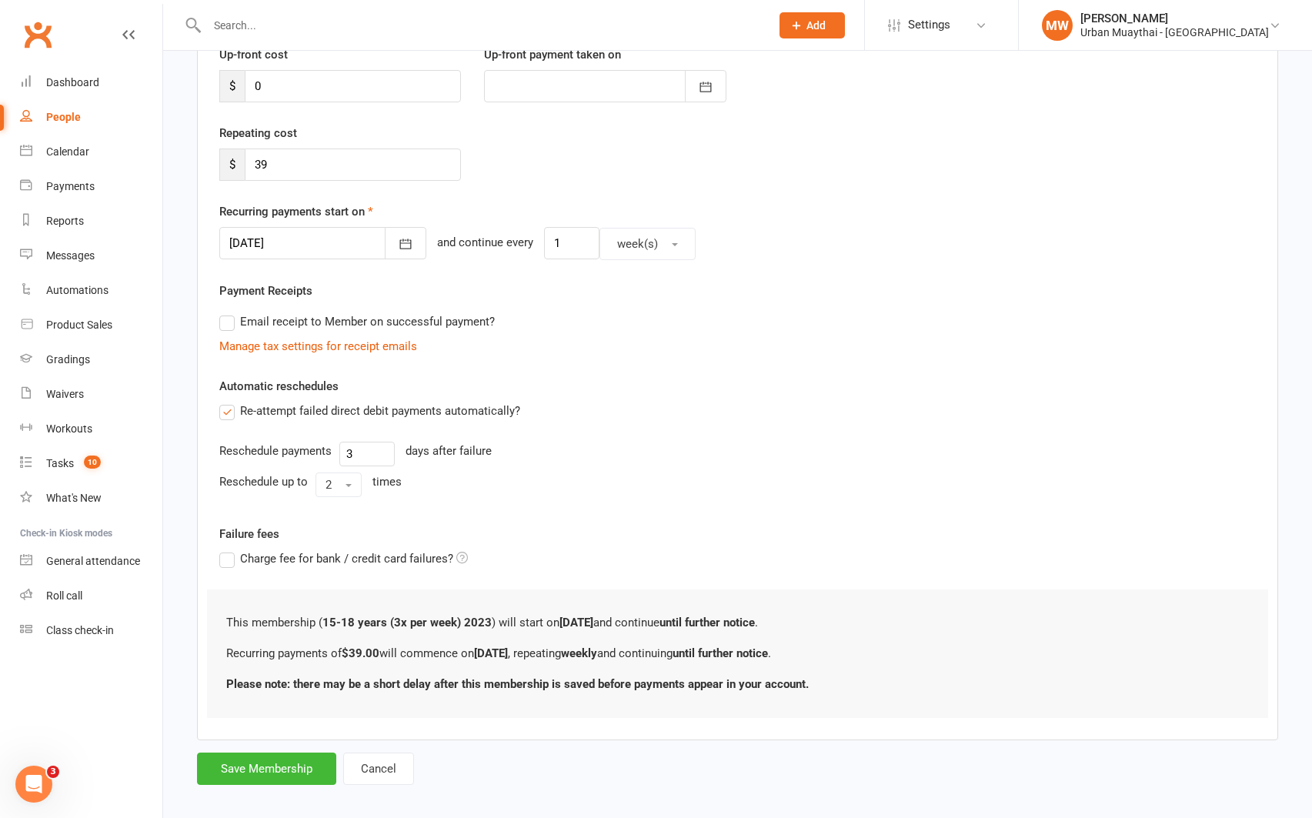
scroll to position [239, 0]
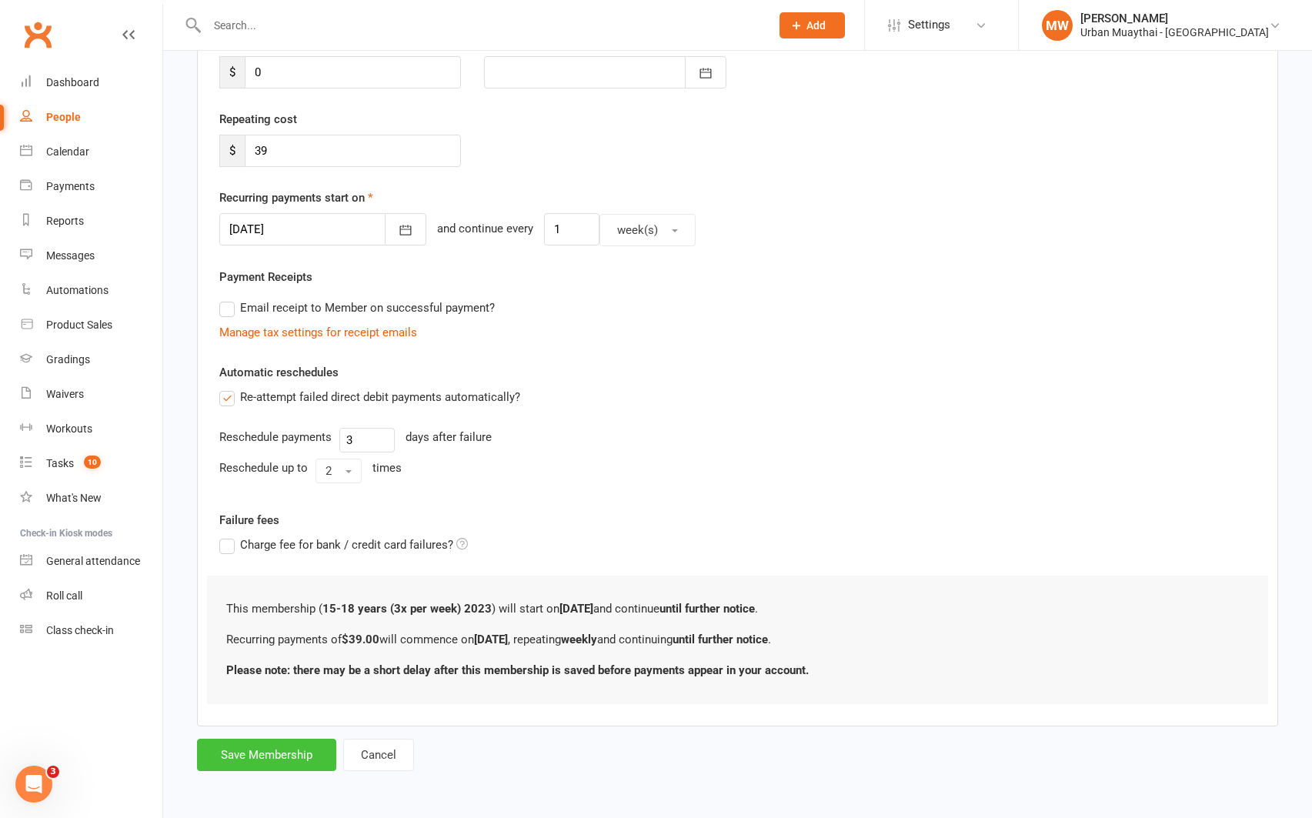
click at [291, 757] on button "Save Membership" at bounding box center [266, 755] width 139 height 32
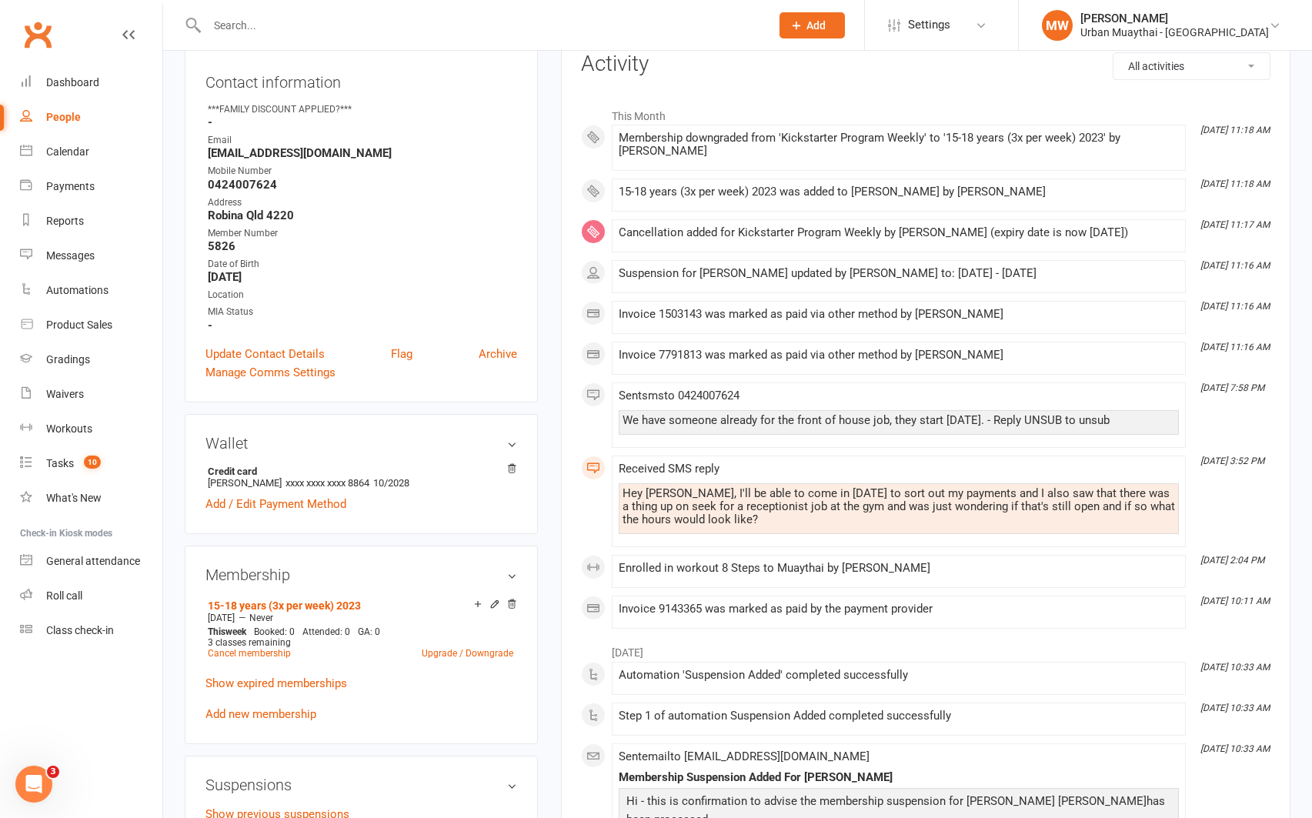
scroll to position [179, 0]
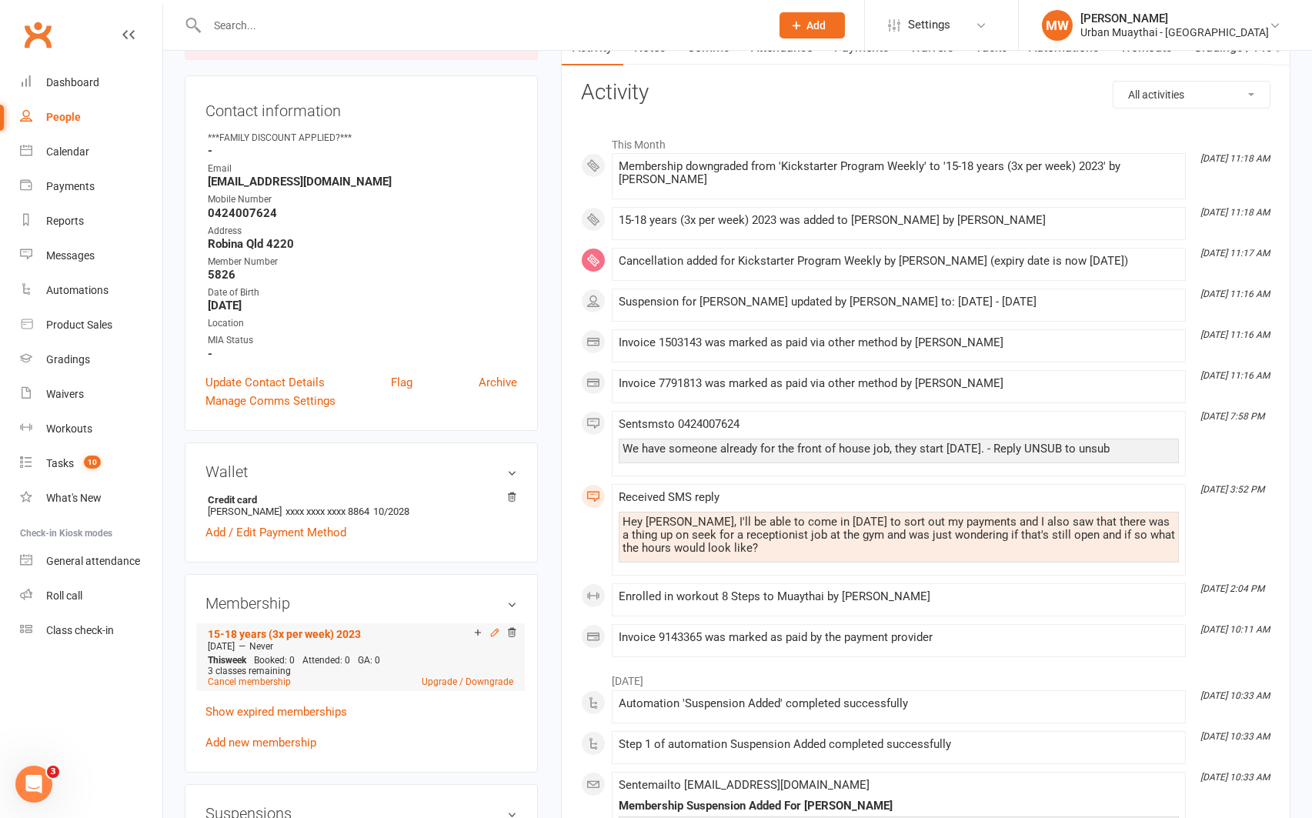
click at [493, 627] on icon at bounding box center [494, 632] width 11 height 11
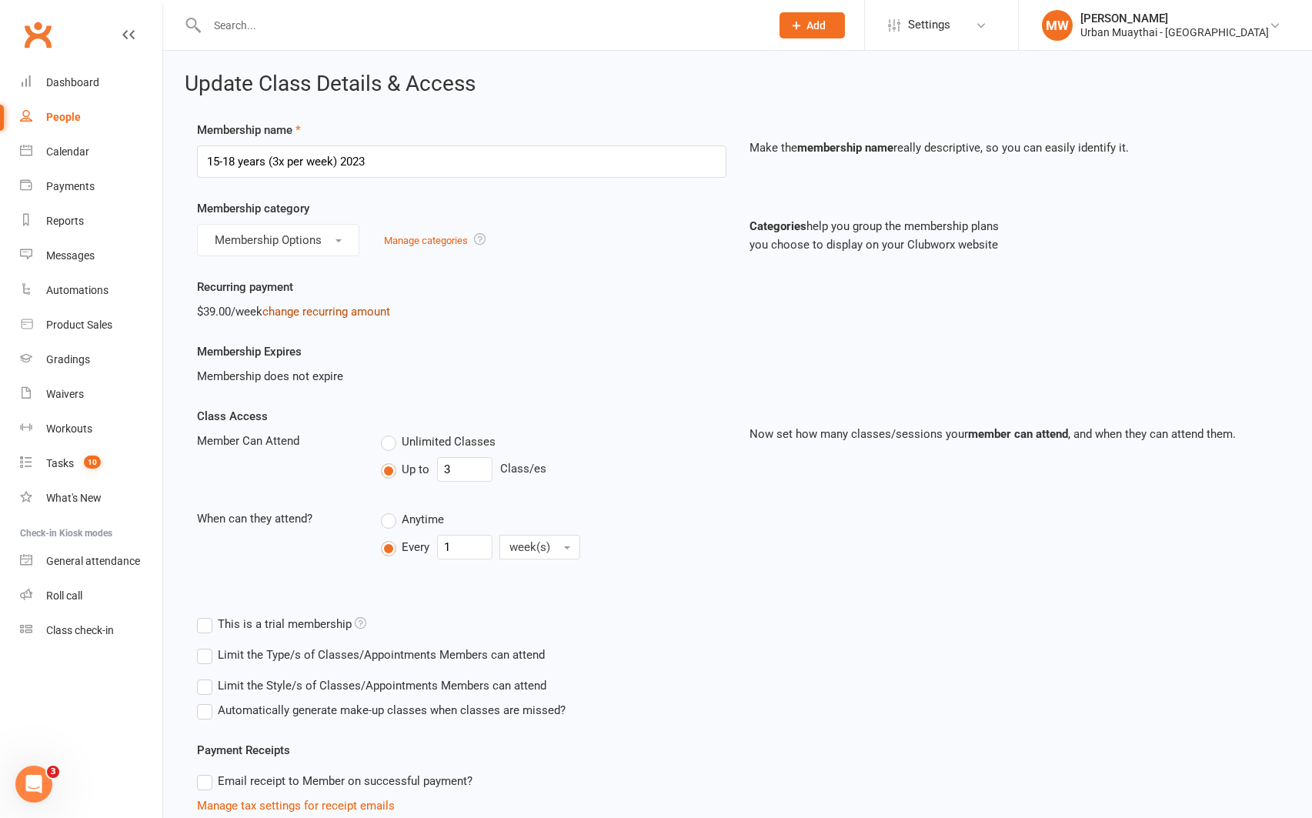
click at [302, 312] on link "change recurring amount" at bounding box center [326, 312] width 128 height 14
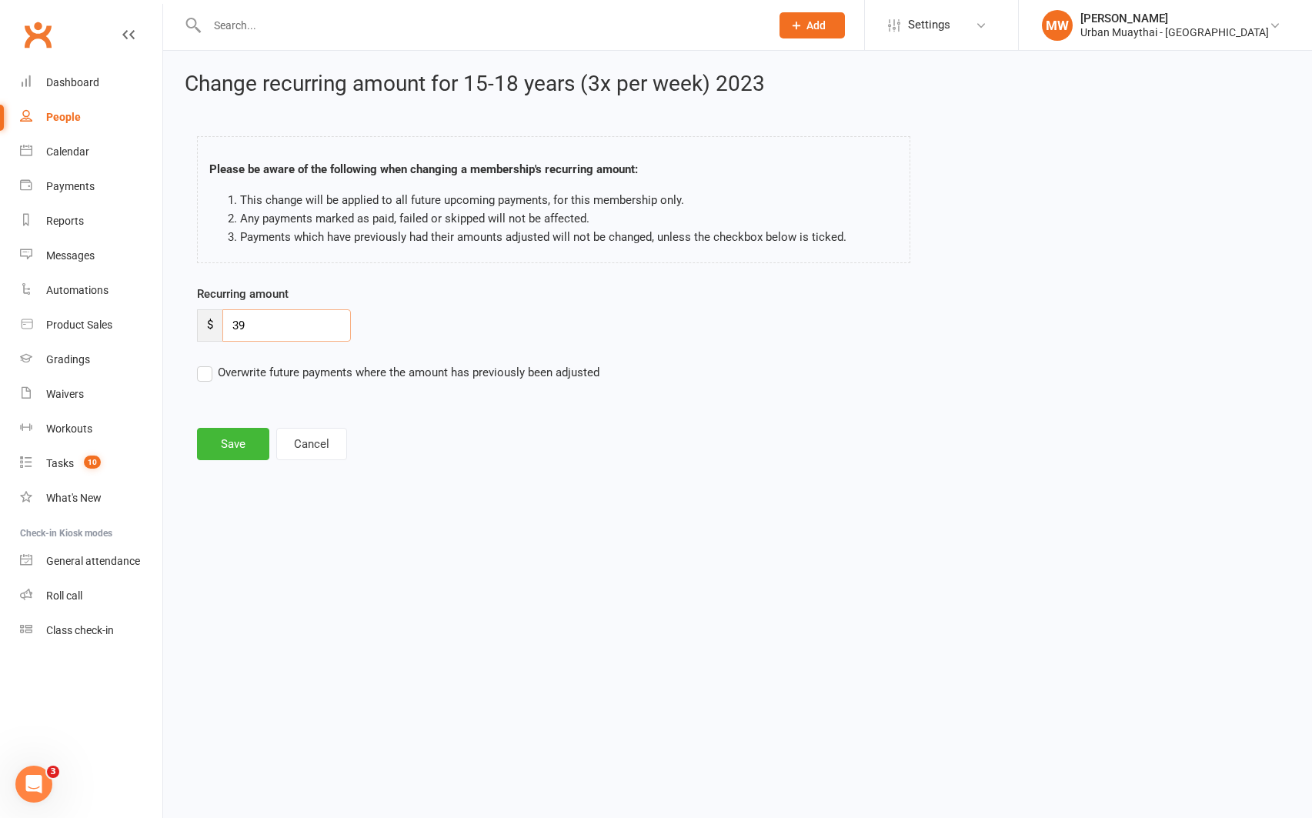
click at [282, 325] on input "39" at bounding box center [286, 325] width 129 height 32
type input "3"
type input "45"
click at [209, 372] on label "Overwrite future payments where the amount has previously been adjusted" at bounding box center [398, 372] width 402 height 18
click at [209, 363] on input "Overwrite future payments where the amount has previously been adjusted" at bounding box center [398, 363] width 402 height 0
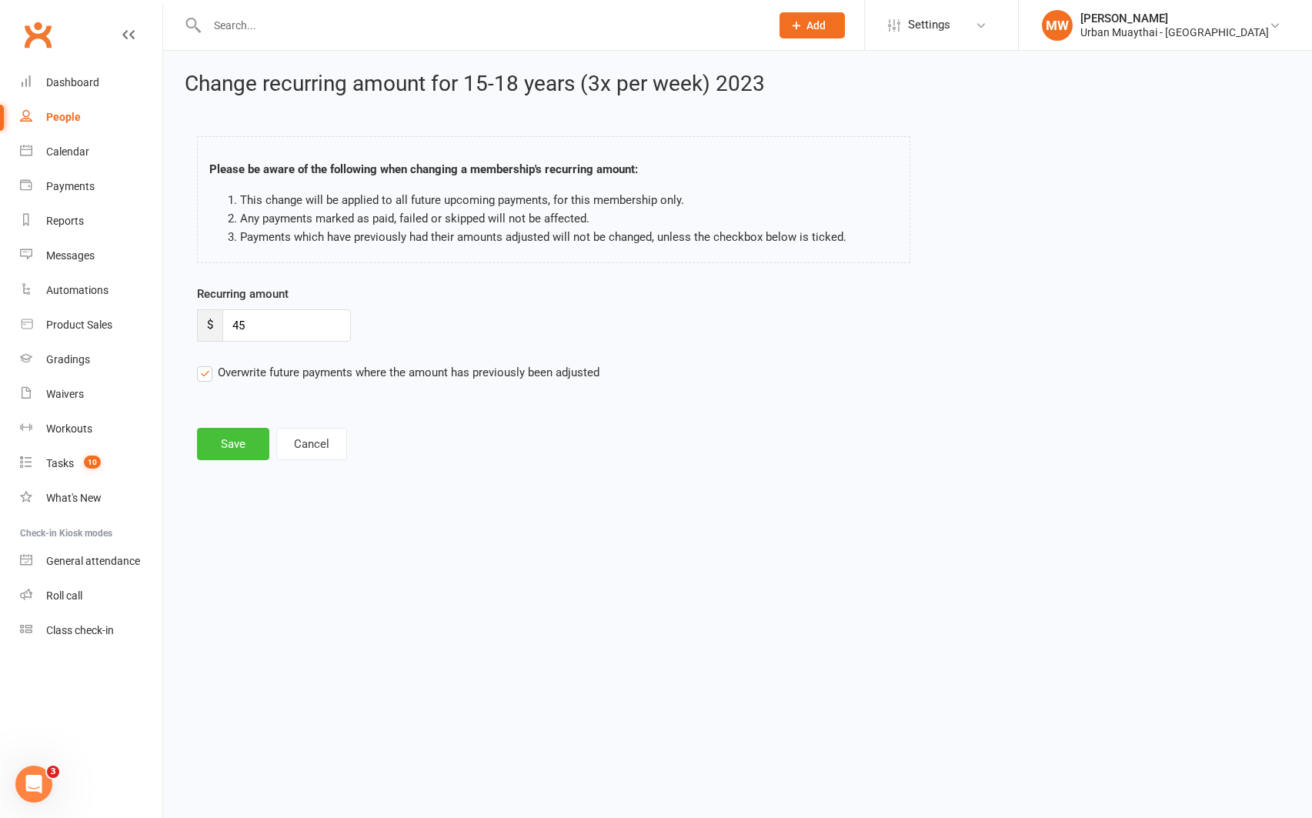
click at [222, 429] on button "Save" at bounding box center [233, 444] width 72 height 32
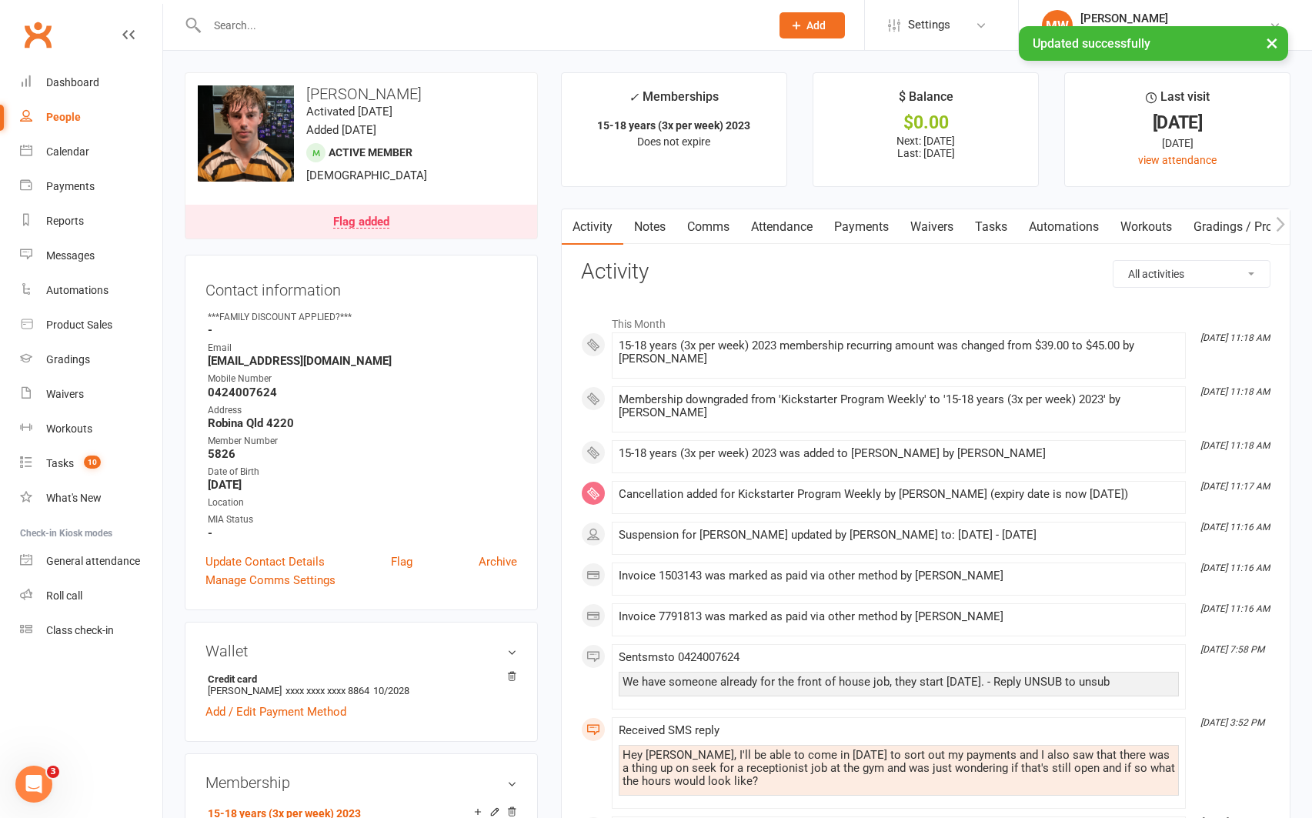
click at [863, 229] on link "Payments" at bounding box center [861, 226] width 76 height 35
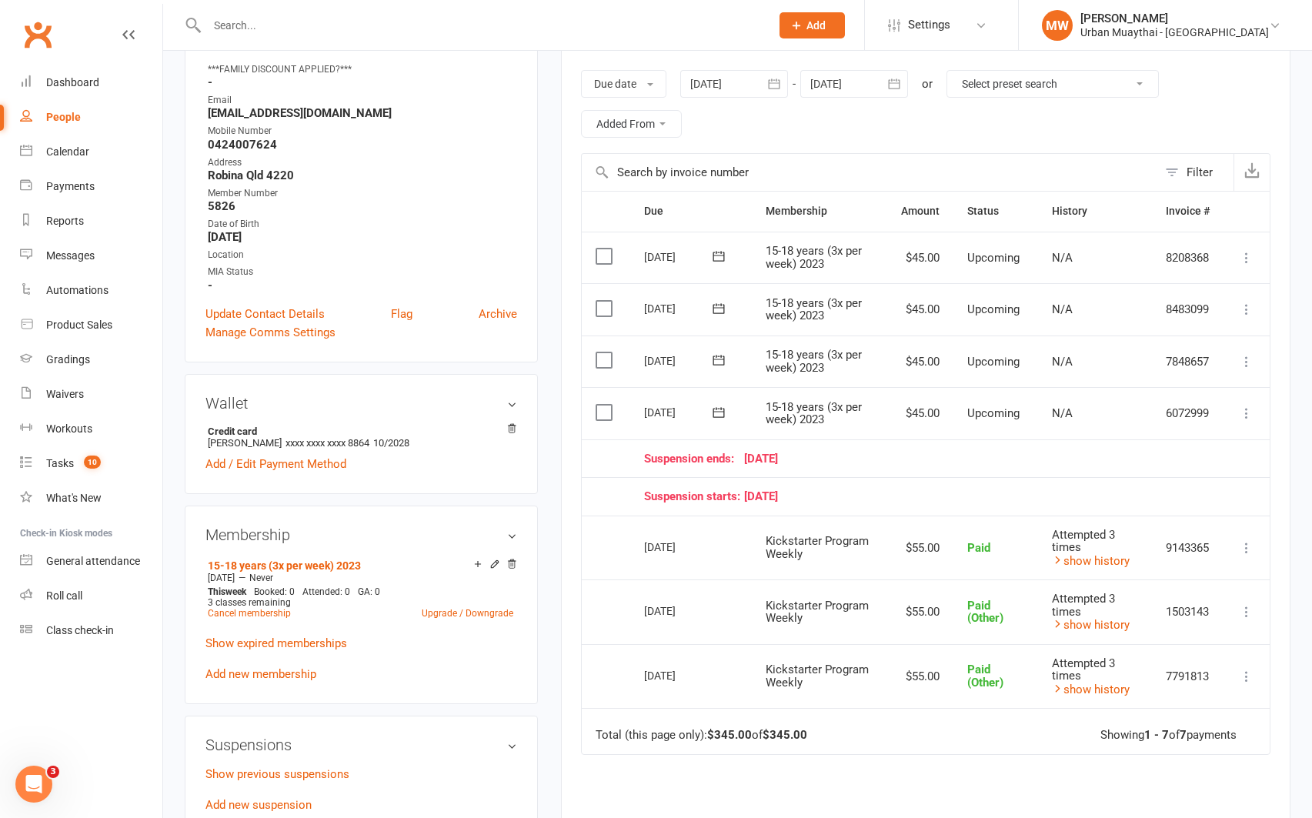
scroll to position [249, 0]
click at [1247, 410] on icon at bounding box center [1246, 412] width 15 height 15
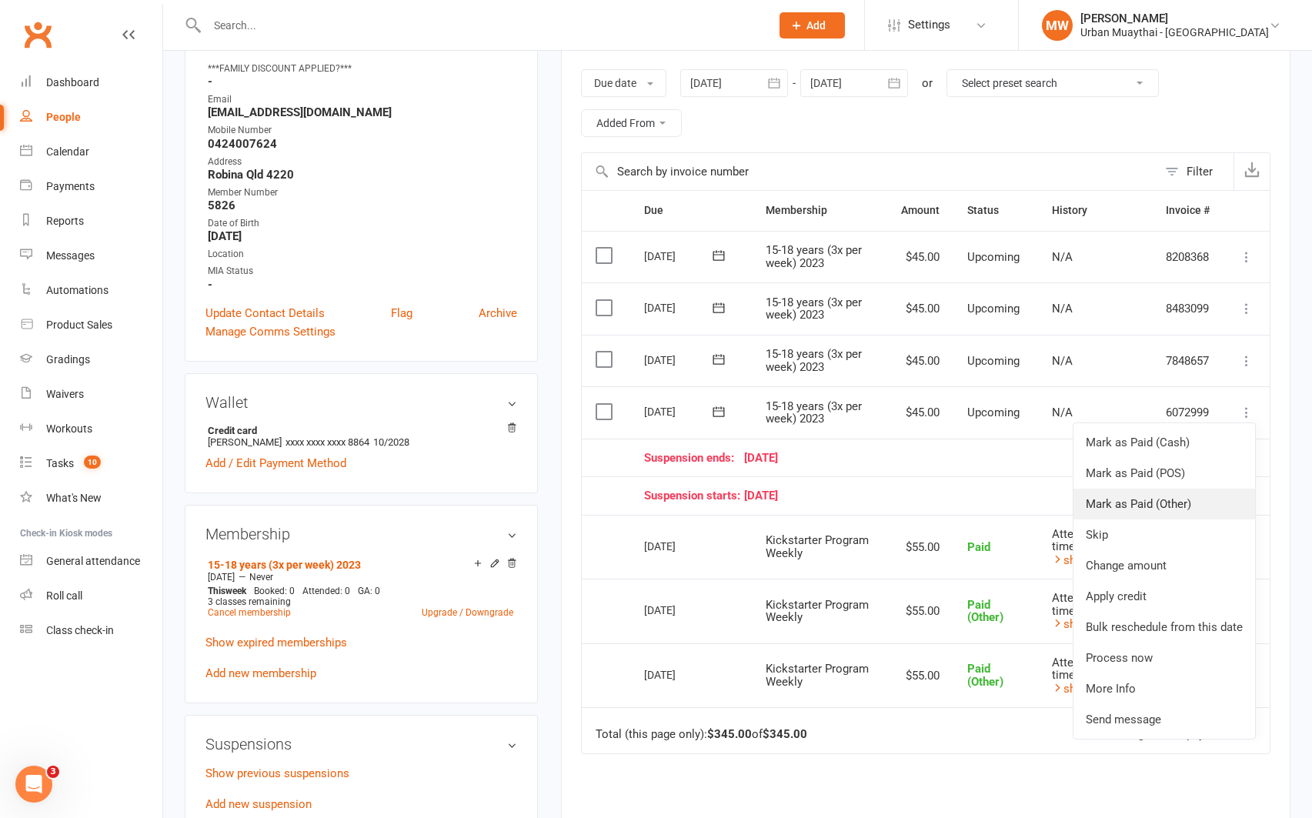
click at [1214, 502] on link "Mark as Paid (Other)" at bounding box center [1165, 504] width 182 height 31
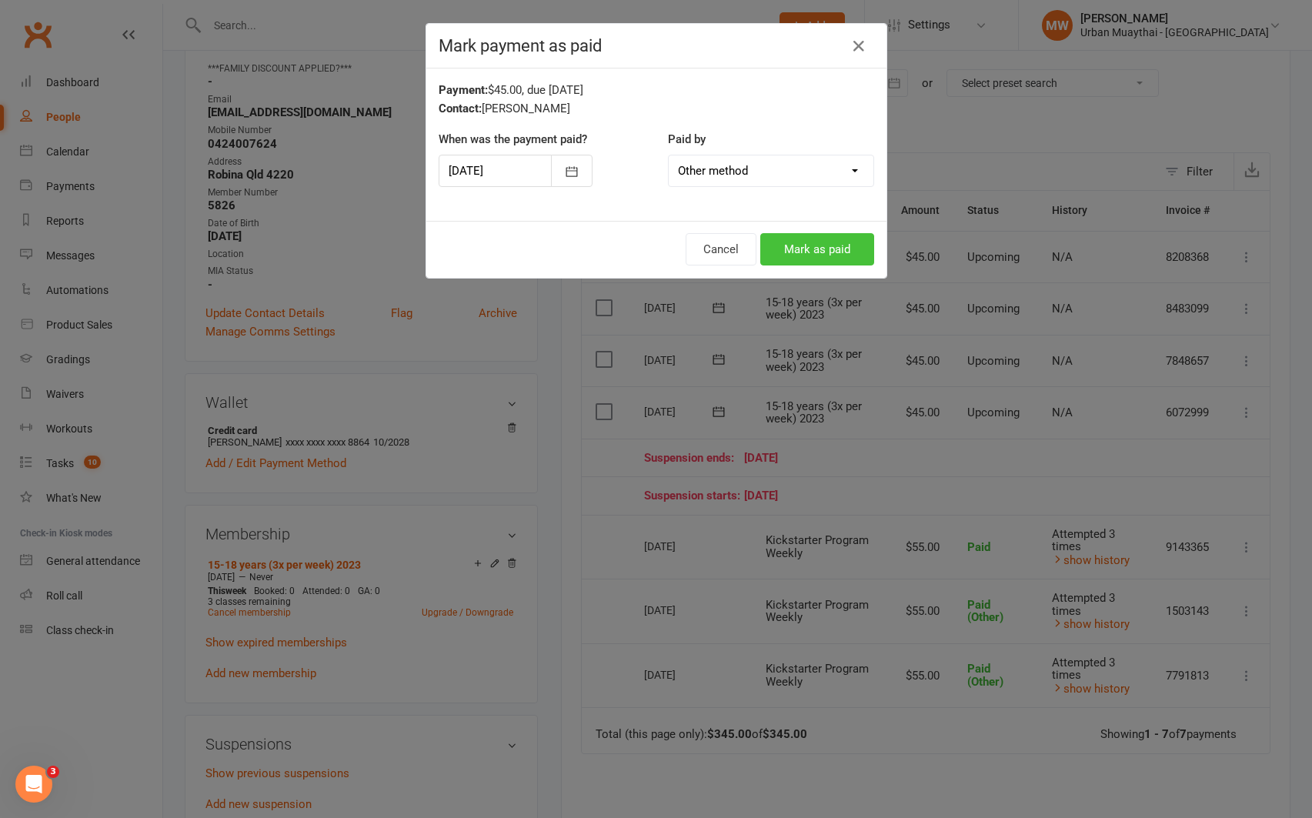
click at [859, 256] on button "Mark as paid" at bounding box center [817, 249] width 114 height 32
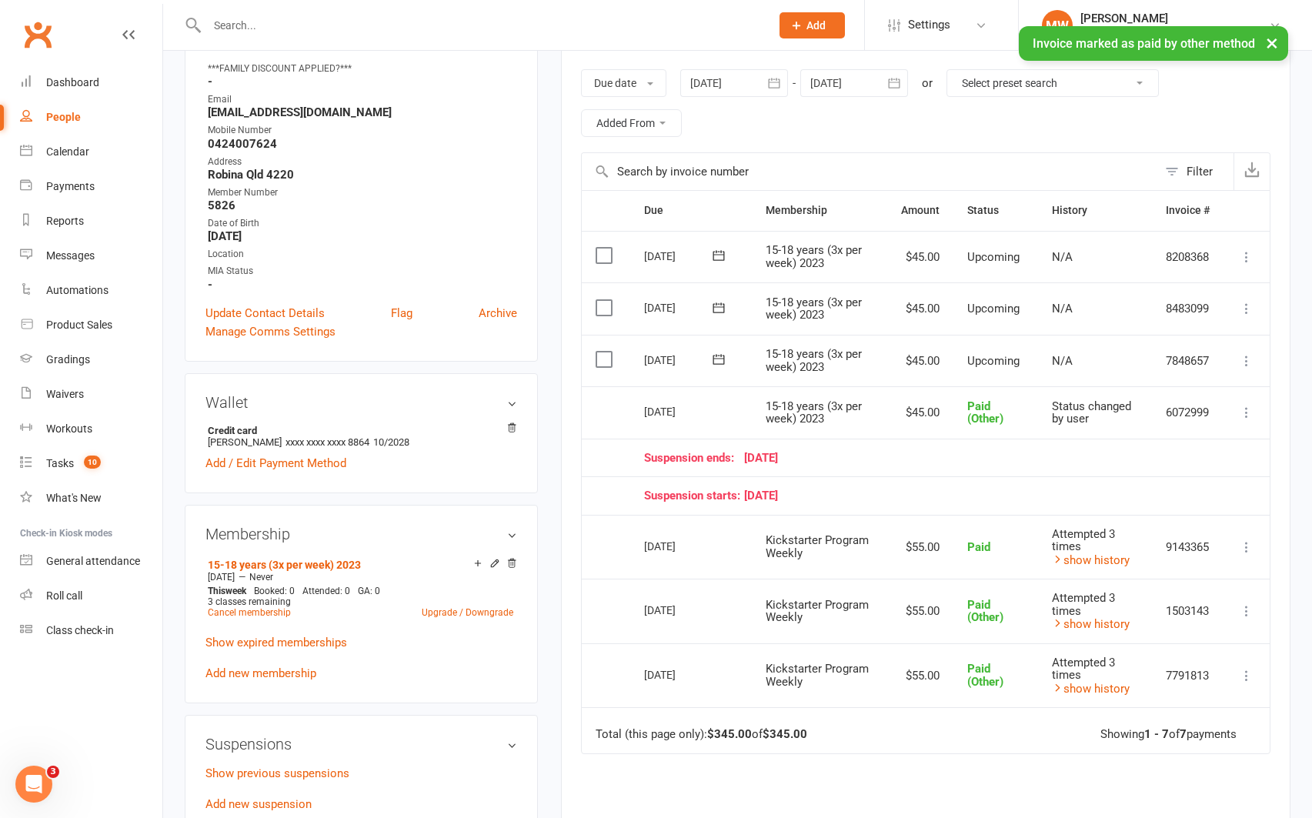
click at [1247, 356] on icon at bounding box center [1246, 360] width 15 height 15
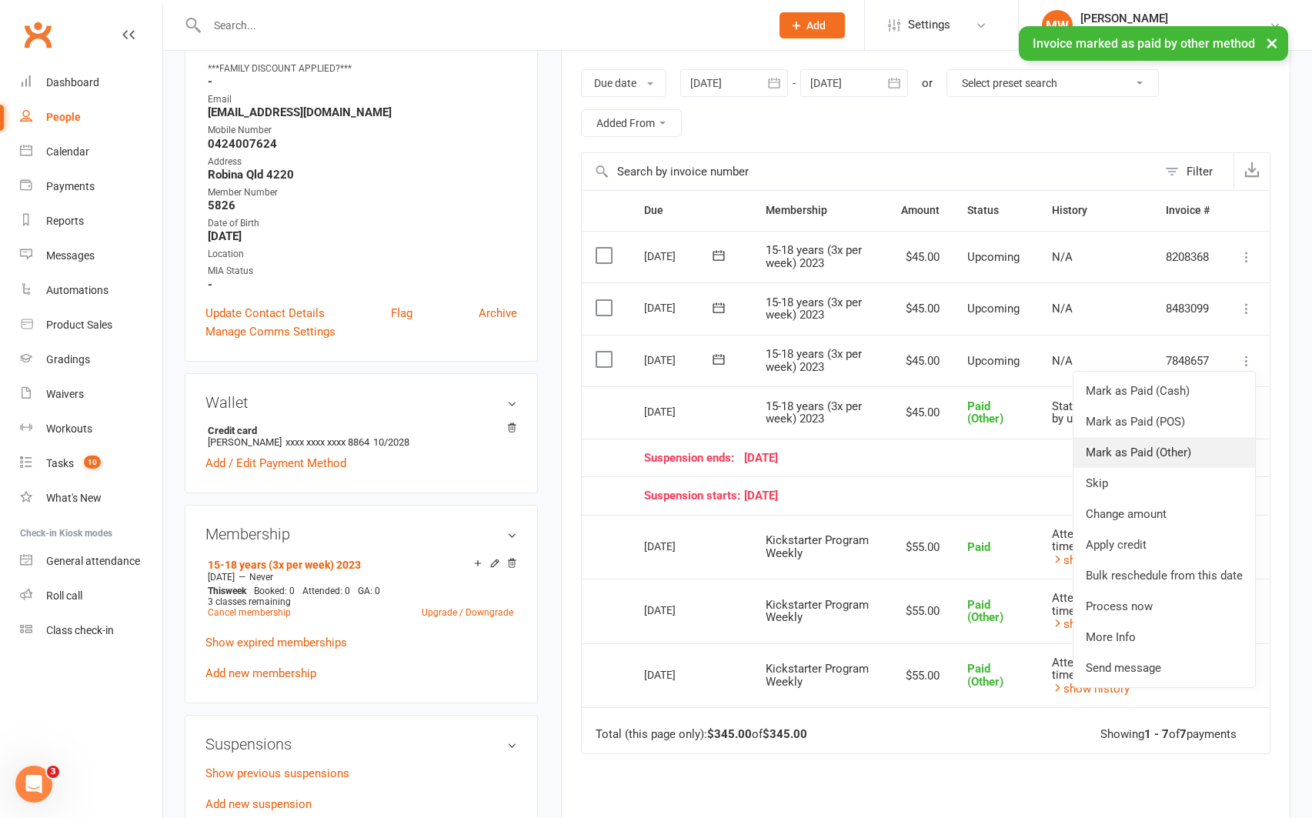
click at [1188, 457] on link "Mark as Paid (Other)" at bounding box center [1165, 452] width 182 height 31
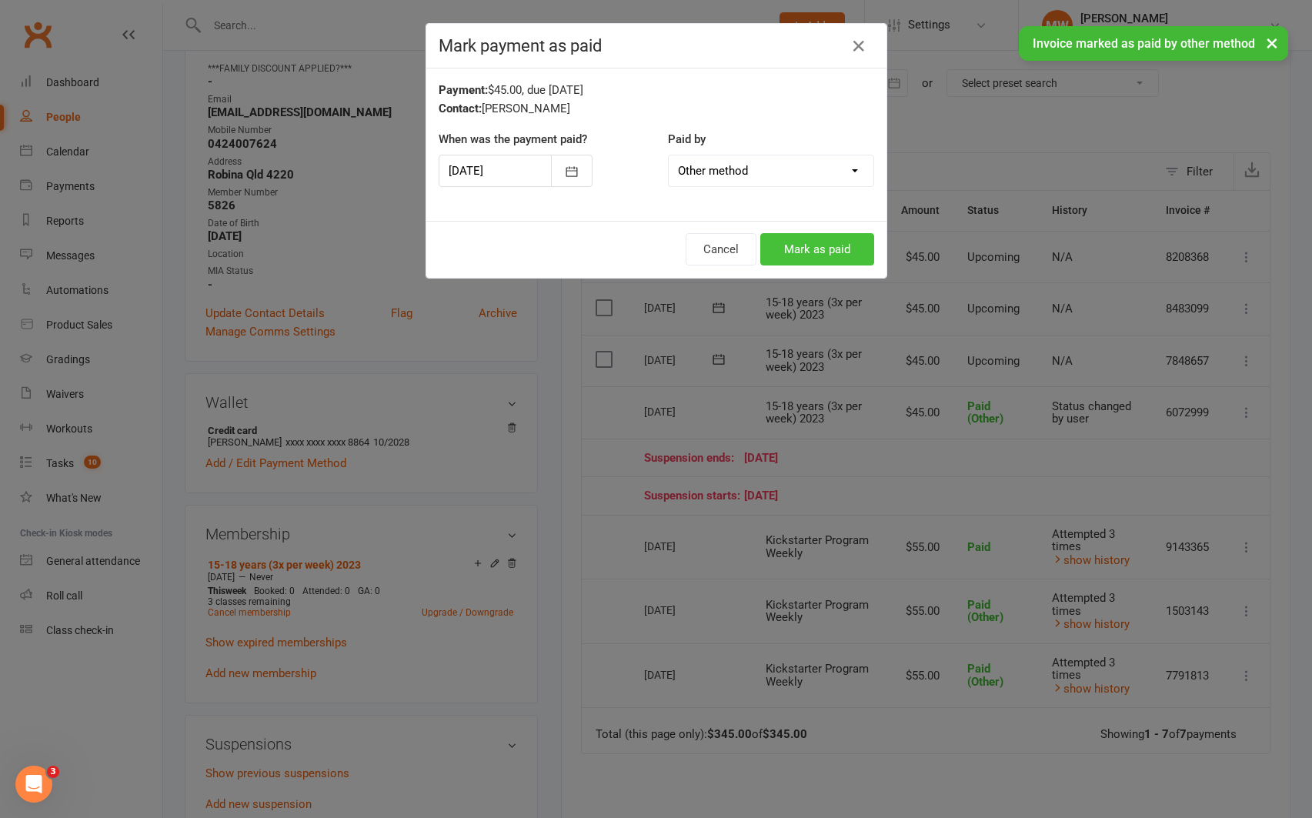
click at [843, 256] on button "Mark as paid" at bounding box center [817, 249] width 114 height 32
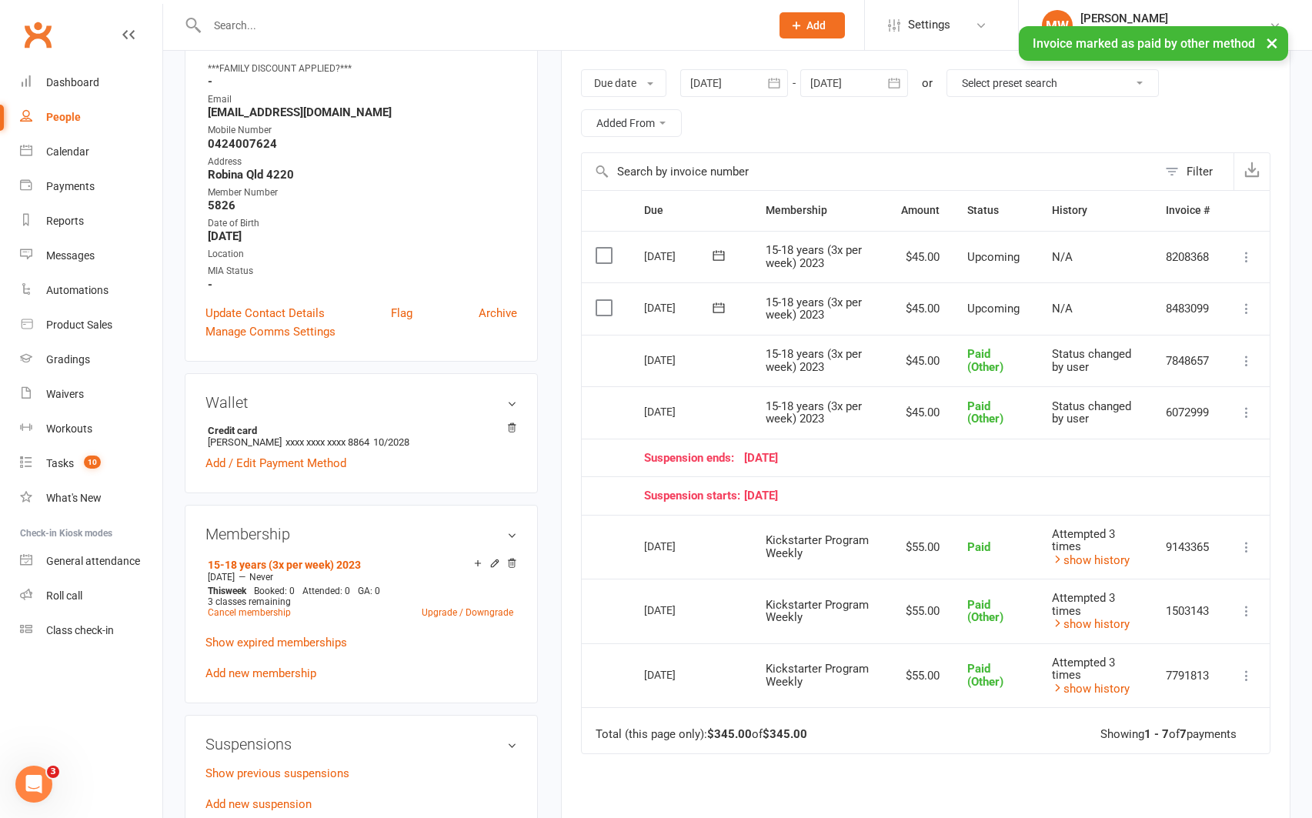
click at [1244, 307] on icon at bounding box center [1246, 308] width 15 height 15
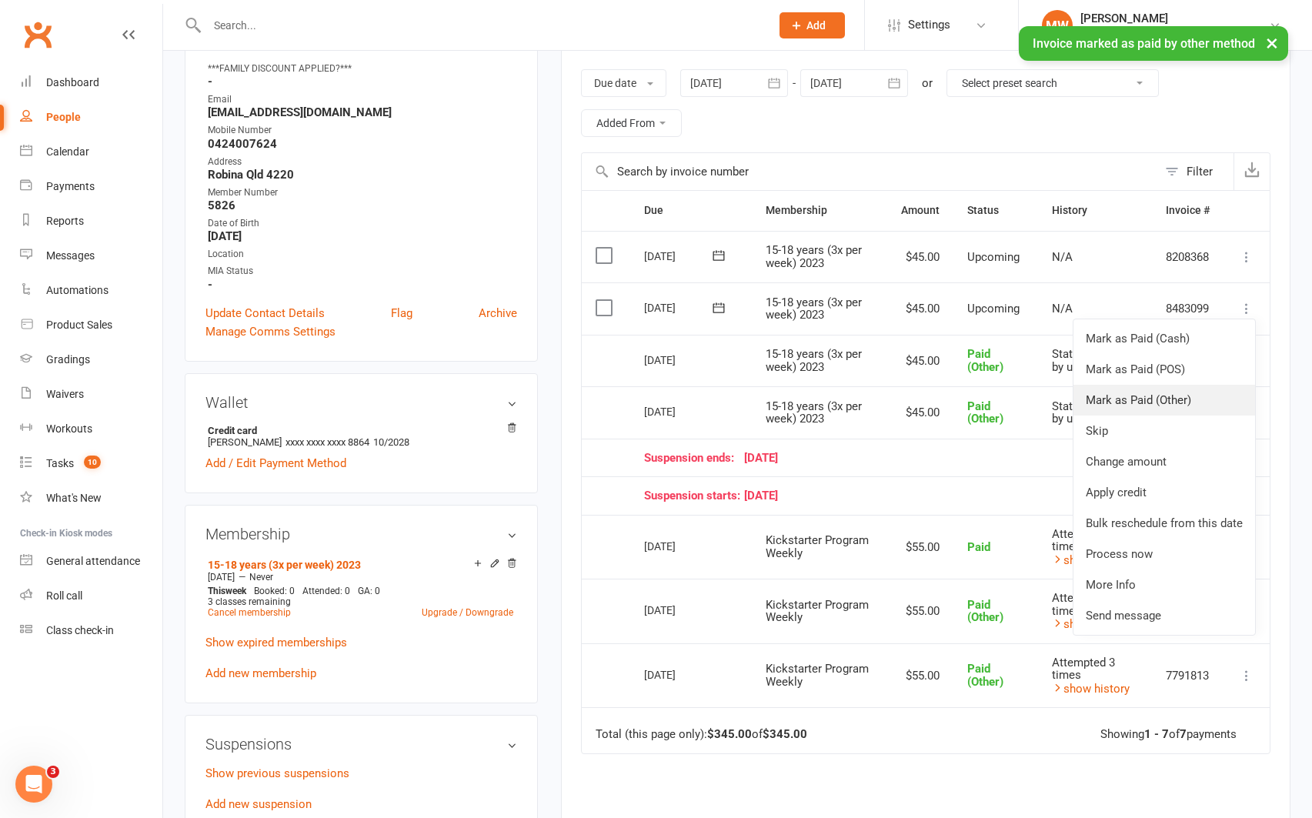
click at [1192, 392] on link "Mark as Paid (Other)" at bounding box center [1165, 400] width 182 height 31
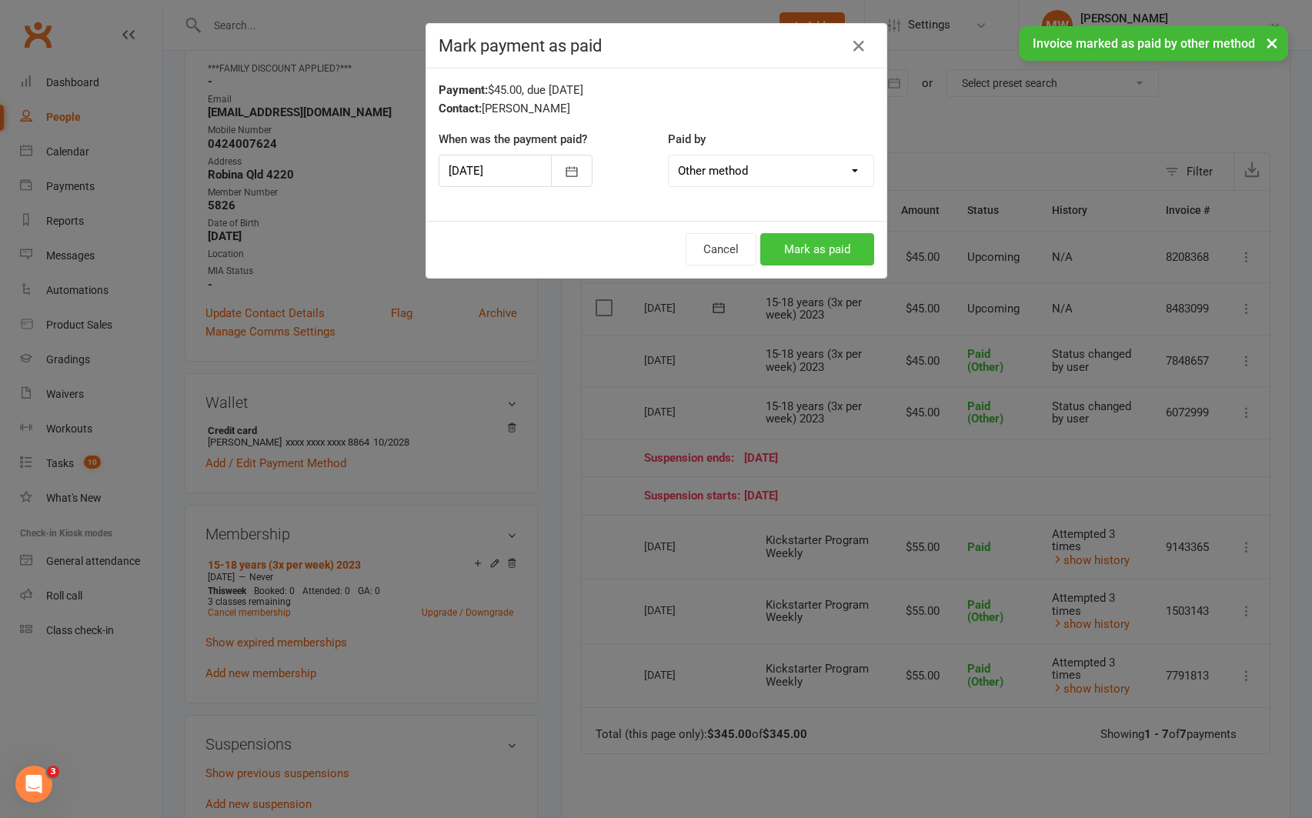
click at [837, 249] on button "Mark as paid" at bounding box center [817, 249] width 114 height 32
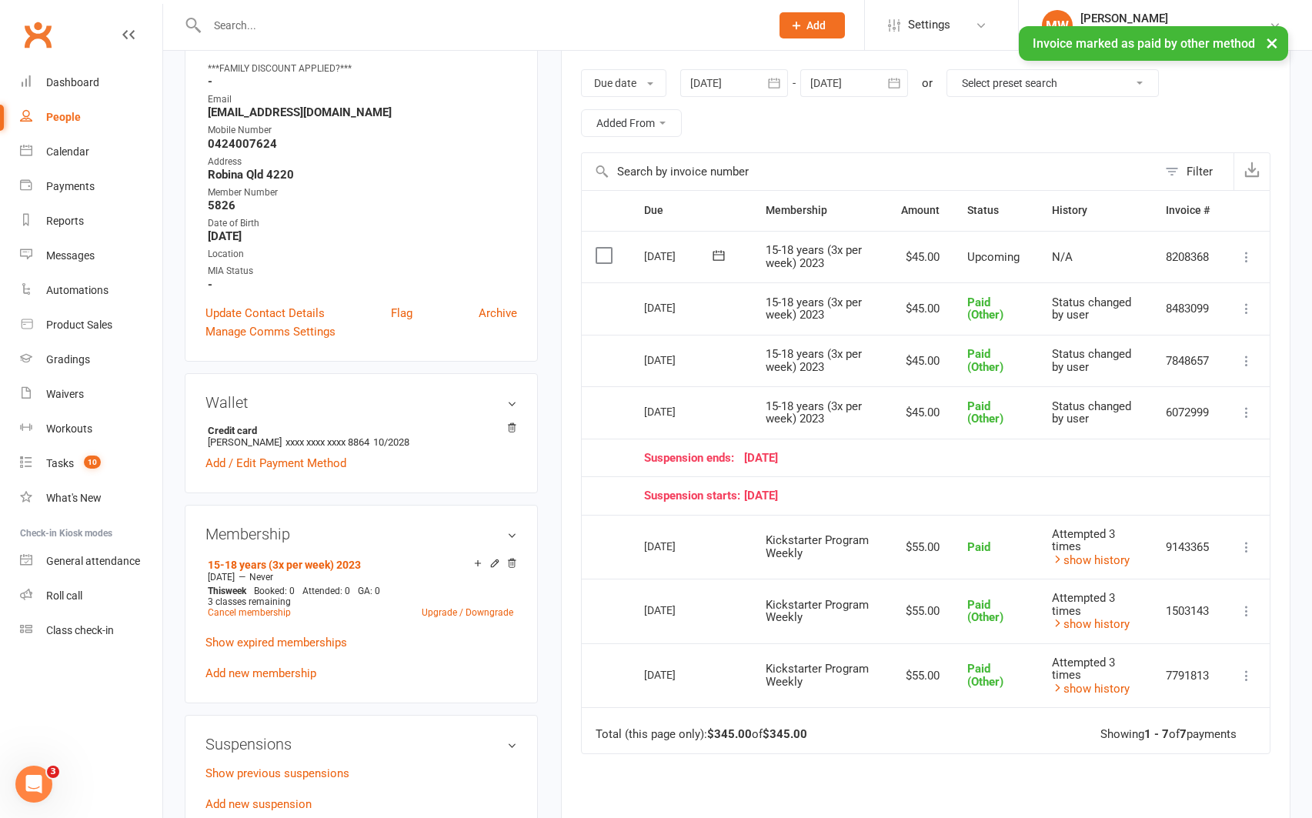
click at [1245, 255] on icon at bounding box center [1246, 256] width 15 height 15
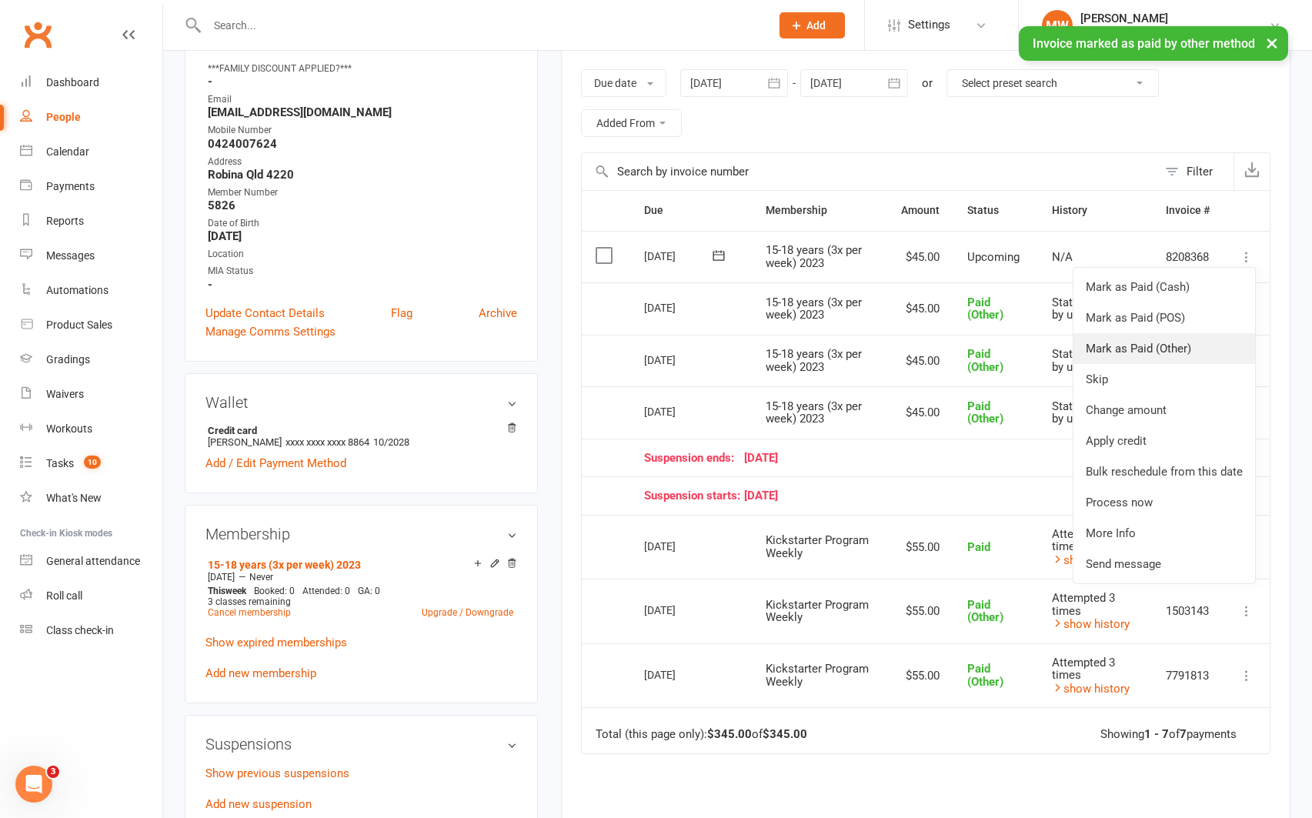
click at [1205, 344] on link "Mark as Paid (Other)" at bounding box center [1165, 348] width 182 height 31
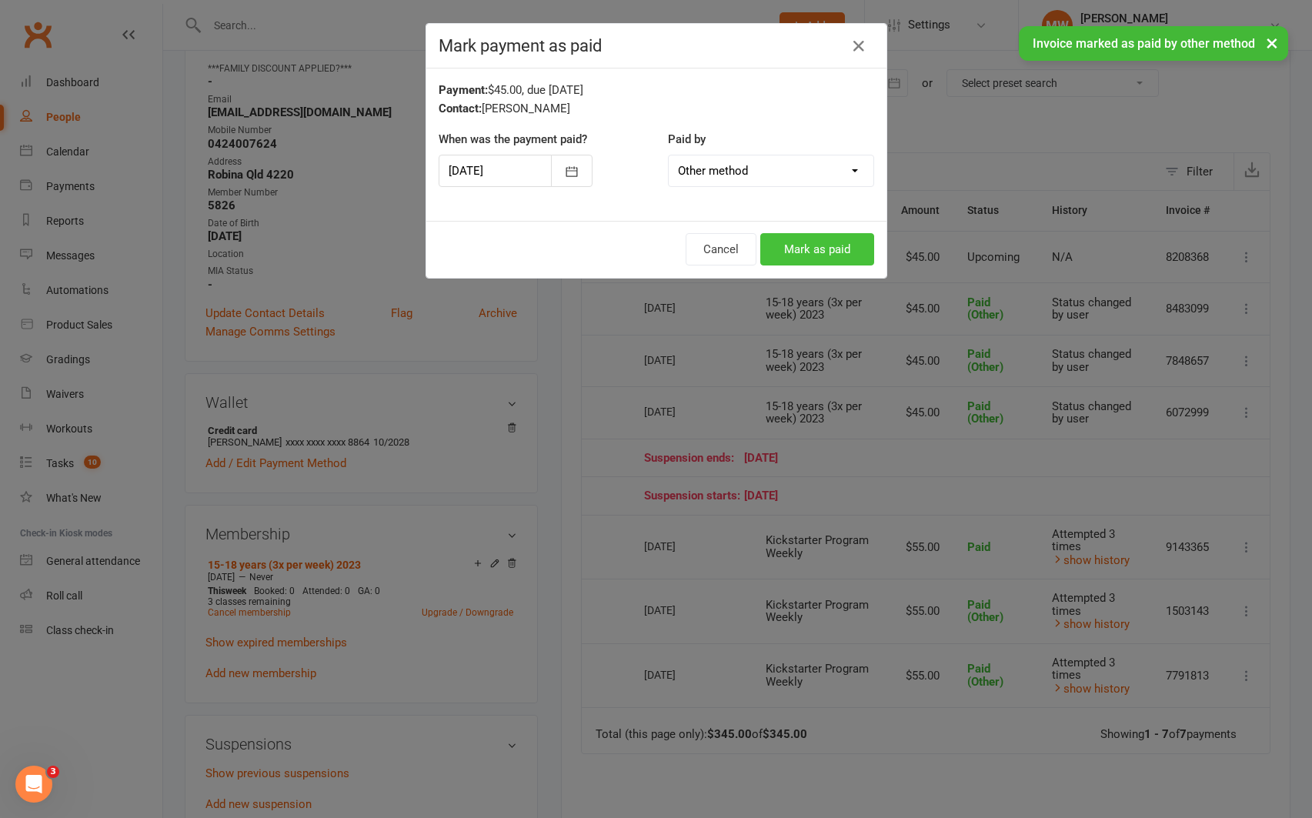
click at [829, 243] on button "Mark as paid" at bounding box center [817, 249] width 114 height 32
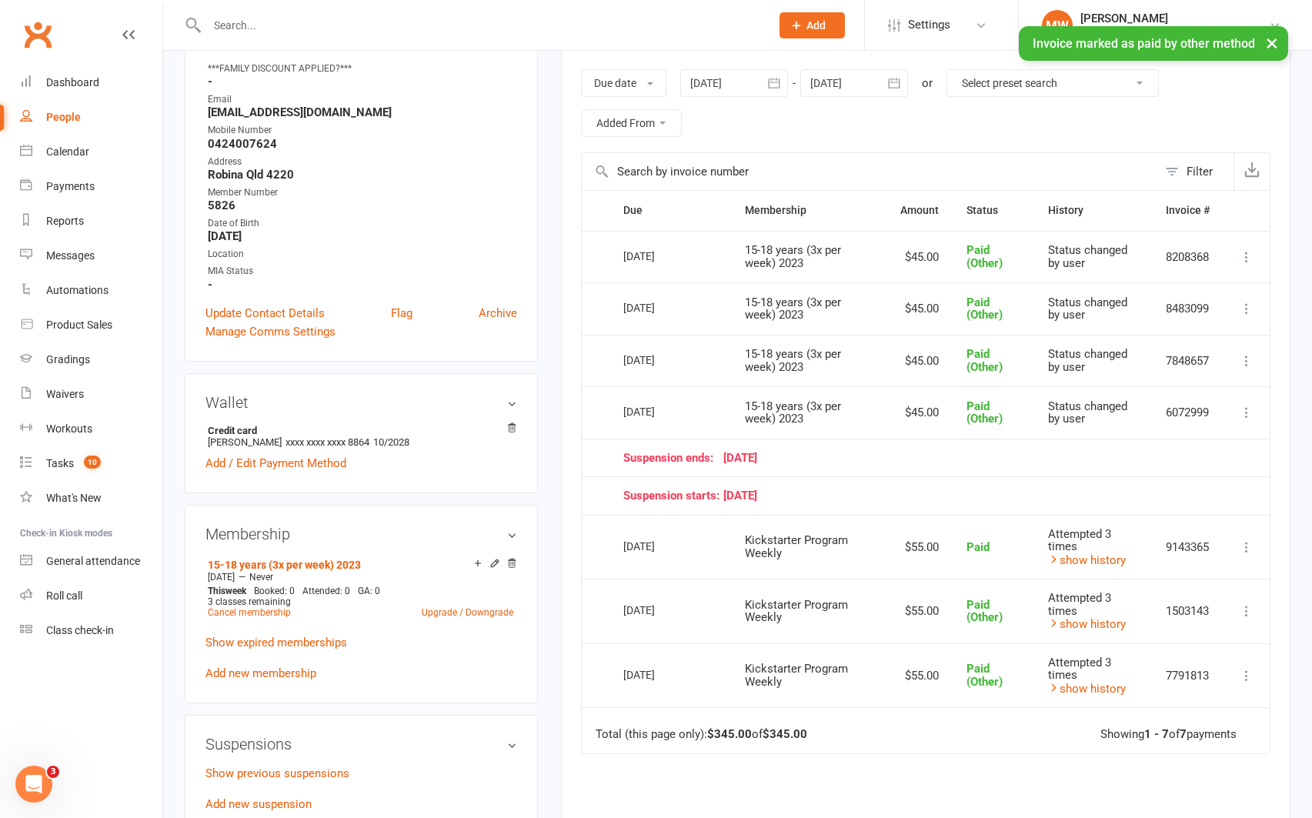
click at [899, 82] on icon "button" at bounding box center [894, 83] width 12 height 10
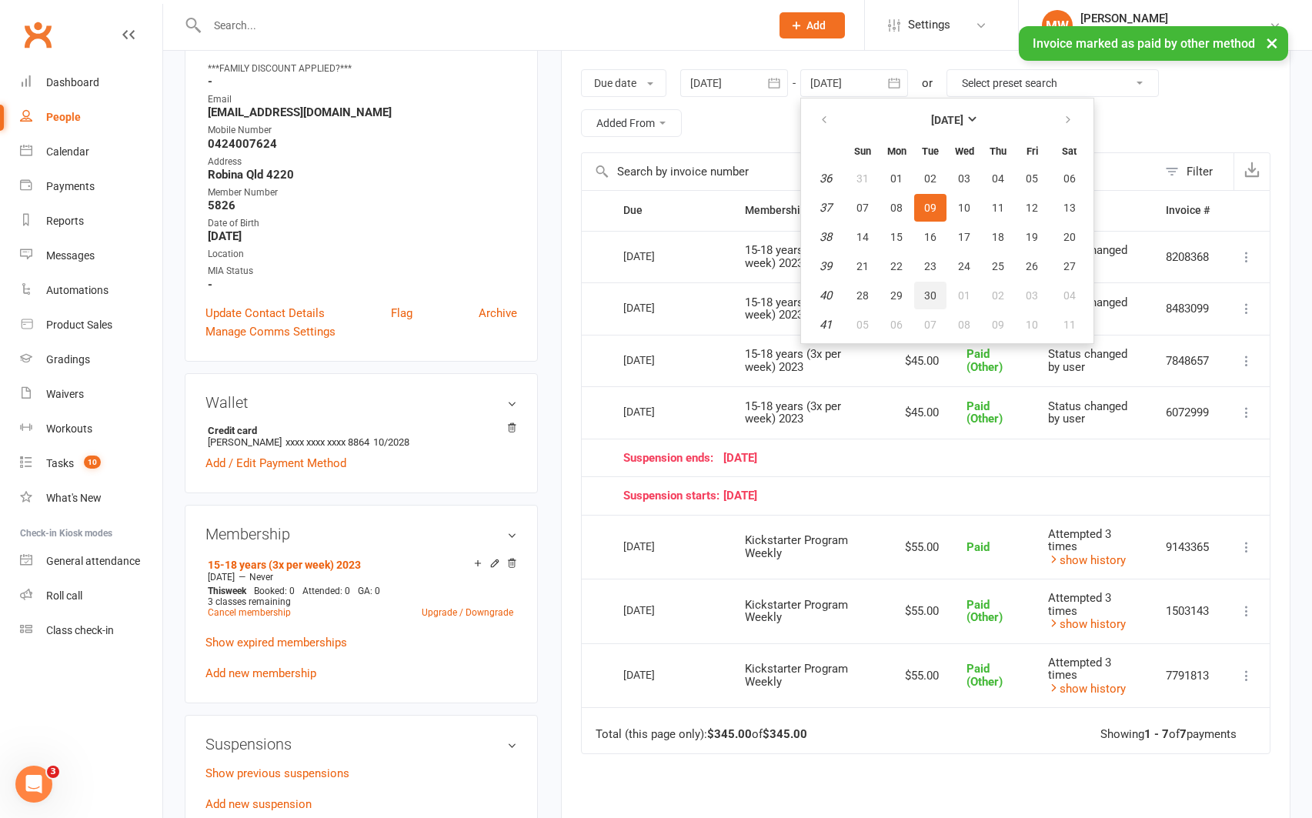
click at [935, 288] on button "30" at bounding box center [930, 296] width 32 height 28
type input "30 Sep 2025"
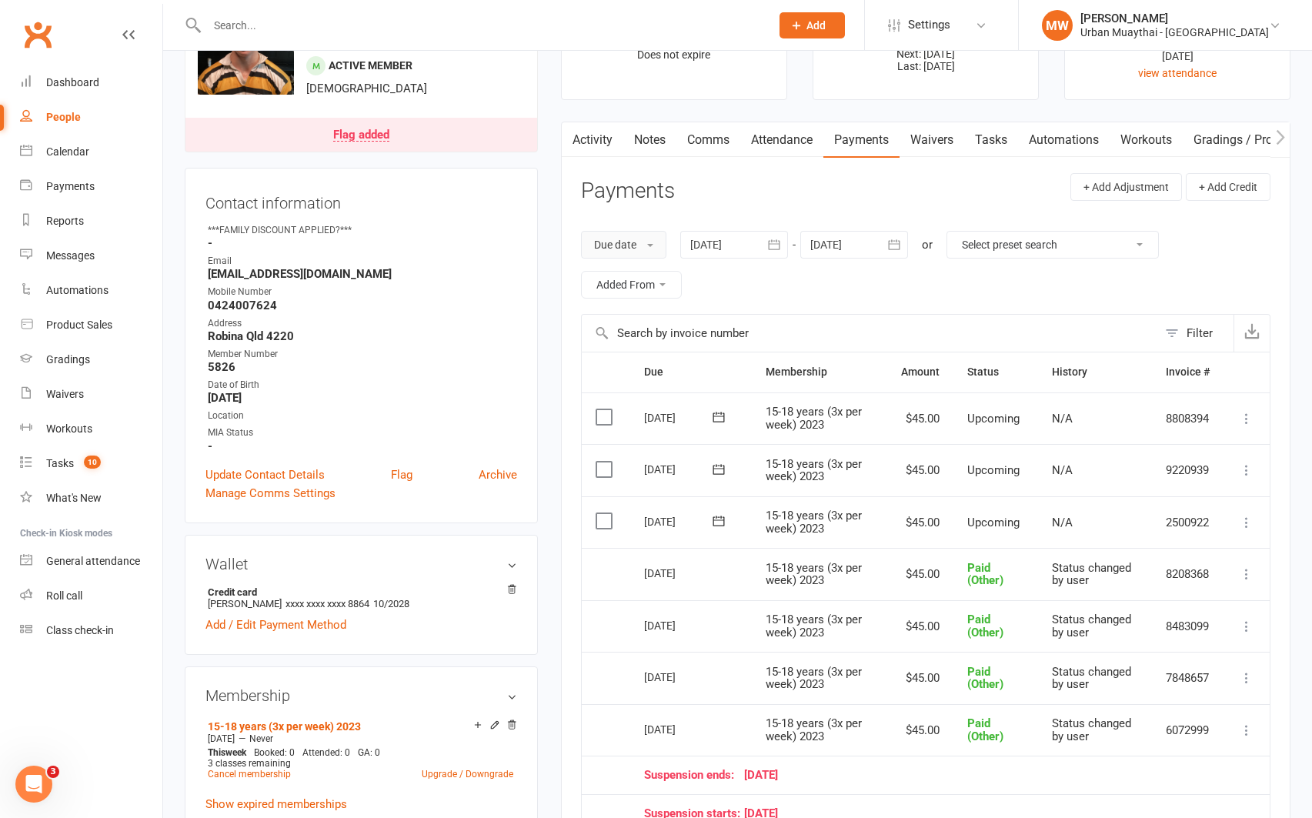
scroll to position [91, 0]
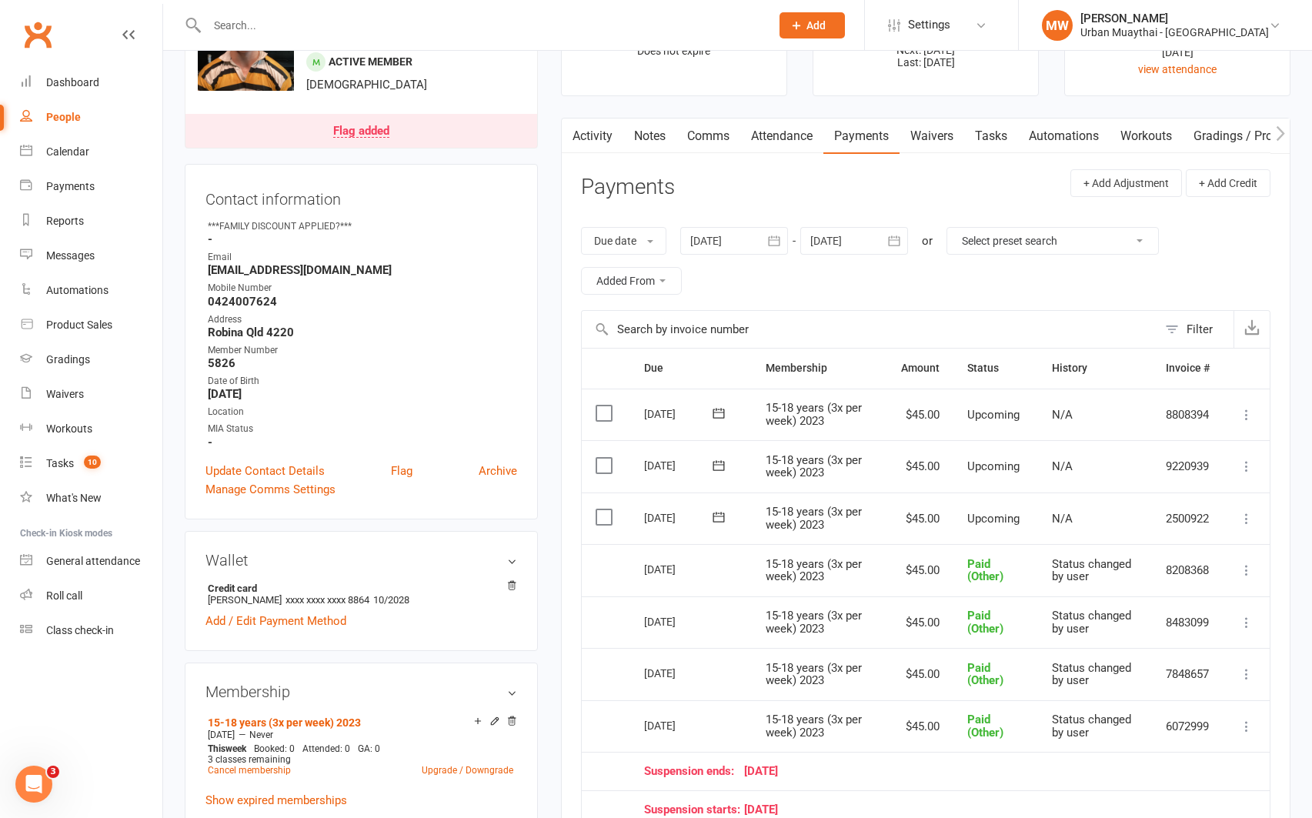
click at [702, 135] on link "Comms" at bounding box center [708, 136] width 64 height 35
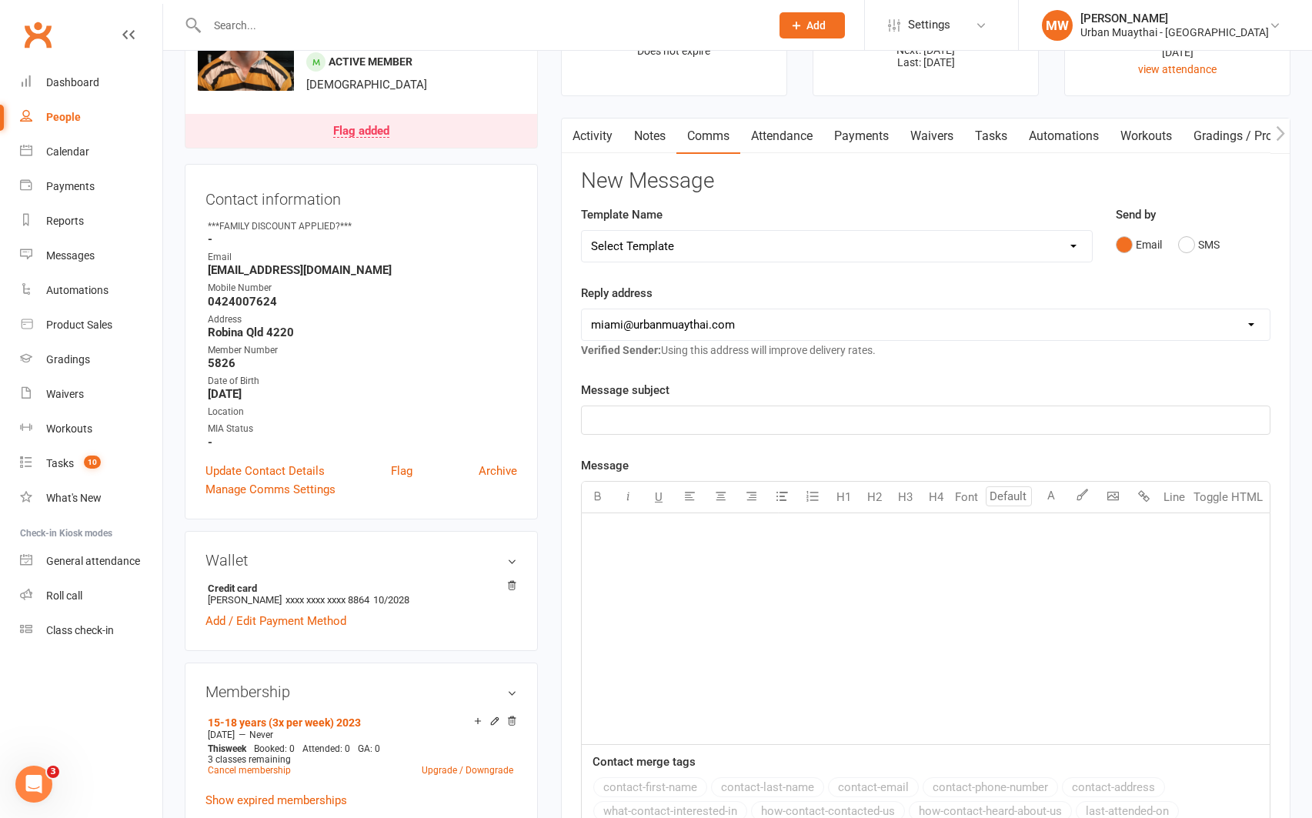
click at [643, 420] on p "﻿" at bounding box center [926, 420] width 670 height 18
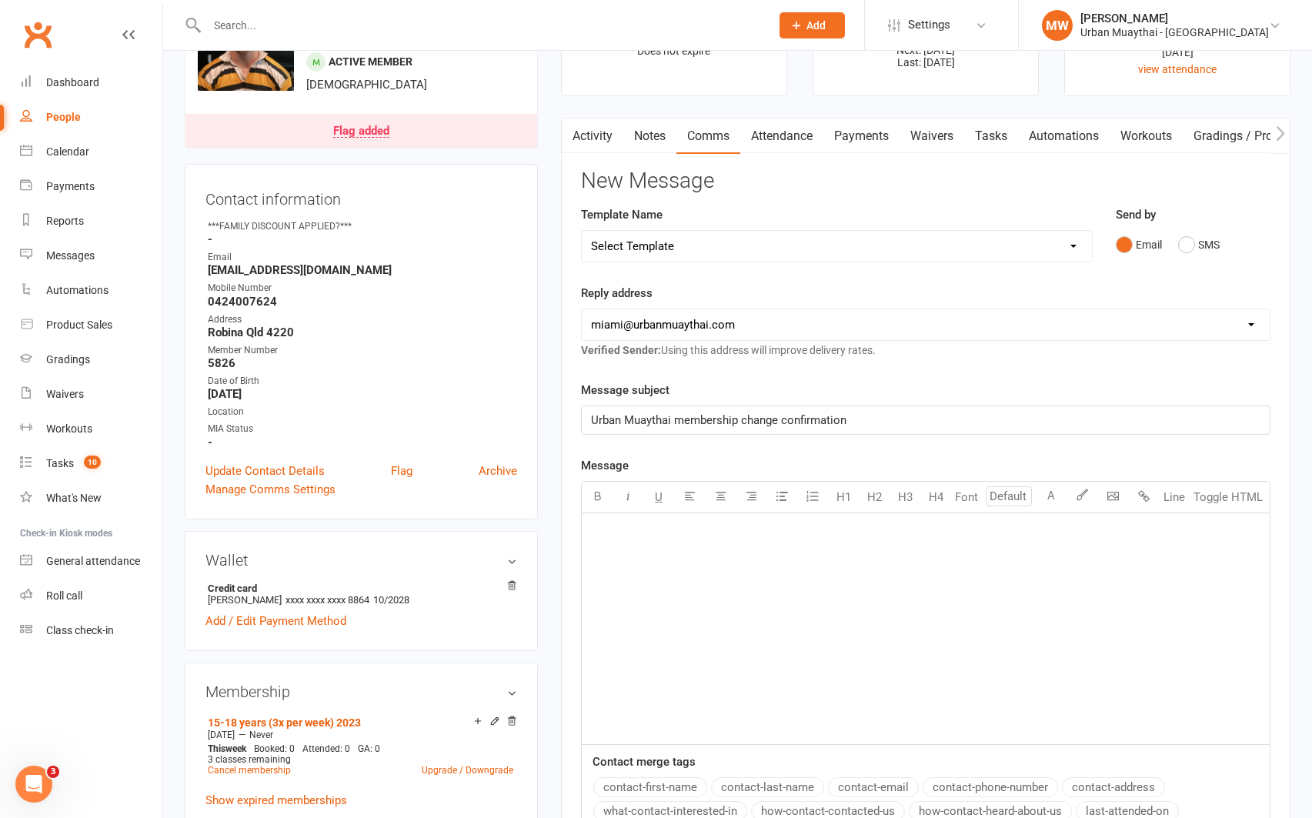
click at [604, 518] on div "﻿" at bounding box center [926, 628] width 688 height 231
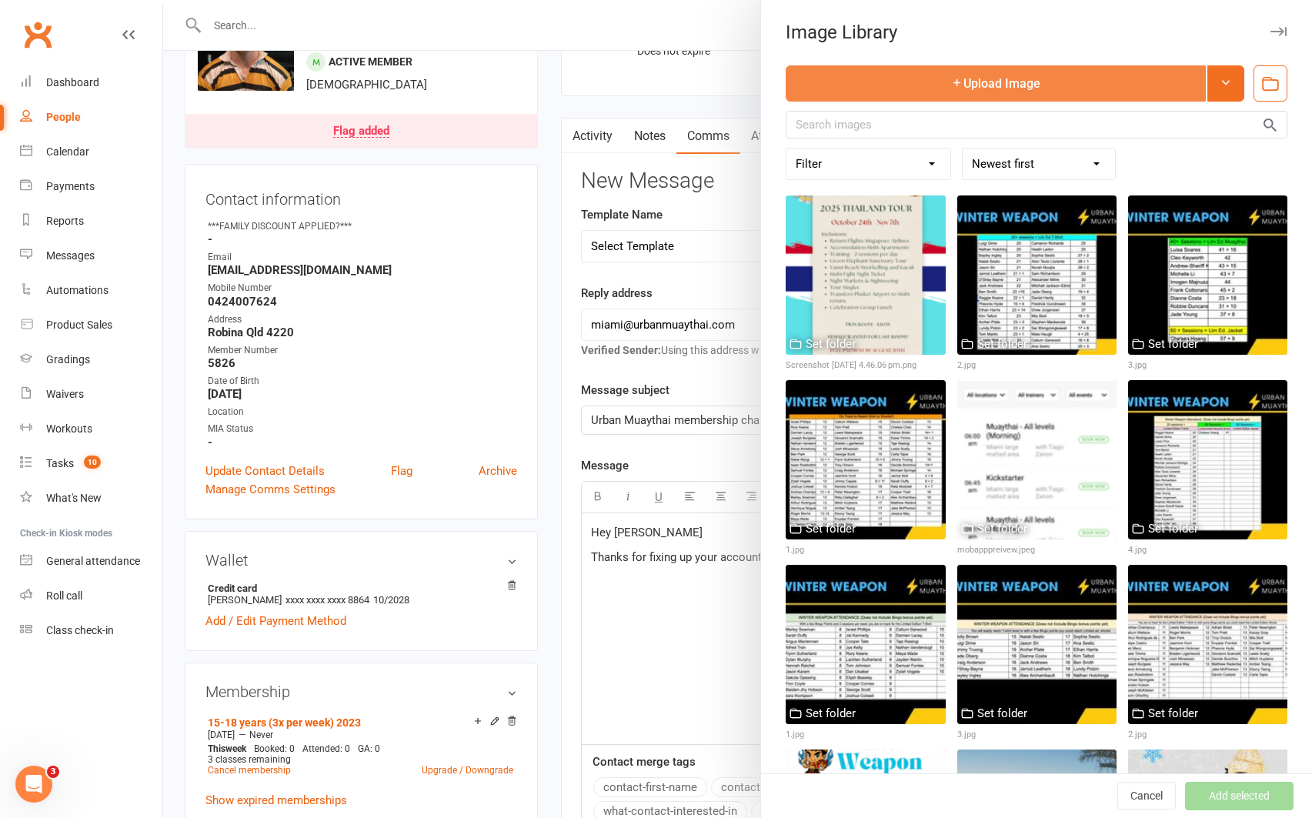
click at [955, 86] on icon "button" at bounding box center [957, 82] width 12 height 12
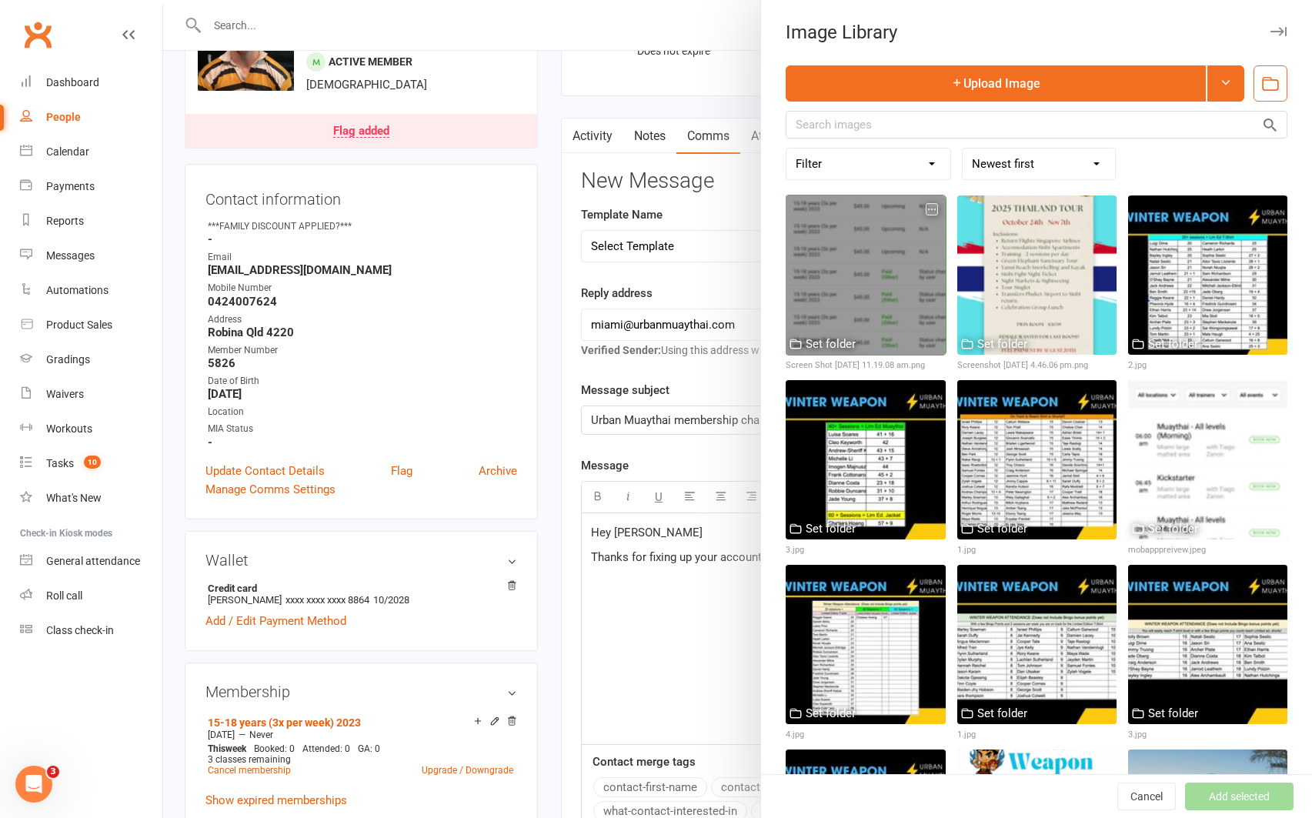
click at [875, 278] on div at bounding box center [865, 274] width 159 height 159
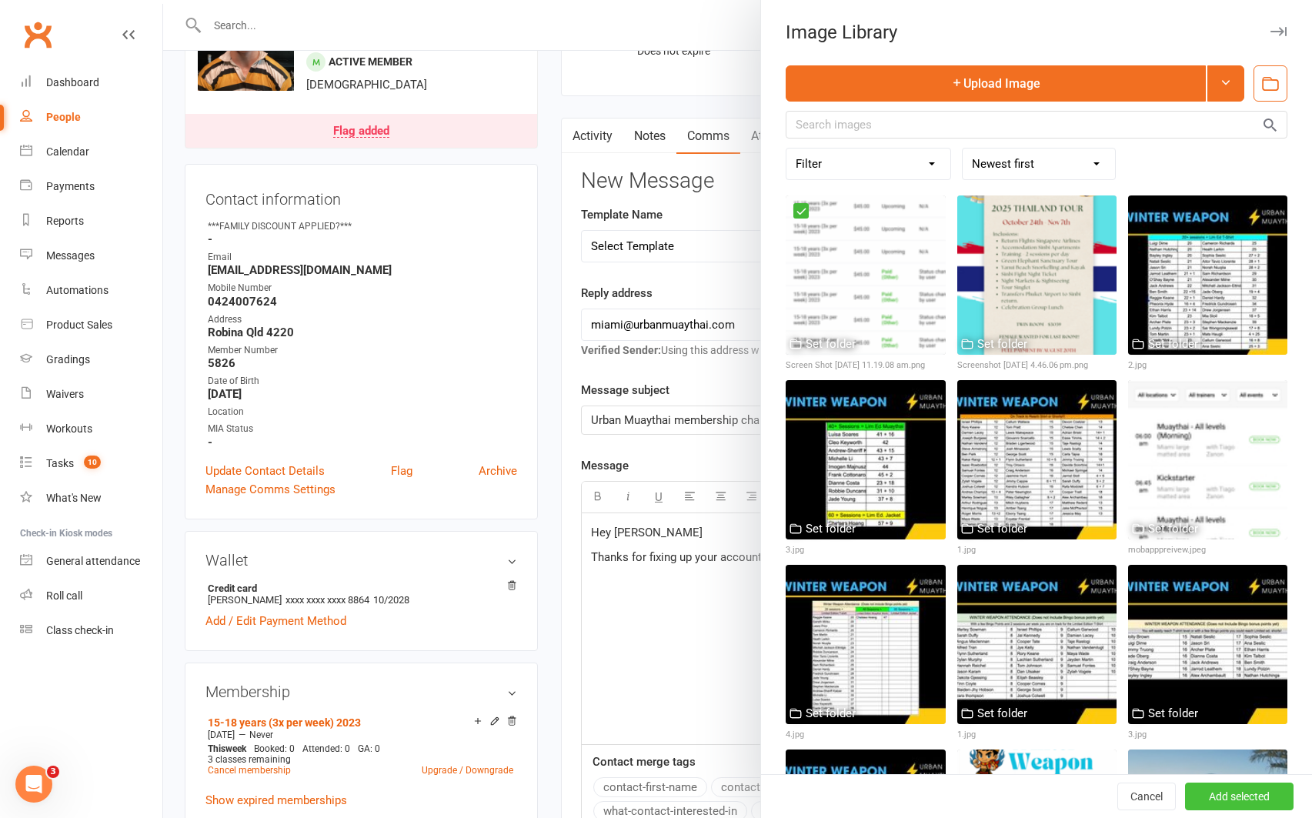
click at [1201, 804] on button "Add selected" at bounding box center [1239, 797] width 109 height 28
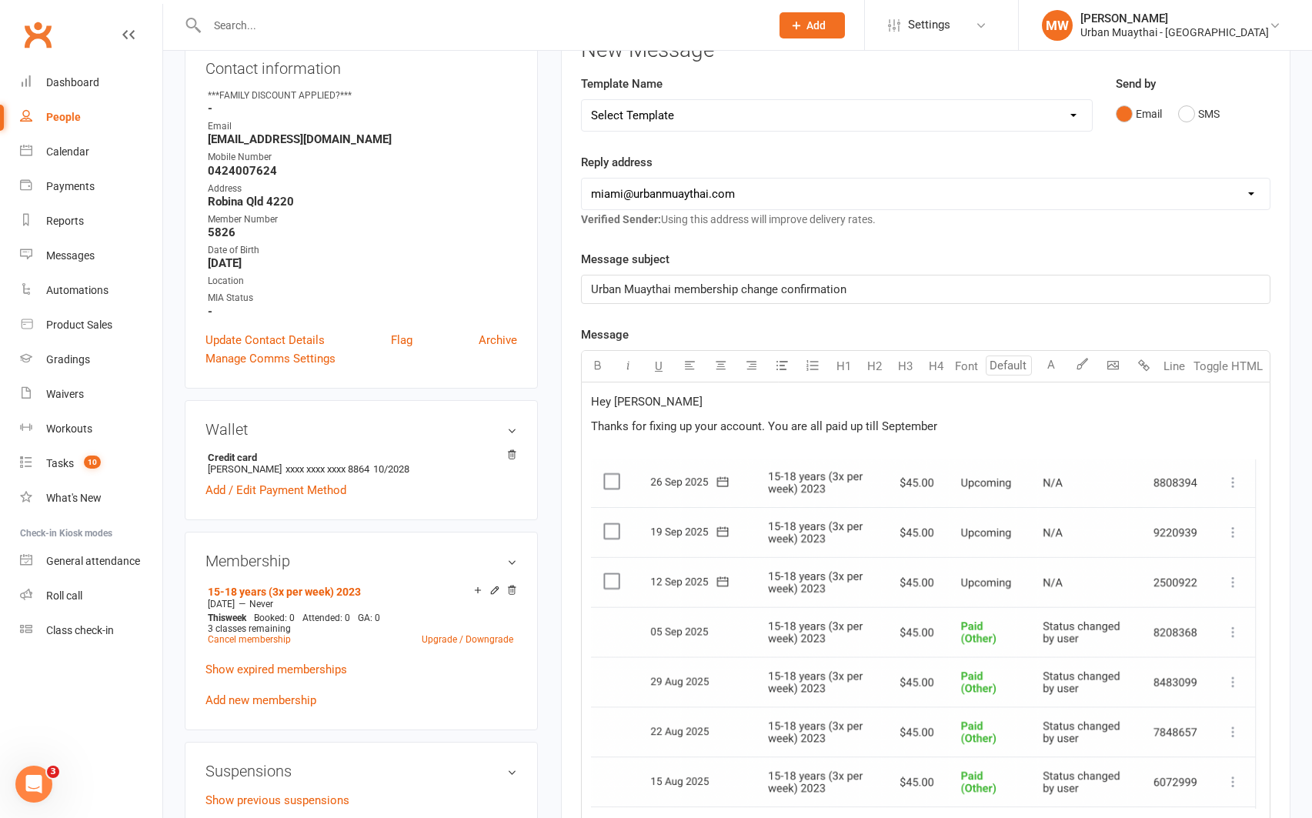
scroll to position [221, 0]
click at [947, 428] on p "Thanks for fixing up your account. You are all paid up till September" at bounding box center [926, 427] width 670 height 18
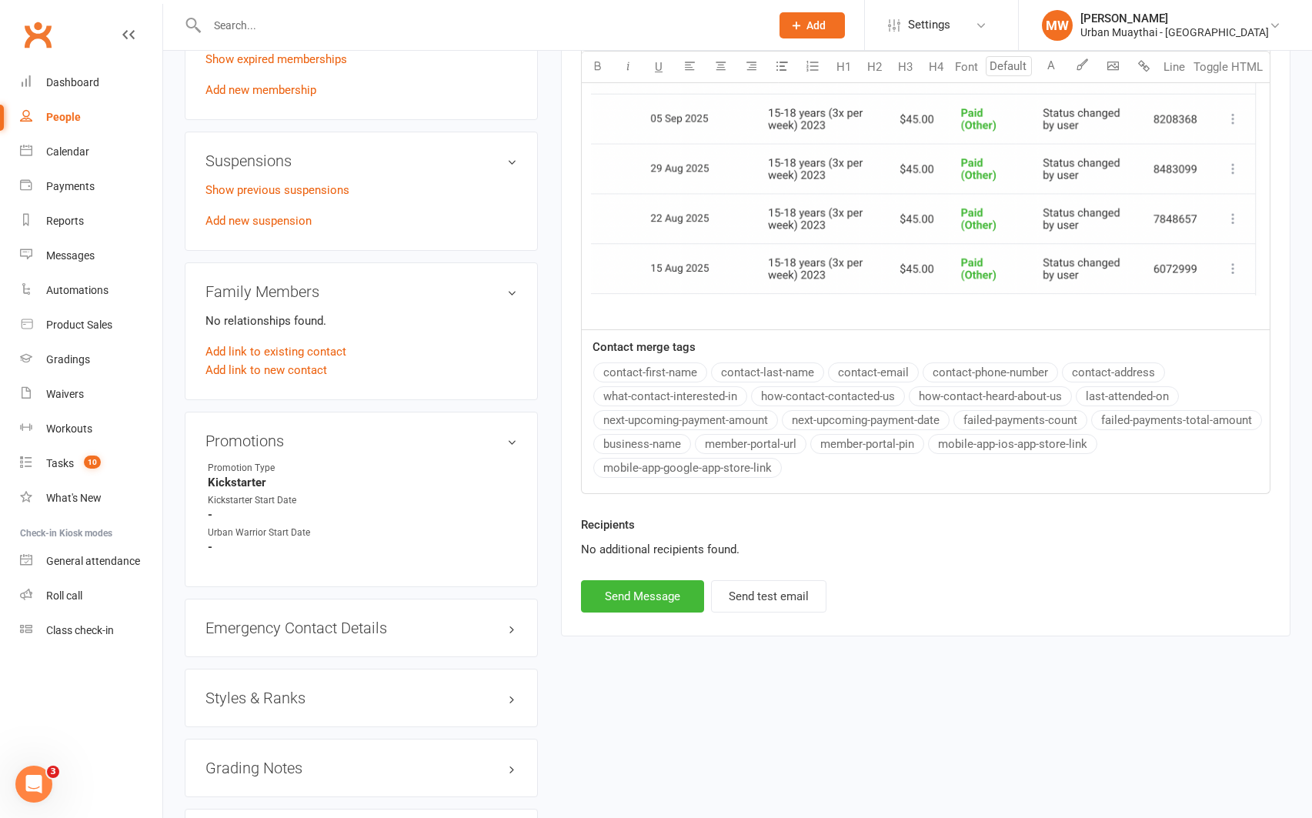
scroll to position [837, 0]
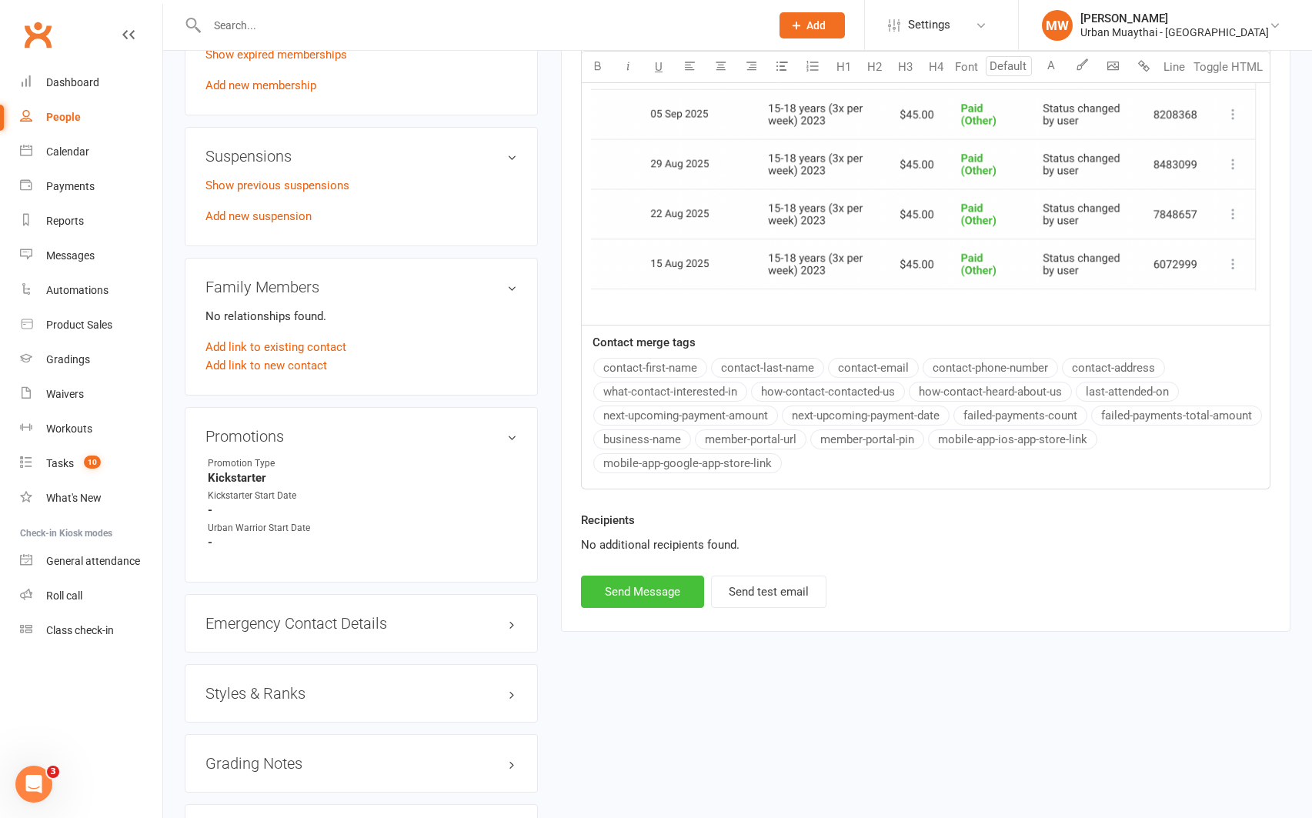
click at [619, 607] on button "Send Message" at bounding box center [642, 592] width 123 height 32
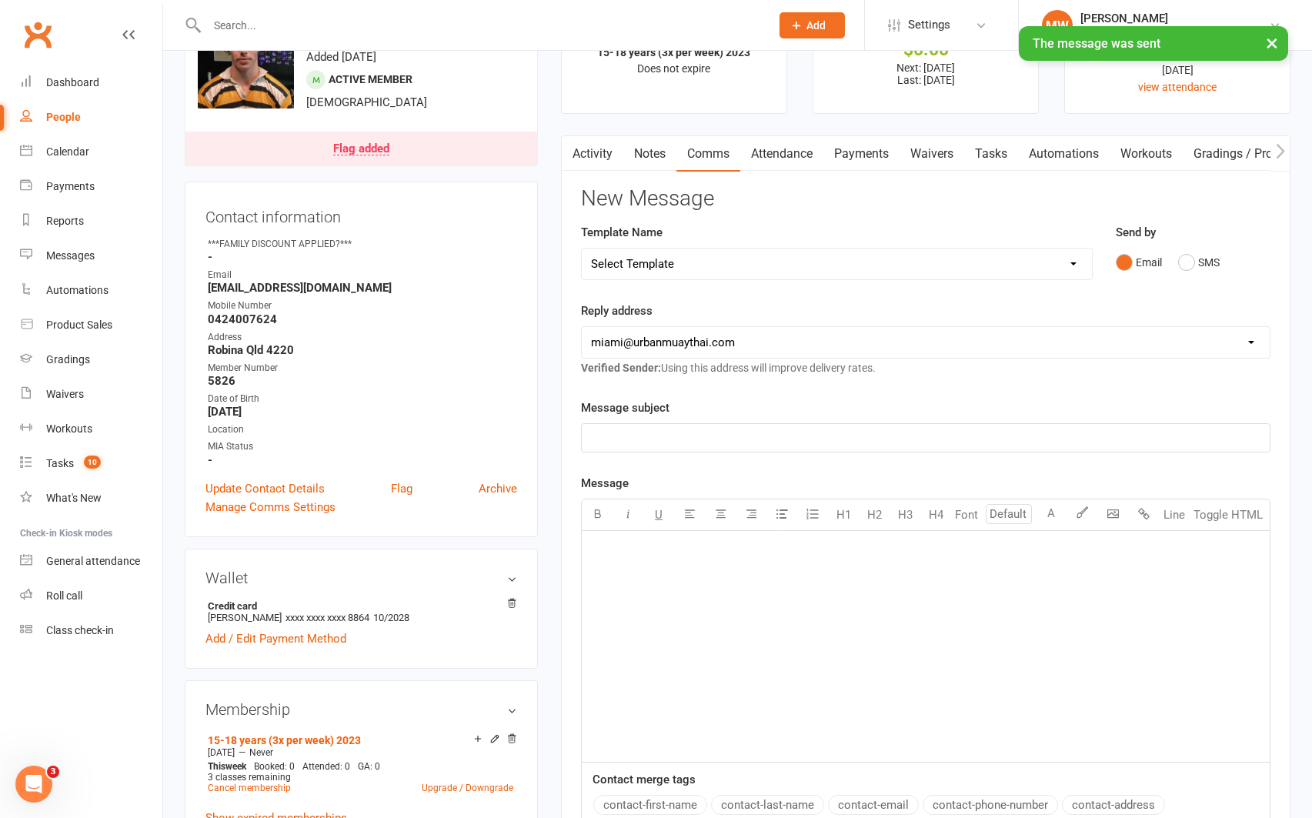
scroll to position [0, 0]
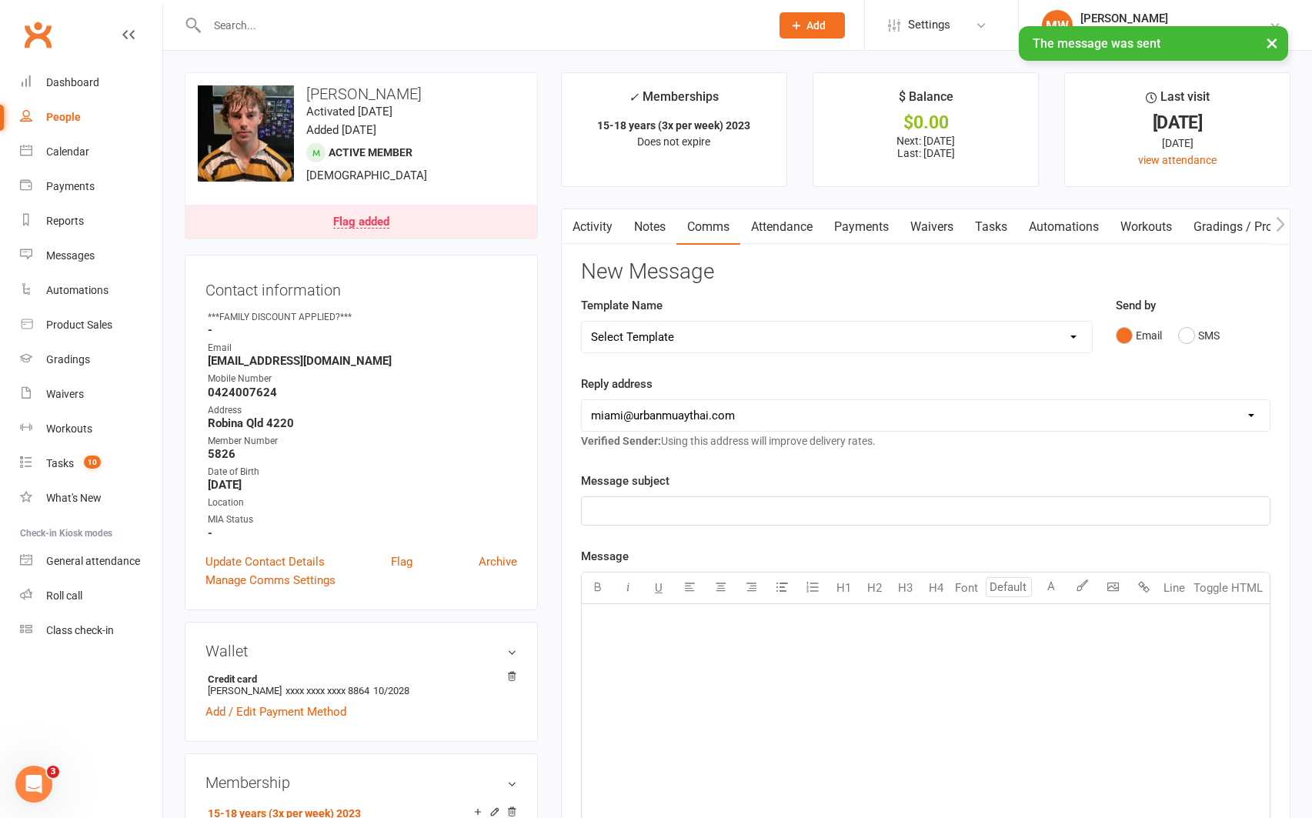
click at [1278, 45] on button "×" at bounding box center [1272, 42] width 28 height 33
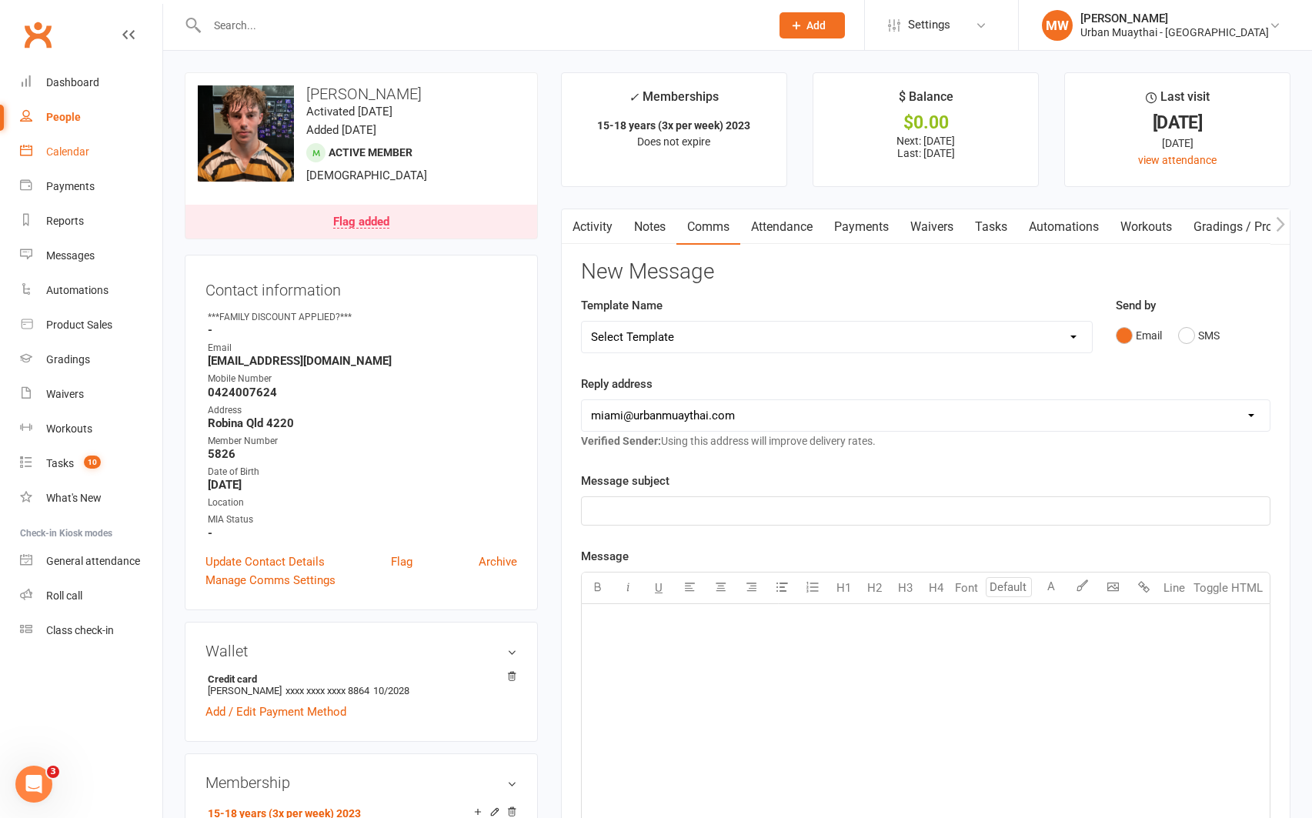
click at [78, 152] on div "Calendar" at bounding box center [67, 151] width 43 height 12
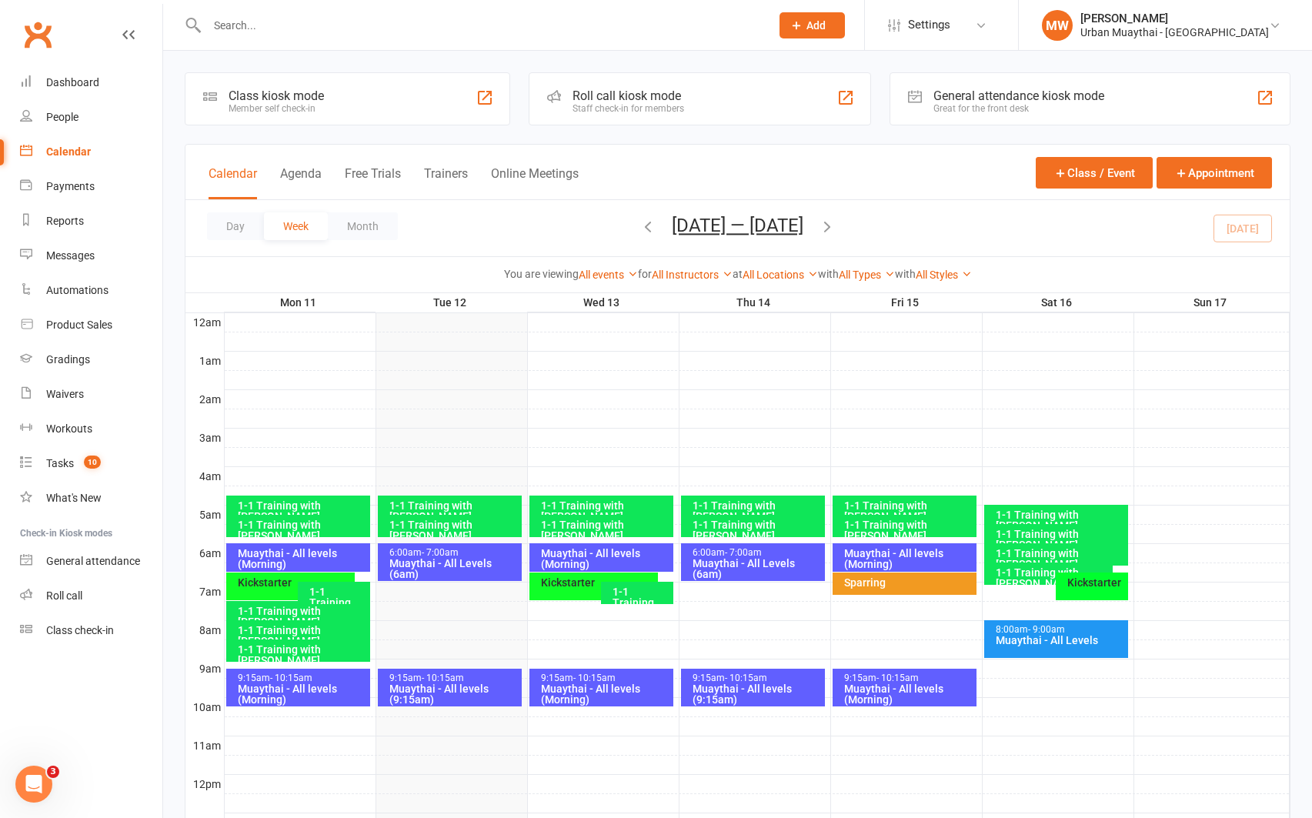
click at [262, 564] on div "Muaythai - All levels (Morning)" at bounding box center [302, 559] width 130 height 22
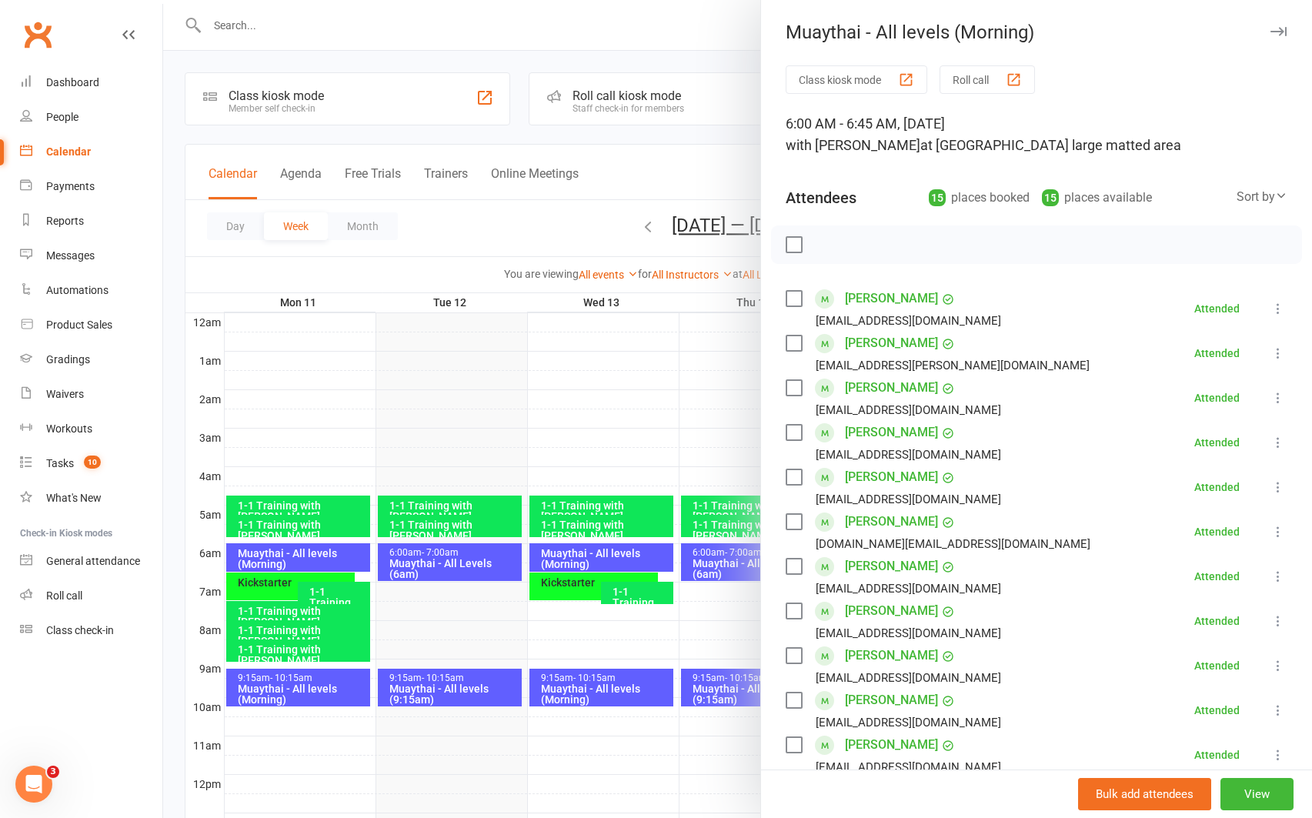
click at [510, 750] on div at bounding box center [737, 409] width 1149 height 818
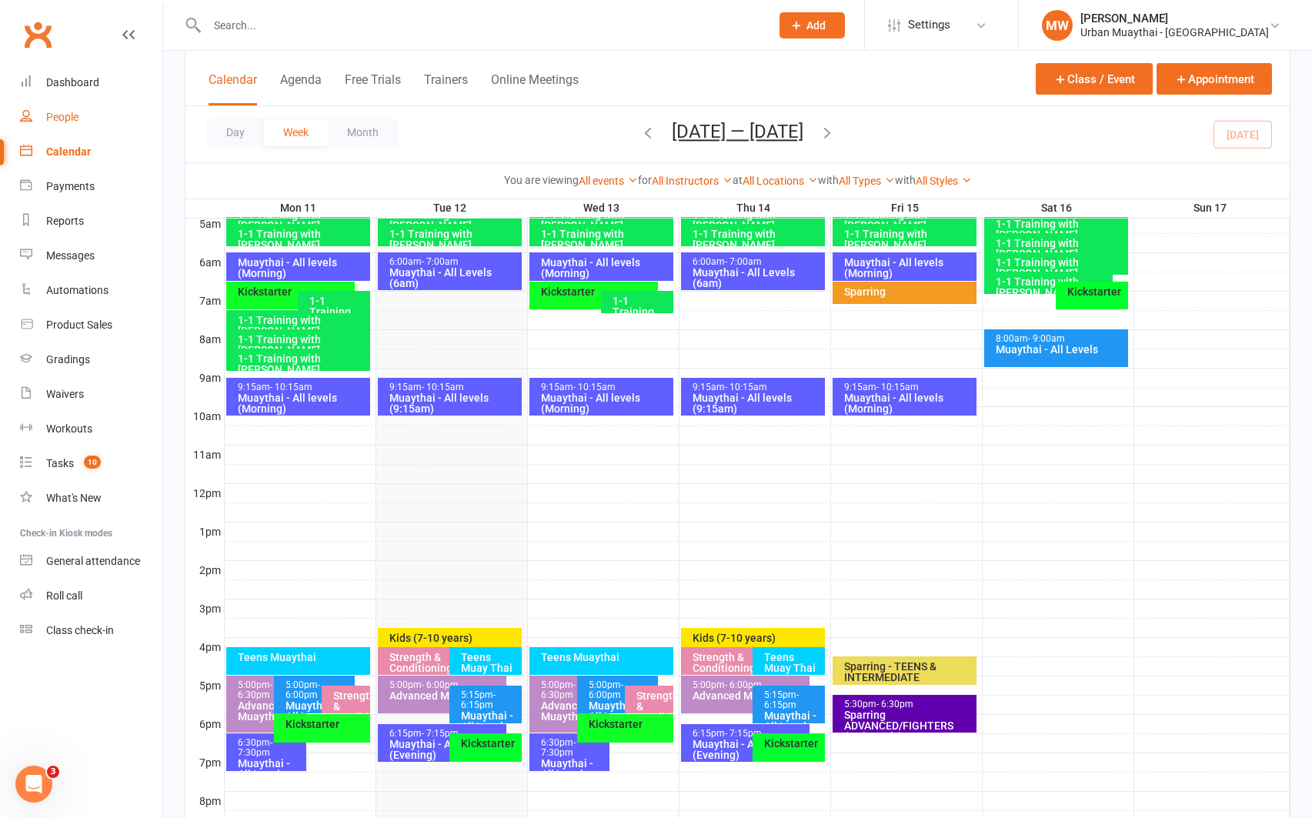
scroll to position [278, 0]
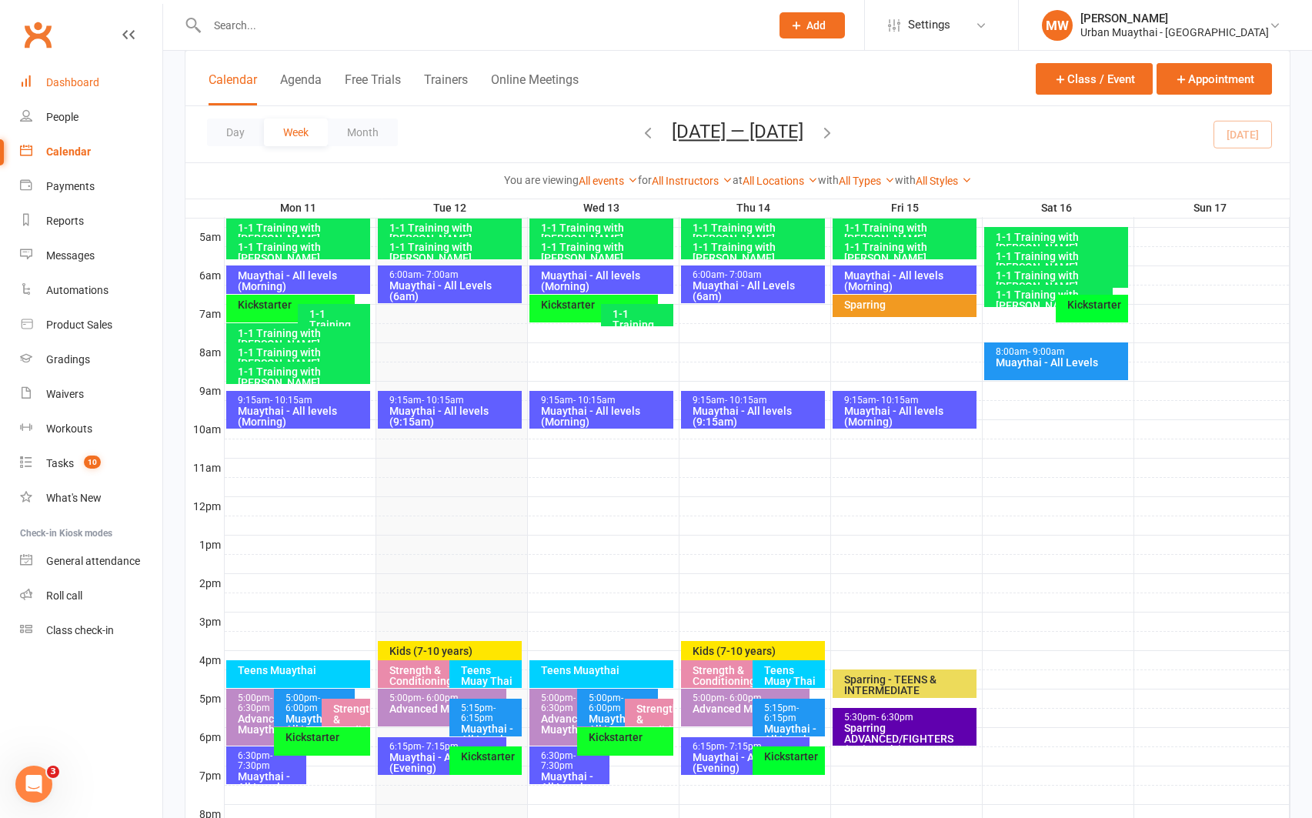
click at [72, 78] on div "Dashboard" at bounding box center [72, 82] width 53 height 12
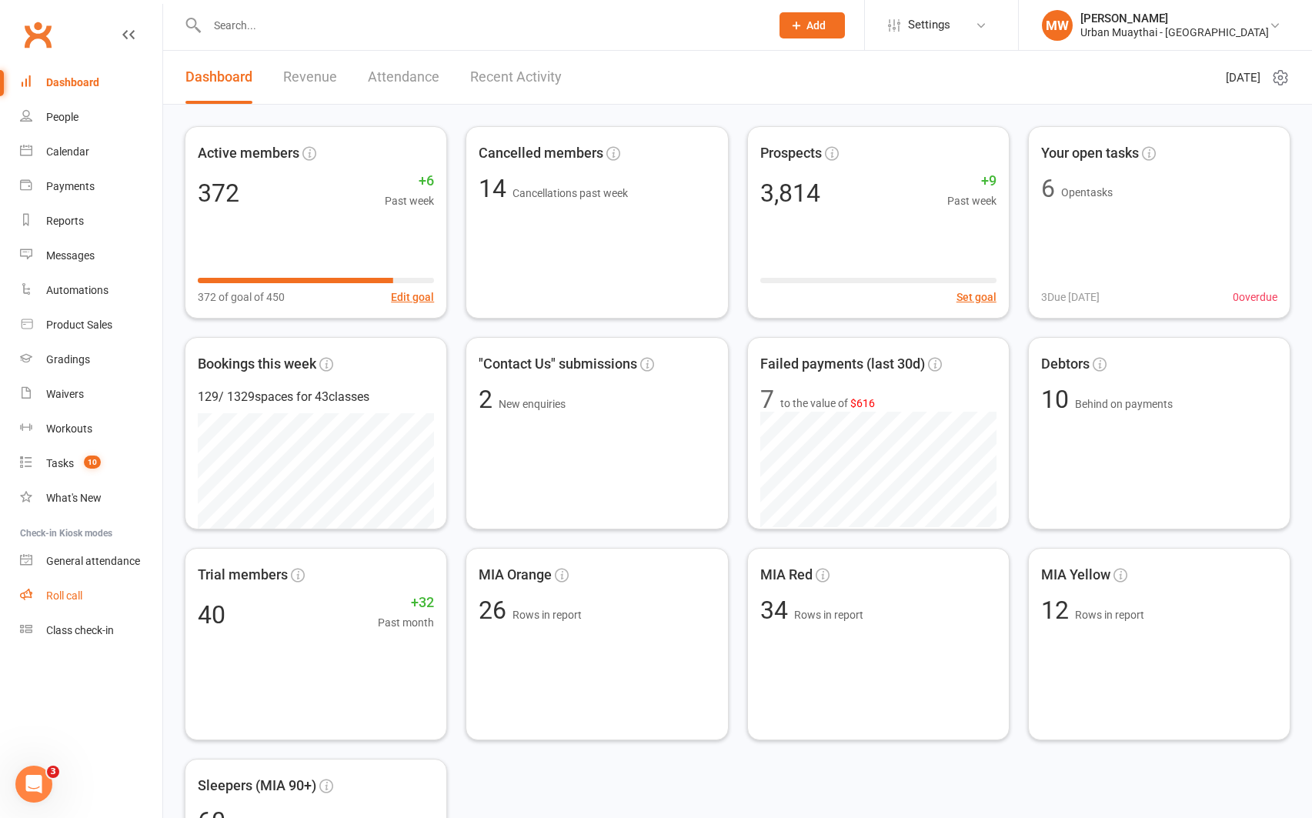
click at [70, 594] on div "Roll call" at bounding box center [64, 595] width 36 height 12
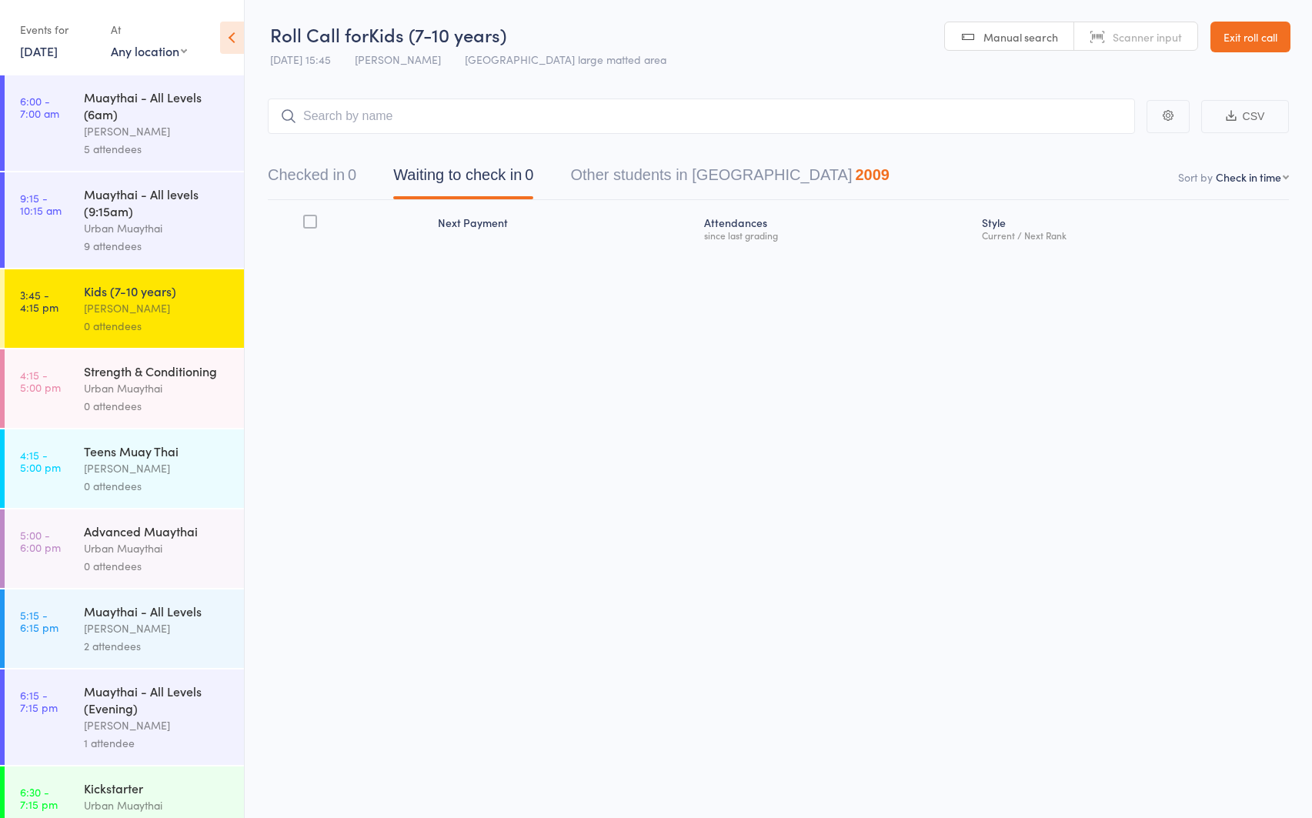
click at [113, 245] on div "9 attendees" at bounding box center [157, 246] width 147 height 18
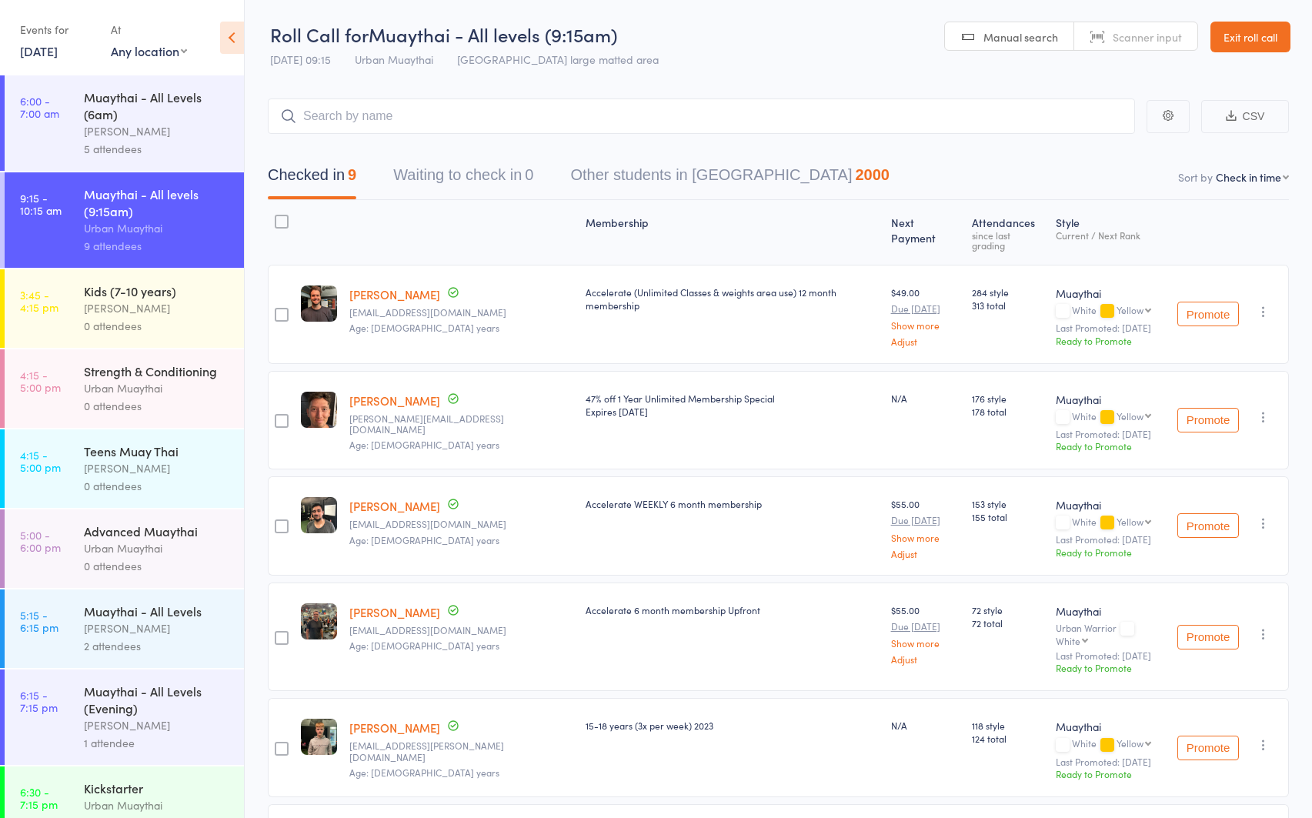
click at [282, 221] on div at bounding box center [282, 222] width 14 height 14
click at [278, 217] on input "checkbox" at bounding box center [278, 217] width 0 height 0
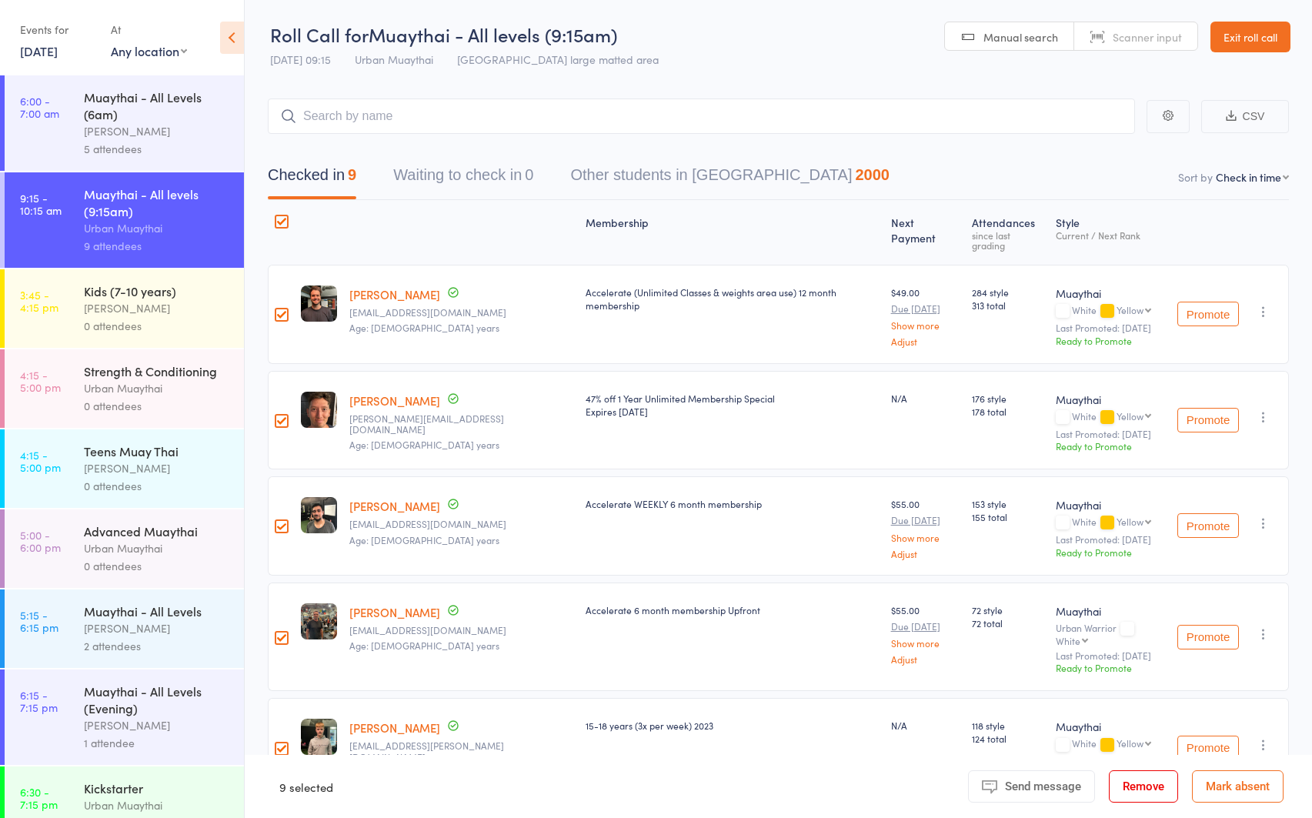
click at [282, 221] on div at bounding box center [282, 222] width 14 height 14
click at [278, 217] on input "checkbox" at bounding box center [278, 217] width 0 height 0
